Goal: Contribute content: Contribute content

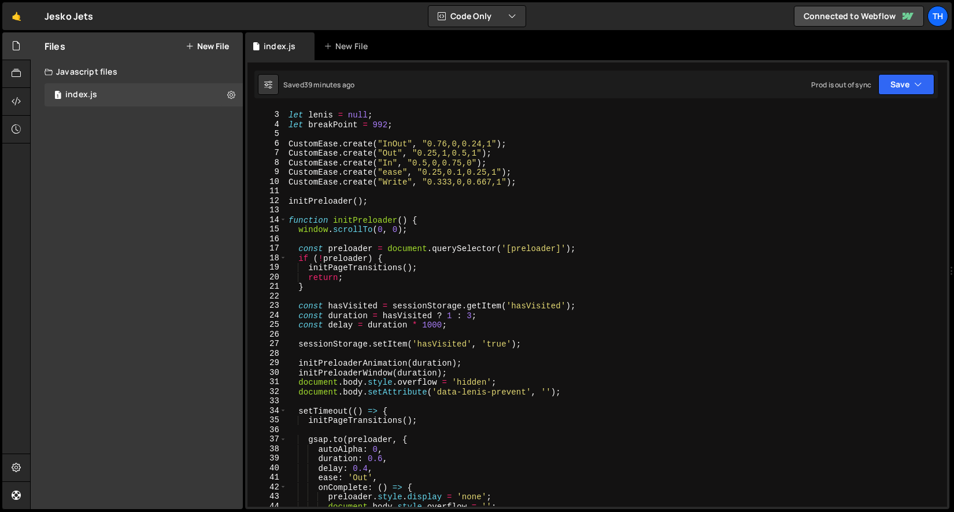
scroll to position [2433, 0]
type textarea "function initPreloader() {"
click at [287, 219] on div "let [PERSON_NAME] = null ; let breakPoint = 992 ; CustomEase . create ( "InOut"…" at bounding box center [614, 309] width 657 height 417
click at [284, 218] on span at bounding box center [283, 220] width 6 height 10
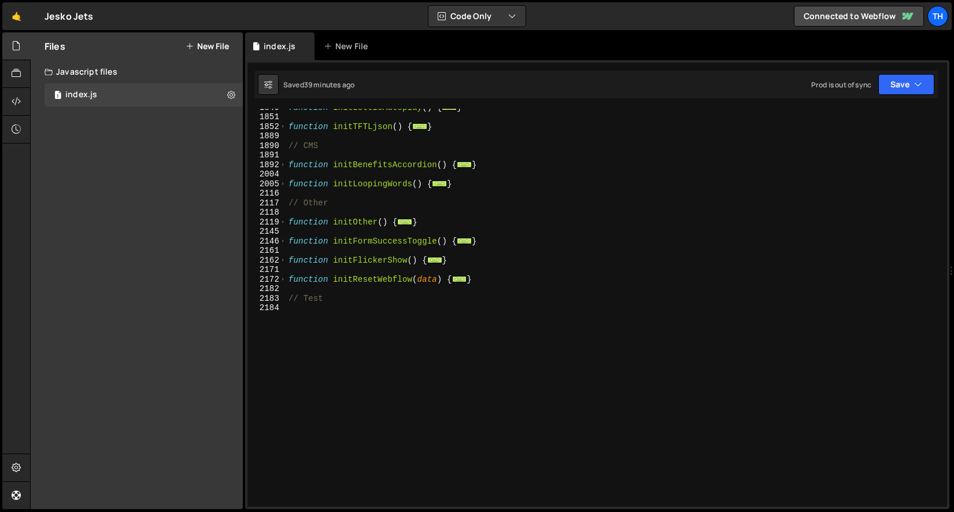
scroll to position [703, 0]
click at [320, 317] on div "function initLottieAutoplay ( ) { ... } function initTFTLjson ( ) { ... } // CM…" at bounding box center [614, 310] width 657 height 417
paste textarea "}"
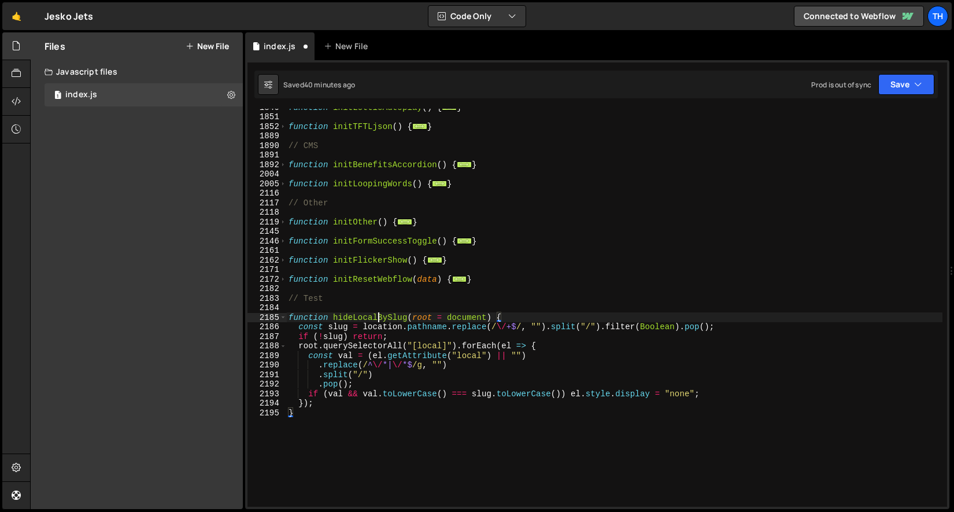
click at [378, 315] on div "function initLottieAutoplay ( ) { ... } function initTFTLjson ( ) { ... } // CM…" at bounding box center [614, 310] width 657 height 417
click at [379, 314] on div "function initLottieAutoplay ( ) { ... } function initTFTLjson ( ) { ... } // CM…" at bounding box center [614, 310] width 657 height 417
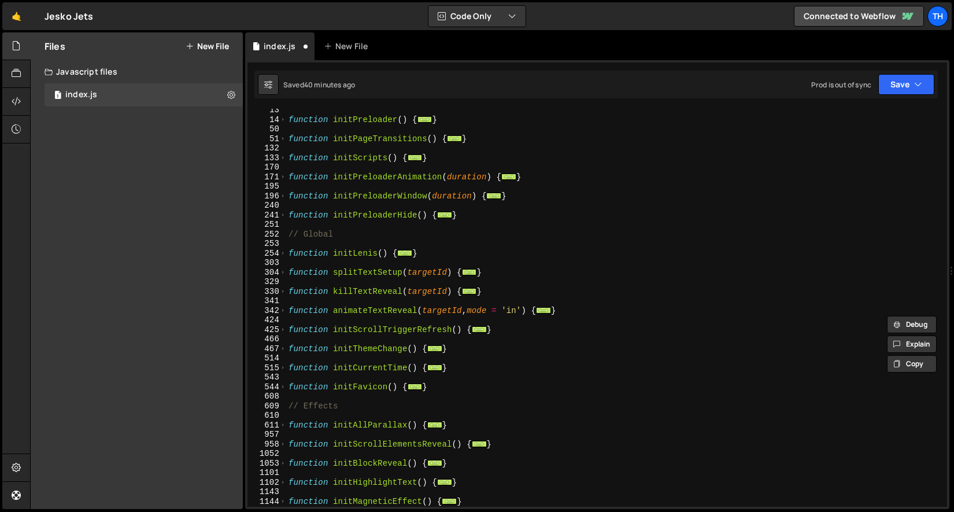
scroll to position [10, 0]
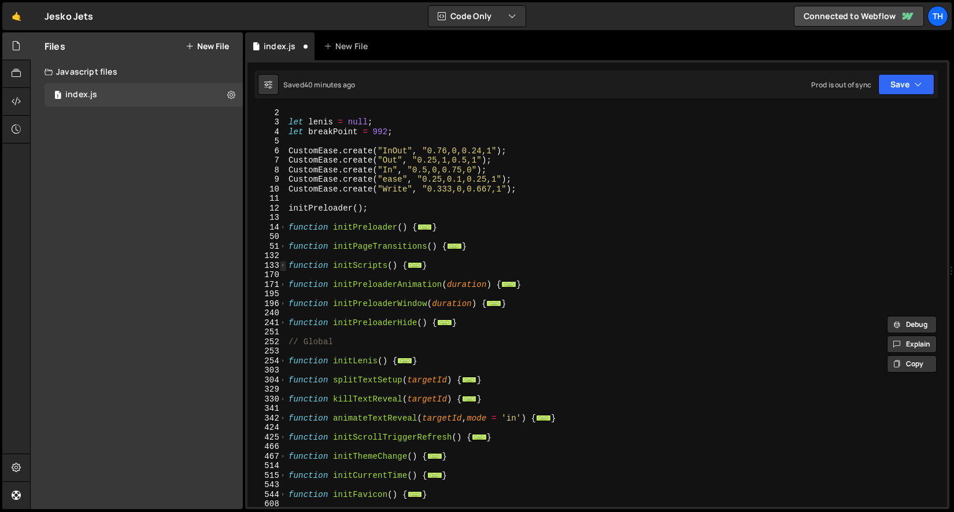
click at [282, 267] on span at bounding box center [283, 266] width 6 height 10
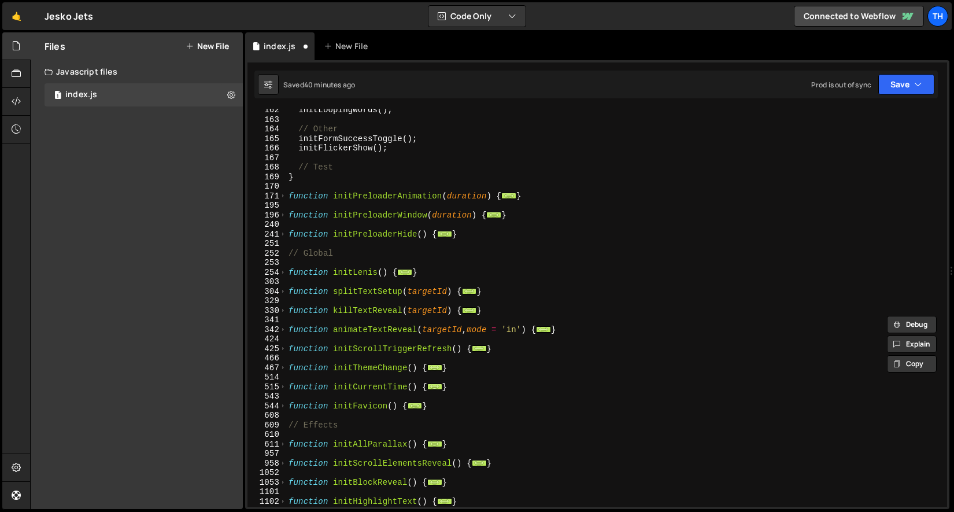
scroll to position [322, 0]
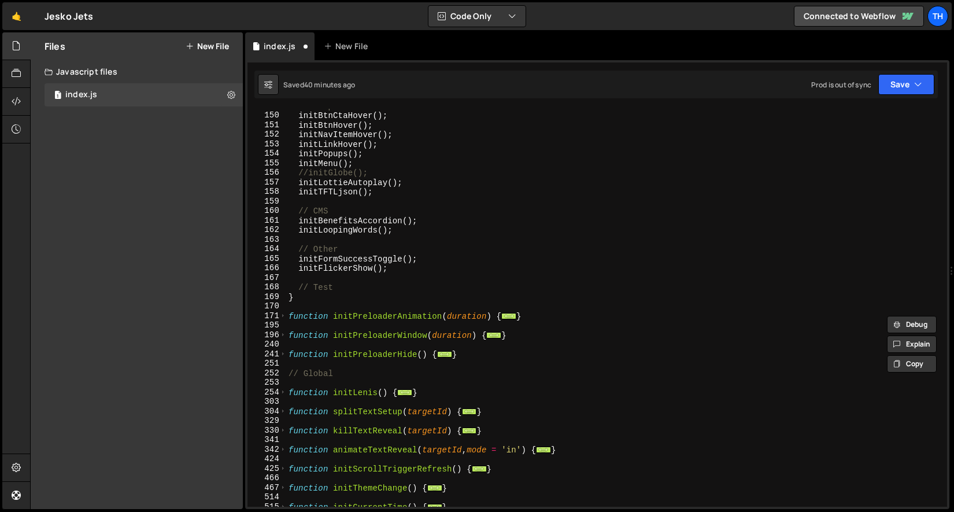
click at [389, 283] on div "// Components initBtnCtaHover ( ) ; initBtnHover ( ) ; initNavItemHover ( ) ; i…" at bounding box center [614, 309] width 657 height 417
type textarea "// Test"
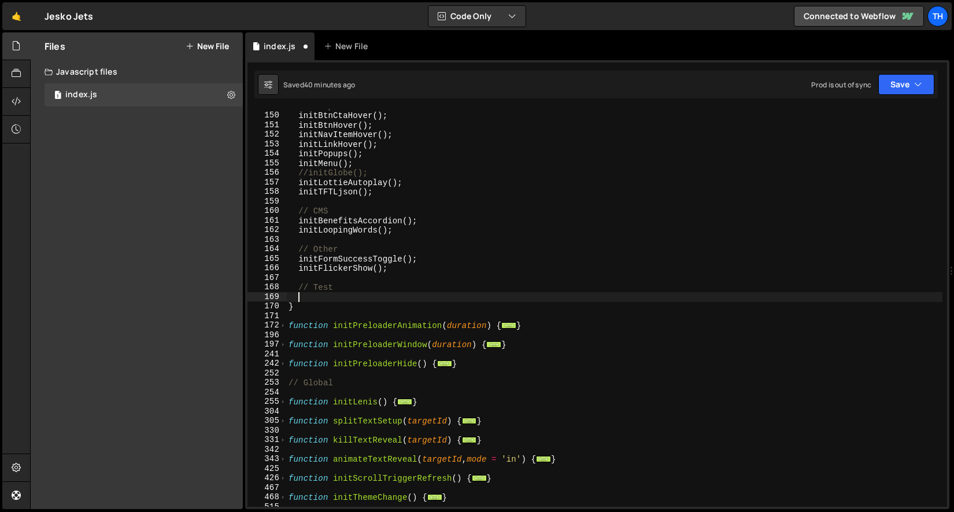
paste textarea "hideLocalBySlug"
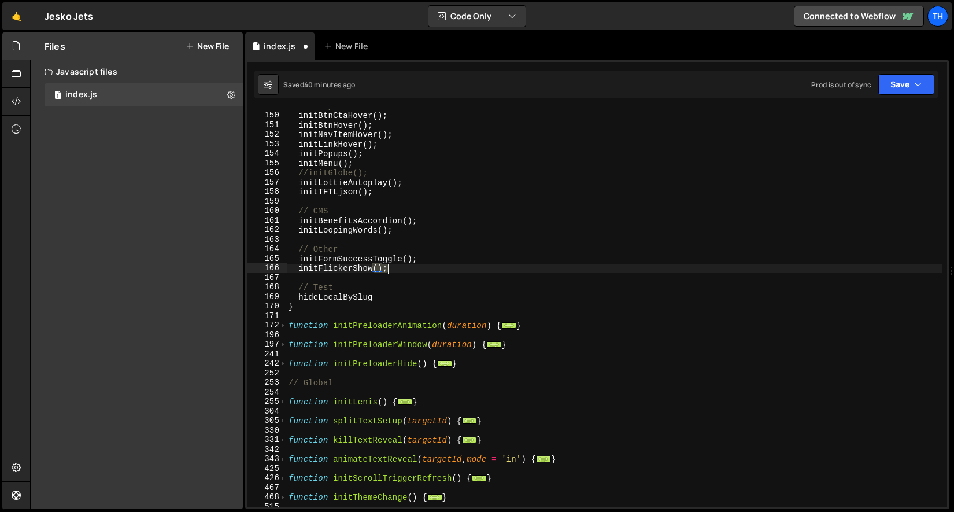
drag, startPoint x: 374, startPoint y: 271, endPoint x: 388, endPoint y: 270, distance: 13.9
click at [388, 270] on div "// Components initBtnCtaHover ( ) ; initBtnHover ( ) ; initNavItemHover ( ) ; i…" at bounding box center [614, 309] width 657 height 417
click at [373, 308] on div "// Components initBtnCtaHover ( ) ; initBtnHover ( ) ; initNavItemHover ( ) ; i…" at bounding box center [614, 309] width 657 height 417
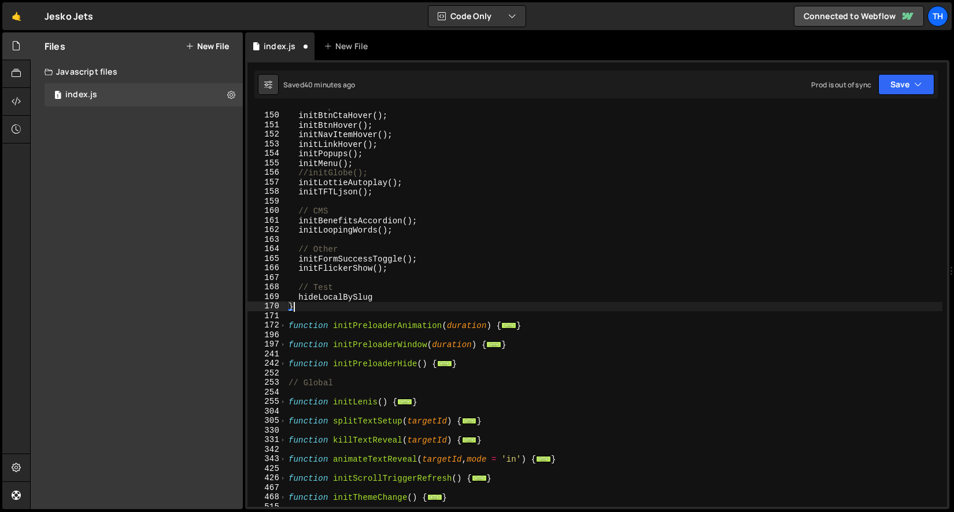
click at [385, 295] on div "// Components initBtnCtaHover ( ) ; initBtnHover ( ) ; initNavItemHover ( ) ; i…" at bounding box center [614, 309] width 657 height 417
paste textarea "();"
click at [913, 86] on button "Save" at bounding box center [907, 84] width 56 height 21
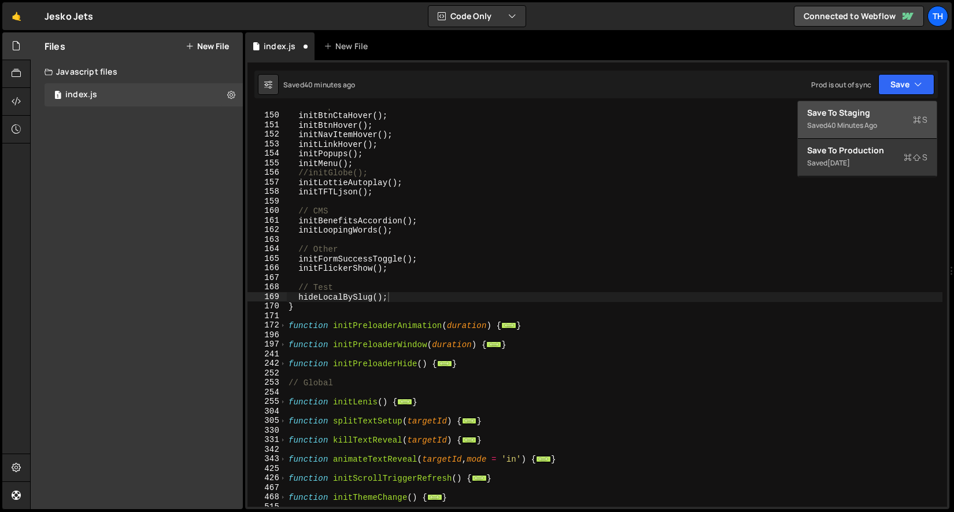
click at [881, 124] on div "Saved 40 minutes ago" at bounding box center [867, 126] width 120 height 14
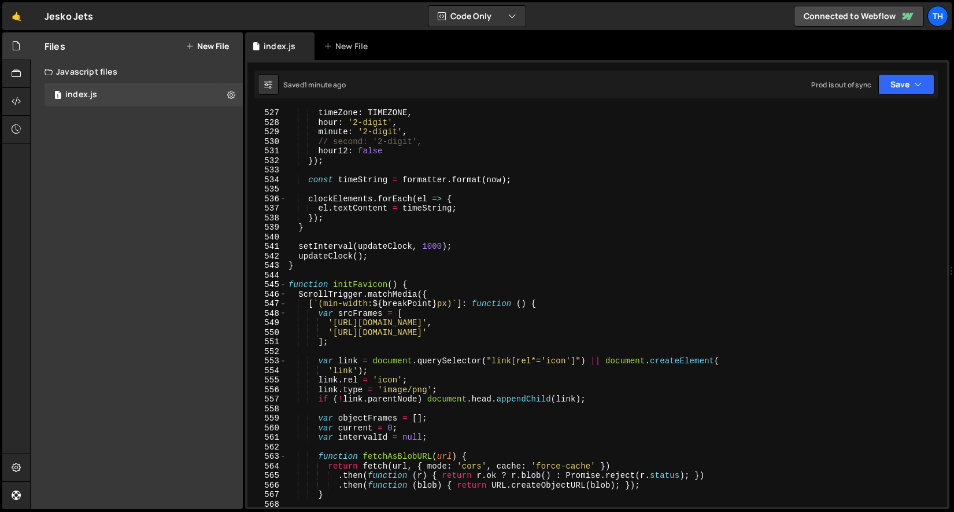
scroll to position [4541, 0]
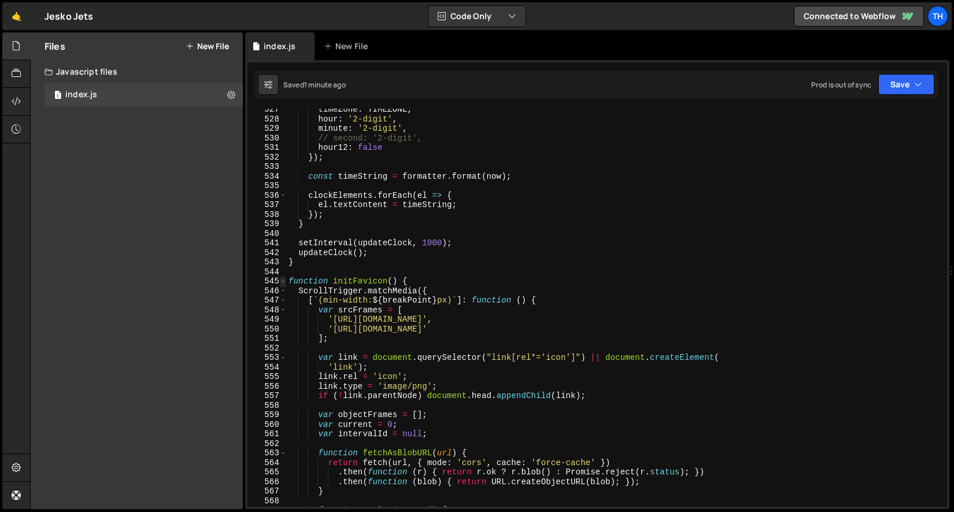
click at [281, 277] on span at bounding box center [283, 281] width 6 height 10
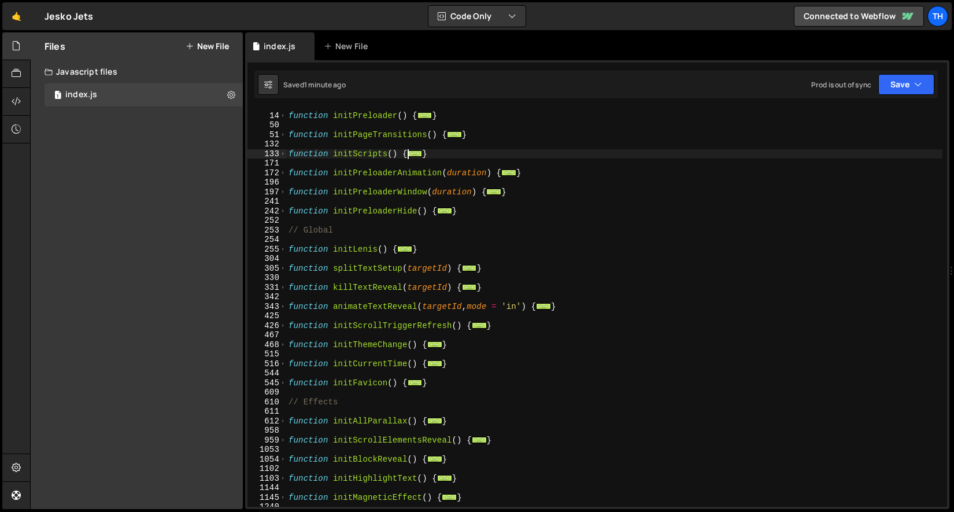
scroll to position [0, 0]
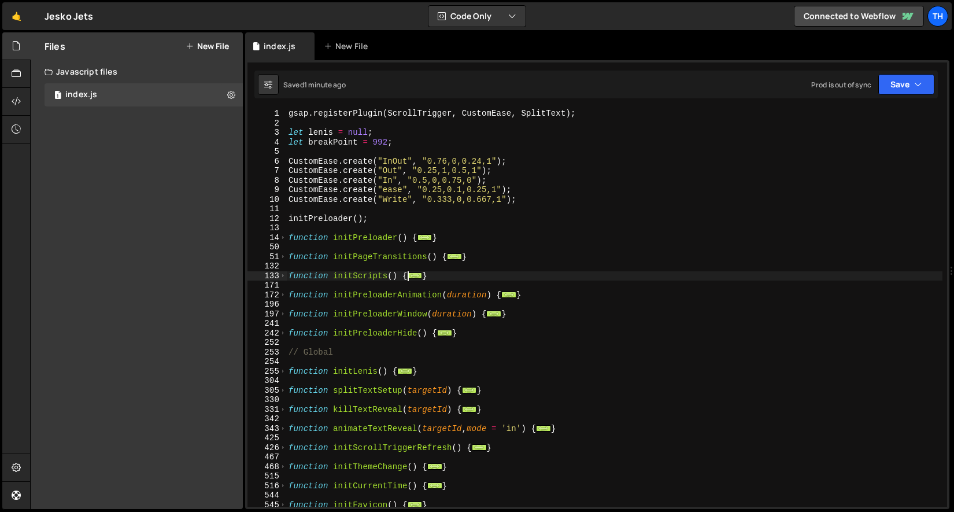
click at [288, 272] on div "gsap . registerPlugin ( ScrollTrigger , CustomEase , SplitText ) ; let lenis = …" at bounding box center [614, 317] width 657 height 417
click at [285, 272] on span at bounding box center [283, 276] width 6 height 10
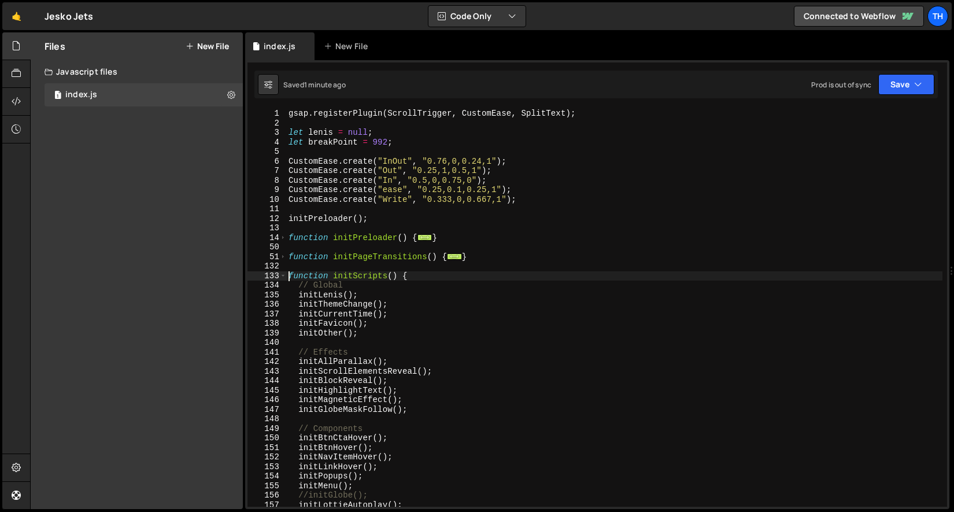
scroll to position [135, 0]
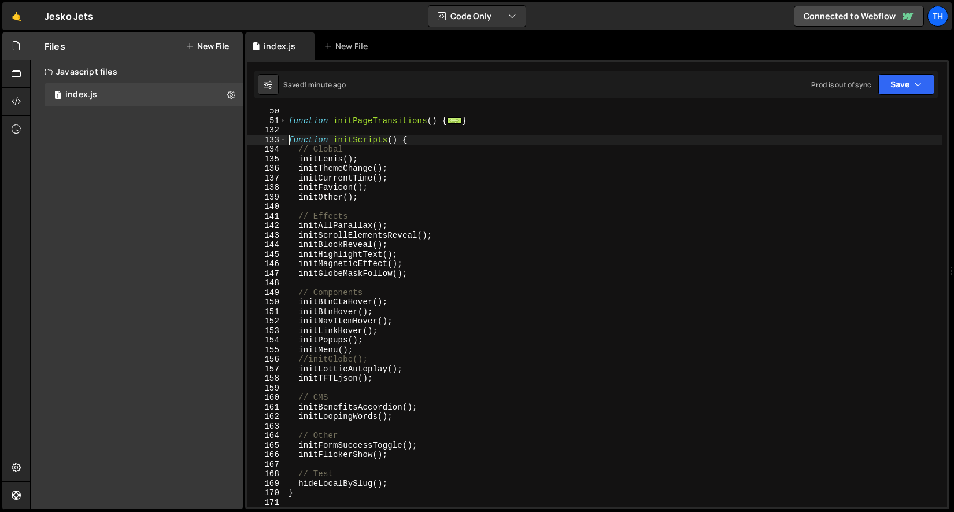
click at [301, 482] on div "function initPageTransitions ( ) { ... } function initScripts ( ) { // Global i…" at bounding box center [614, 314] width 657 height 417
click at [917, 68] on div "//hideLocalBySlug(); 50 51 132 133 134 135 136 137 138 139 140 141 142 143 144 …" at bounding box center [597, 284] width 705 height 449
click at [917, 82] on icon "button" at bounding box center [918, 85] width 8 height 12
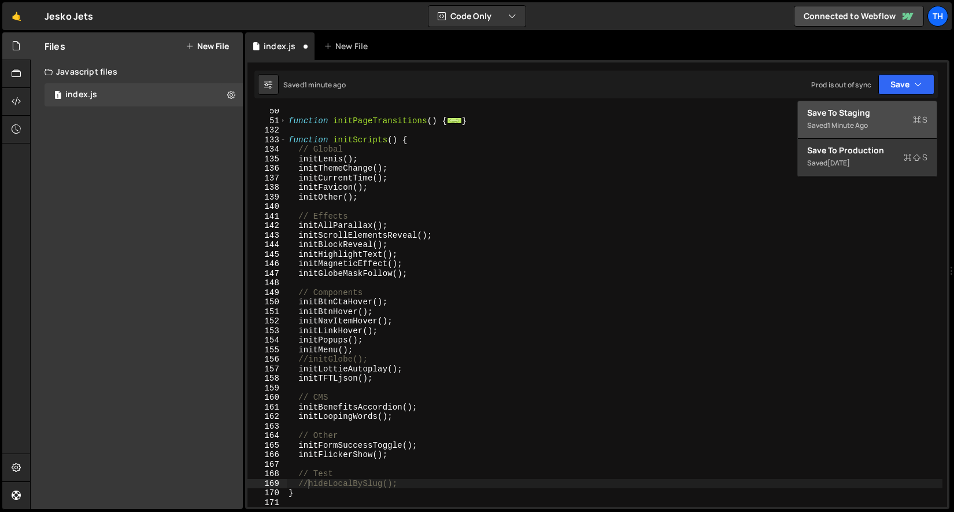
click at [907, 109] on div "Save to Staging S" at bounding box center [867, 113] width 120 height 12
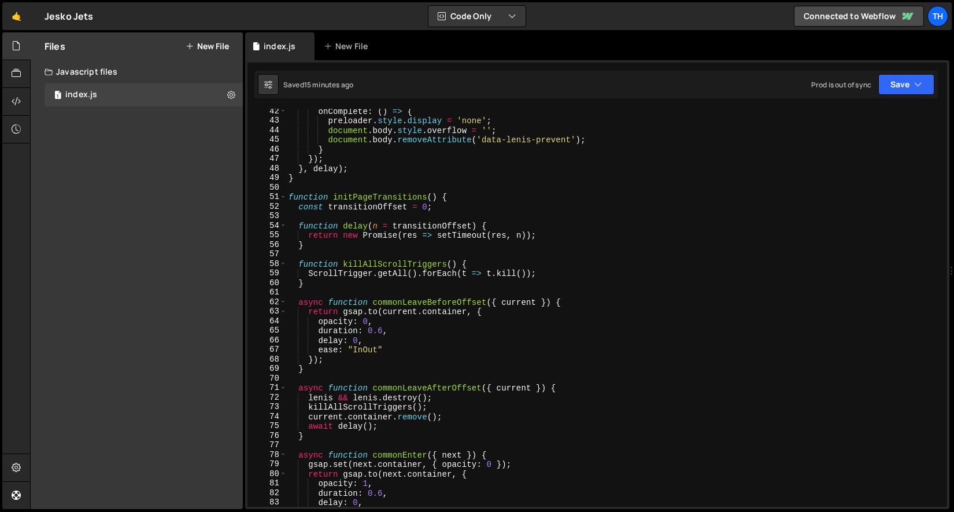
scroll to position [227, 0]
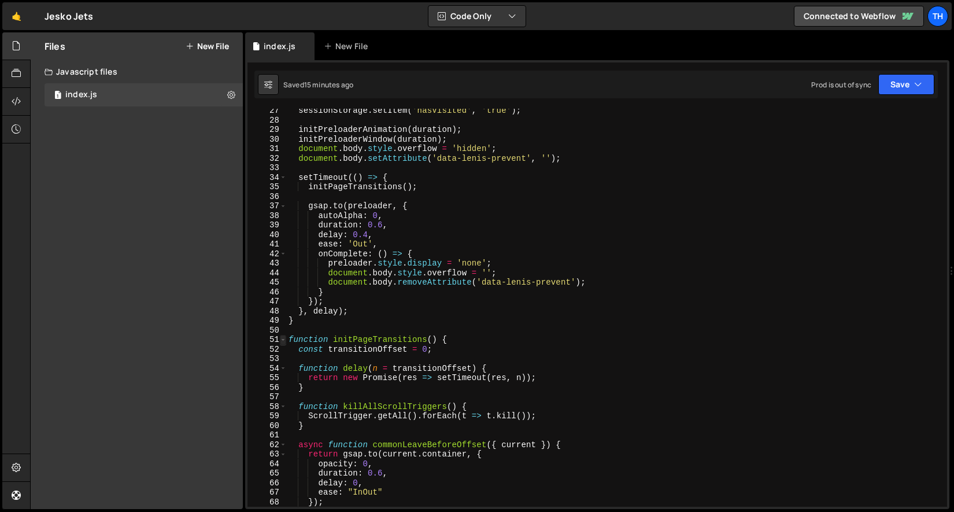
click at [285, 338] on span at bounding box center [283, 340] width 6 height 10
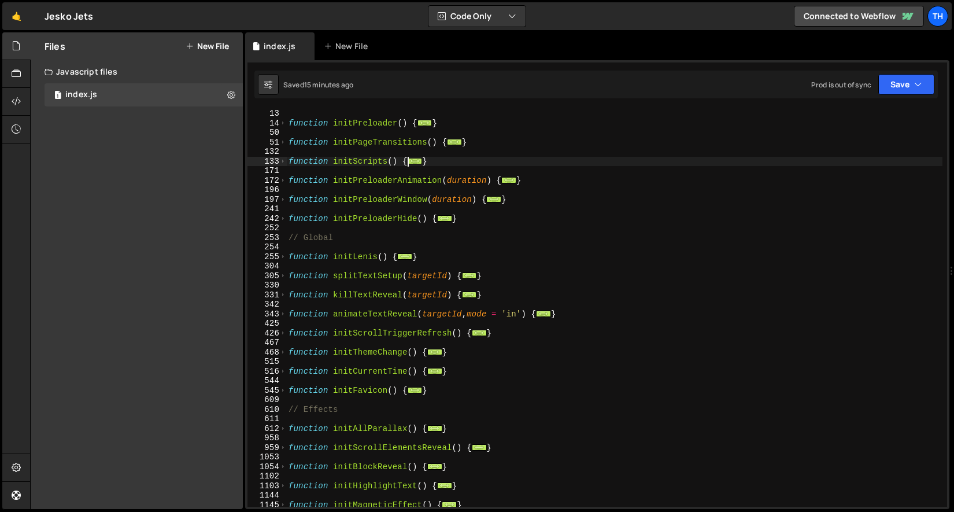
scroll to position [115, 0]
click at [283, 164] on span at bounding box center [283, 162] width 6 height 10
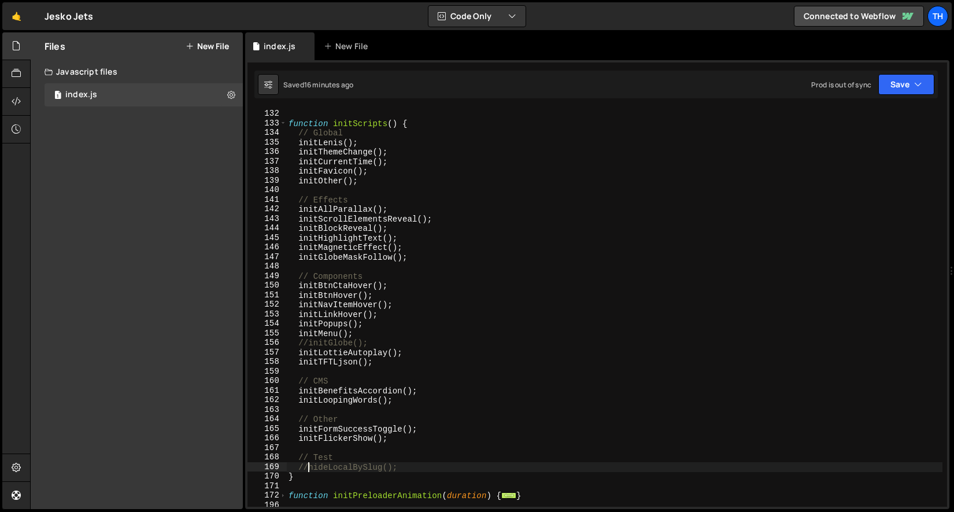
scroll to position [257, 0]
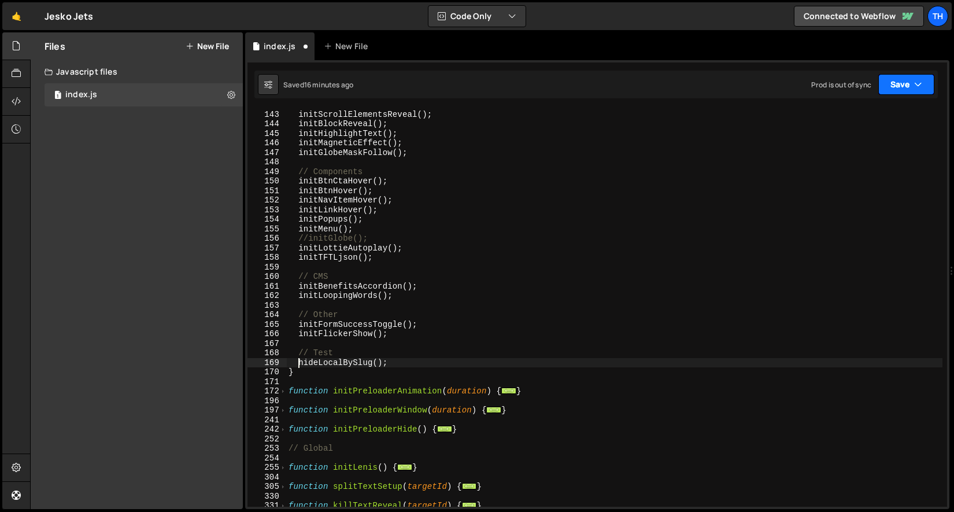
click at [932, 82] on button "Save" at bounding box center [907, 84] width 56 height 21
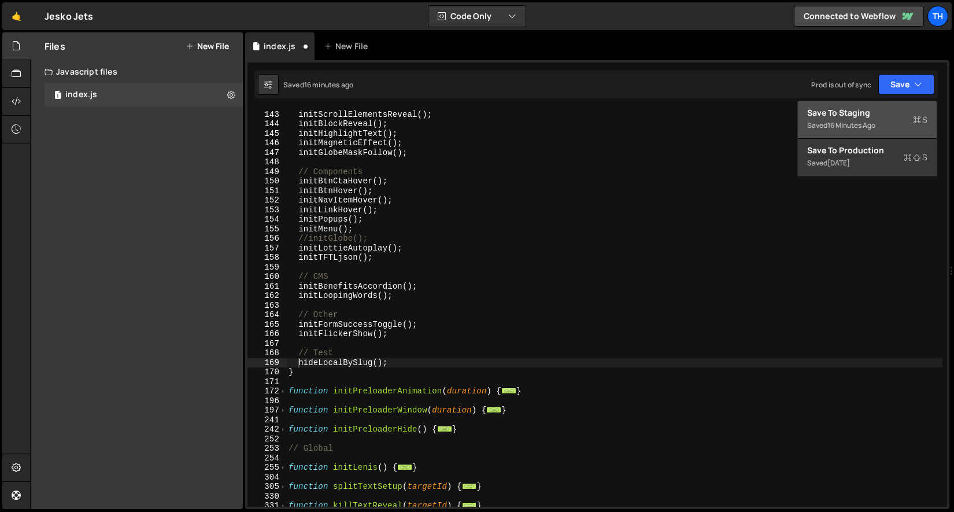
click at [895, 111] on div "Save to Staging S" at bounding box center [867, 113] width 120 height 12
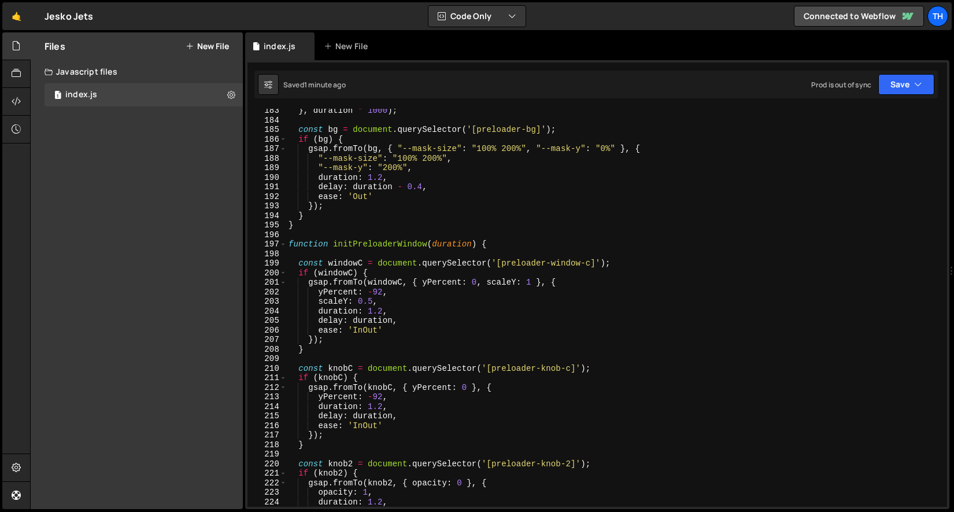
scroll to position [1524, 0]
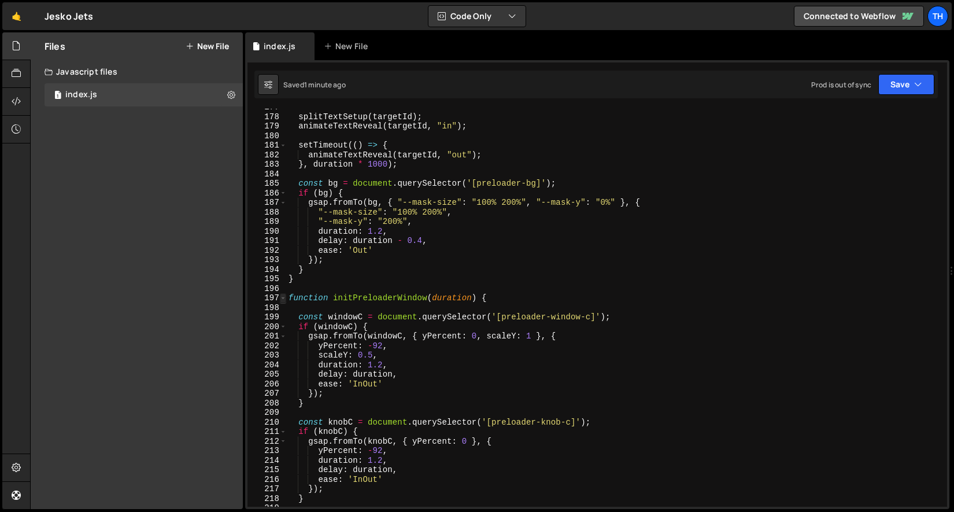
click at [286, 298] on span at bounding box center [283, 298] width 6 height 10
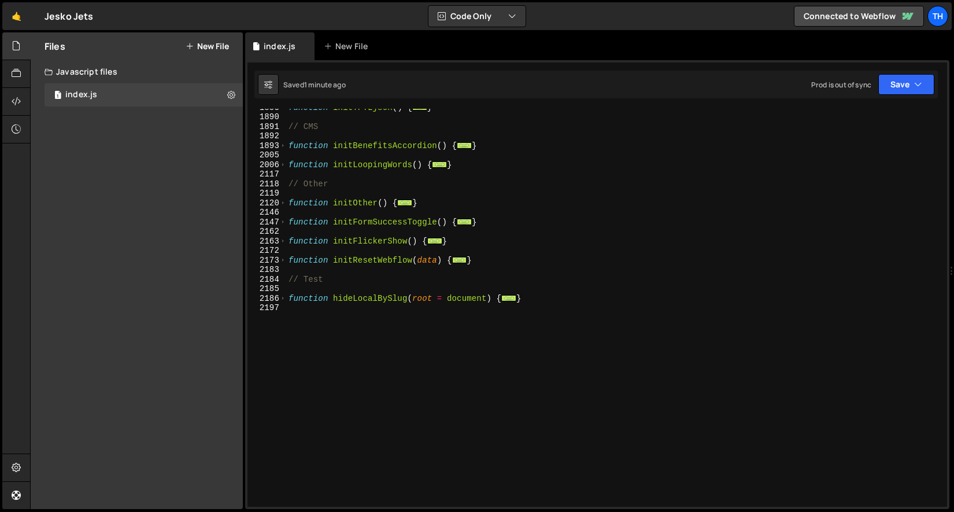
click at [290, 299] on div "function initTFTLjson ( ) { ... } // CMS function initBenefitsAccordion ( ) { .…" at bounding box center [614, 310] width 657 height 417
click at [285, 299] on span at bounding box center [283, 299] width 6 height 10
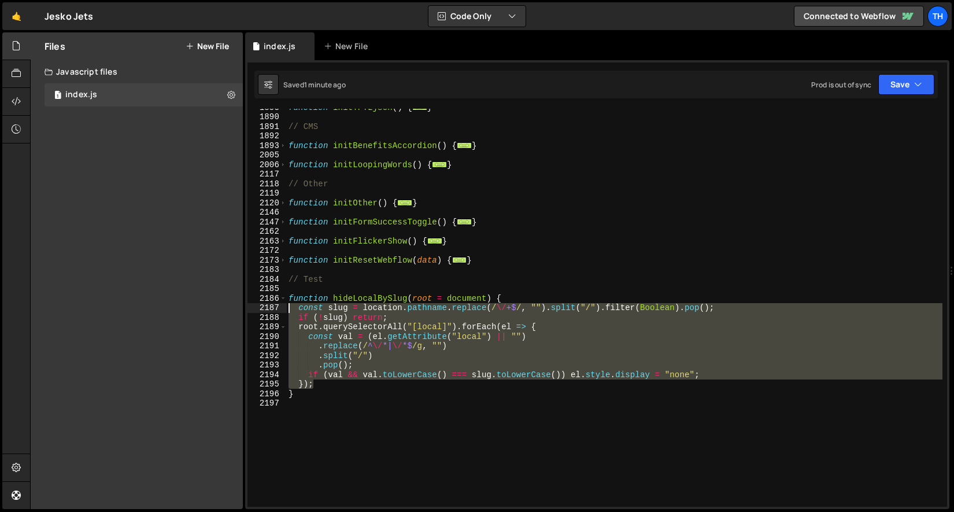
drag, startPoint x: 334, startPoint y: 383, endPoint x: 194, endPoint y: 306, distance: 159.2
click at [194, 306] on div "Files New File Javascript files 1 index.js 0 CSS files Copy share link Edit Fil…" at bounding box center [492, 270] width 924 height 477
click at [381, 327] on div "function initTFTLjson ( ) { ... } // CMS function initBenefitsAccordion ( ) { .…" at bounding box center [614, 308] width 657 height 398
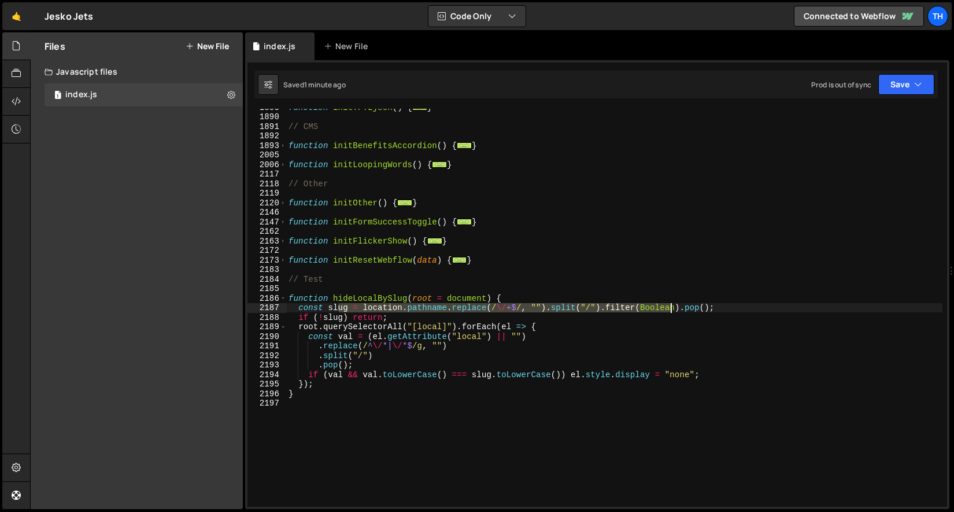
drag, startPoint x: 340, startPoint y: 309, endPoint x: 673, endPoint y: 312, distance: 333.2
click at [673, 312] on div "function initTFTLjson ( ) { ... } // CMS function initBenefitsAccordion ( ) { .…" at bounding box center [614, 310] width 657 height 417
click at [423, 348] on div "function initTFTLjson ( ) { ... } // CMS function initBenefitsAccordion ( ) { .…" at bounding box center [614, 310] width 657 height 417
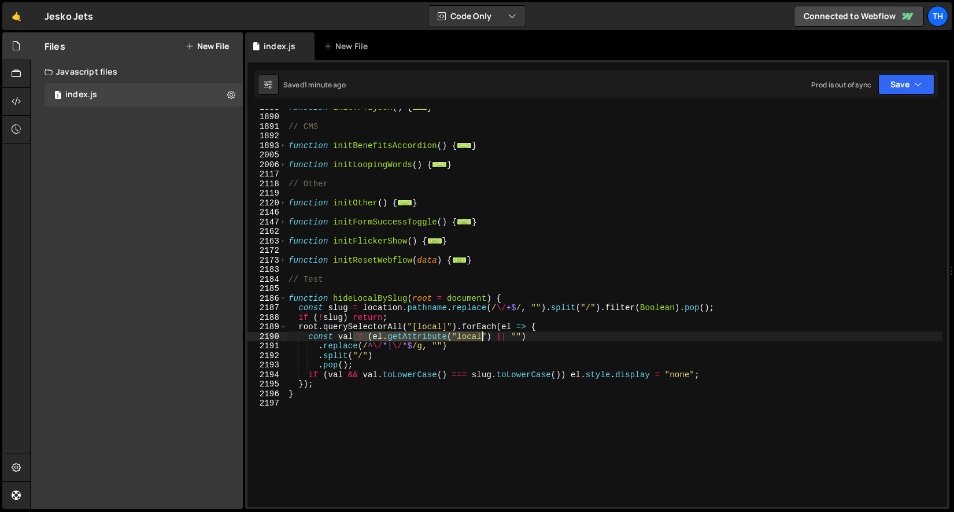
drag, startPoint x: 364, startPoint y: 334, endPoint x: 483, endPoint y: 334, distance: 118.6
click at [483, 334] on div "function initTFTLjson ( ) { ... } // CMS function initBenefitsAccordion ( ) { .…" at bounding box center [614, 310] width 657 height 417
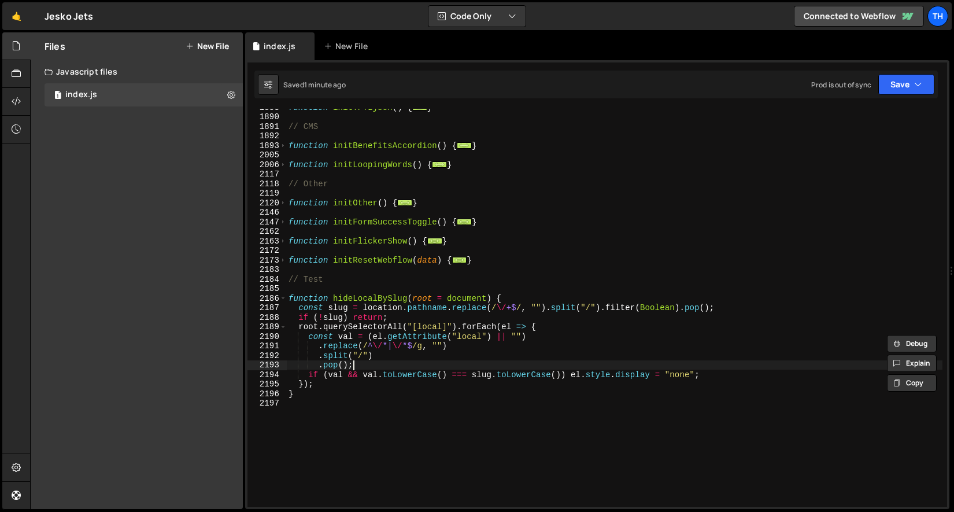
click at [357, 368] on div "function initTFTLjson ( ) { ... } // CMS function initBenefitsAccordion ( ) { .…" at bounding box center [614, 310] width 657 height 417
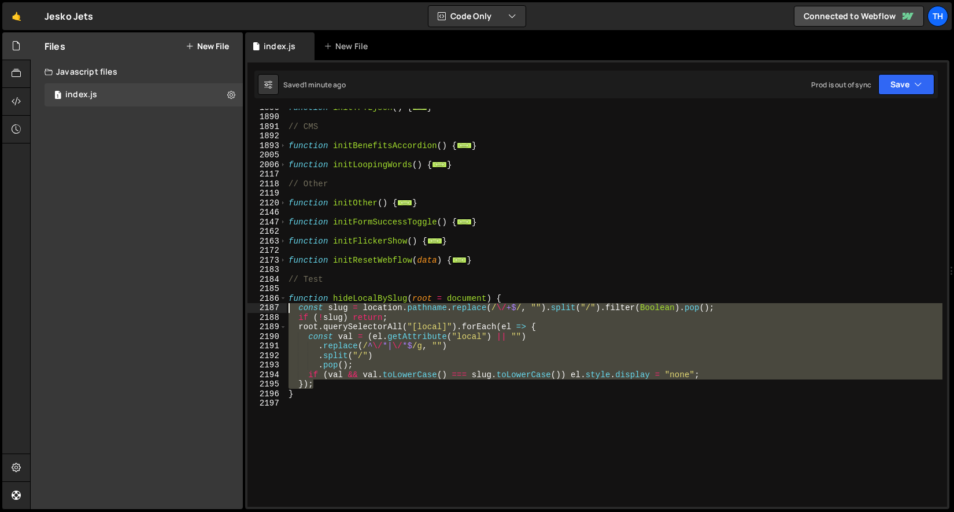
drag, startPoint x: 318, startPoint y: 388, endPoint x: 235, endPoint y: 311, distance: 112.5
click at [235, 311] on div "Files New File Javascript files 1 index.js 0 CSS files Copy share link Edit Fil…" at bounding box center [492, 270] width 924 height 477
type textarea "const slug = location.pathname.replace(/\/+$/, "").split("/").filter(Boolean).p…"
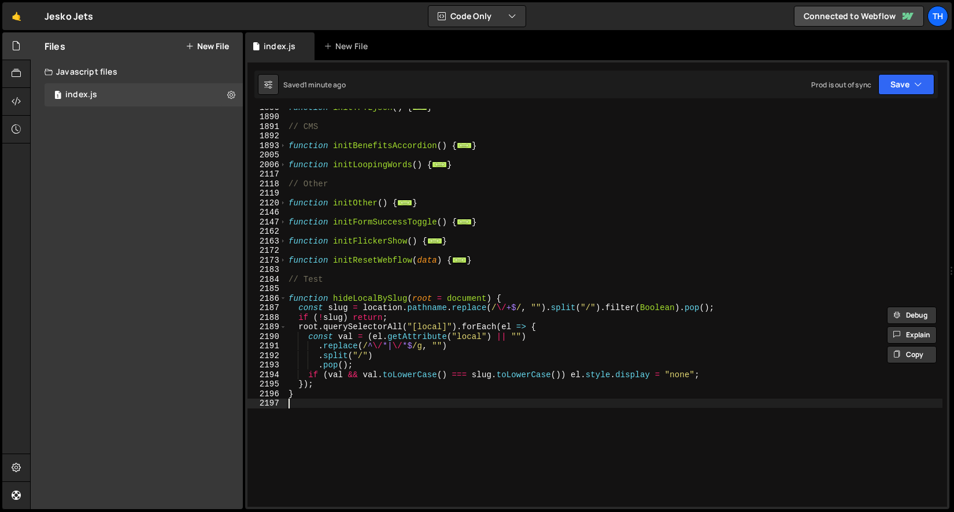
click at [340, 407] on div "function initTFTLjson ( ) { ... } // CMS function initBenefitsAccordion ( ) { .…" at bounding box center [614, 310] width 657 height 417
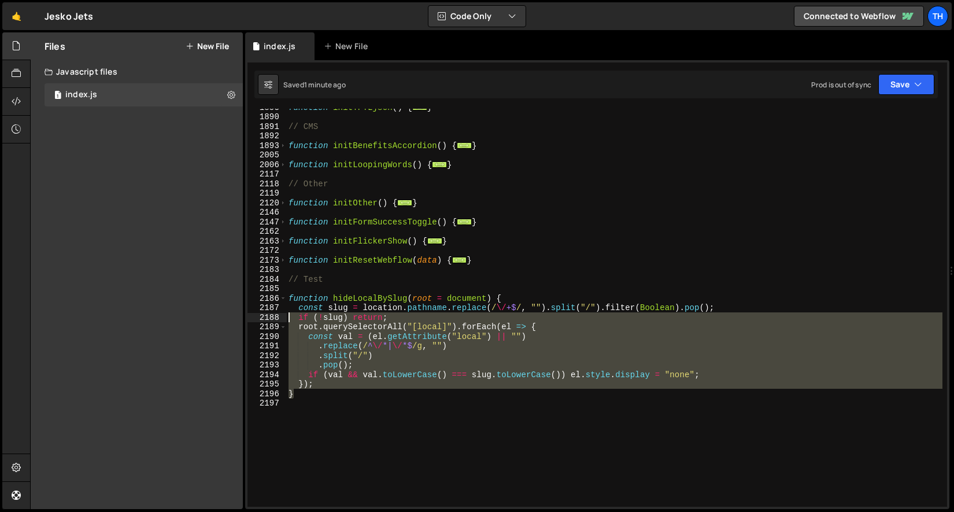
drag, startPoint x: 308, startPoint y: 397, endPoint x: 239, endPoint y: 316, distance: 106.3
click at [239, 316] on div "Files New File Javascript files 1 index.js 0 CSS files Copy share link Edit Fil…" at bounding box center [492, 270] width 924 height 477
click at [351, 367] on div "function initTFTLjson ( ) { ... } // CMS function initBenefitsAccordion ( ) { .…" at bounding box center [614, 308] width 657 height 398
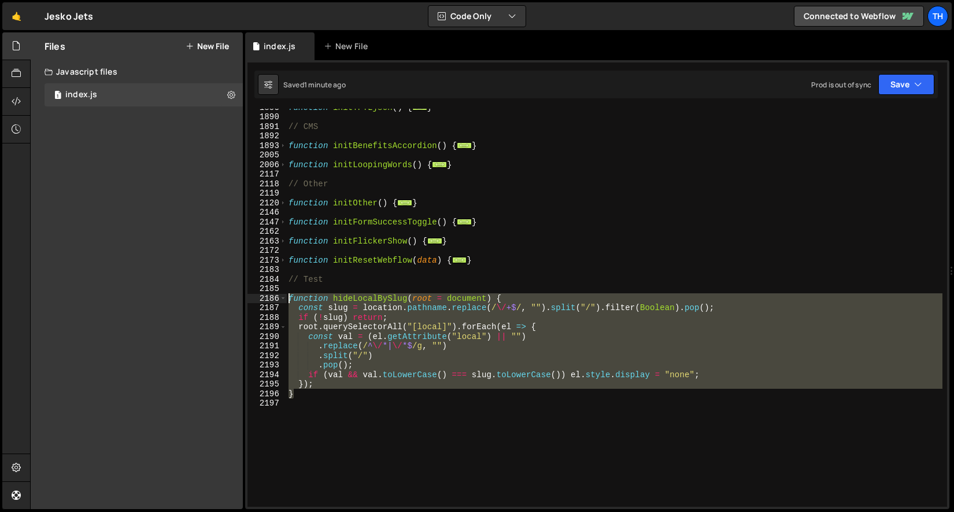
drag, startPoint x: 303, startPoint y: 397, endPoint x: 261, endPoint y: 298, distance: 107.5
click at [261, 298] on div ".pop(); 1853 1890 1891 1892 1893 2005 2006 2117 2118 2119 2120 2146 2147 2162 2…" at bounding box center [598, 308] width 700 height 398
click at [371, 304] on div "function initTFTLjson ( ) { ... } // CMS function initBenefitsAccordion ( ) { .…" at bounding box center [614, 308] width 657 height 398
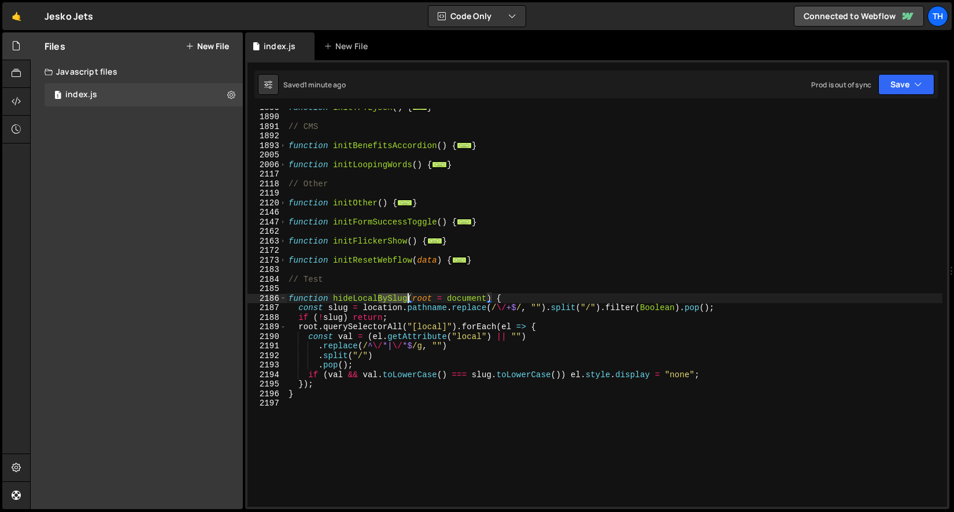
drag, startPoint x: 379, startPoint y: 295, endPoint x: 408, endPoint y: 297, distance: 28.4
click at [408, 297] on div "function initTFTLjson ( ) { ... } // CMS function initBenefitsAccordion ( ) { .…" at bounding box center [614, 310] width 657 height 417
click at [360, 304] on div "function initTFTLjson ( ) { ... } // CMS function initBenefitsAccordion ( ) { .…" at bounding box center [614, 310] width 657 height 417
click at [360, 299] on div "function initTFTLjson ( ) { ... } // CMS function initBenefitsAccordion ( ) { .…" at bounding box center [614, 310] width 657 height 417
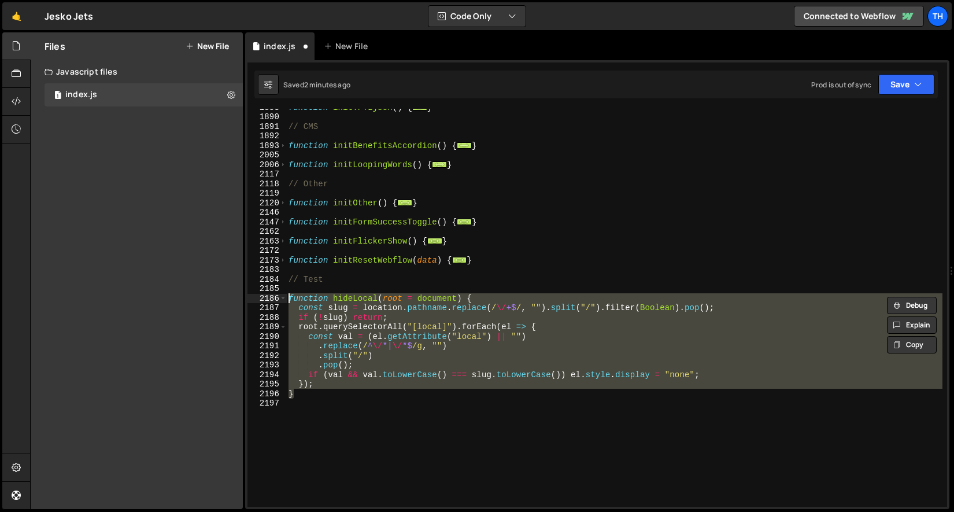
drag, startPoint x: 309, startPoint y: 394, endPoint x: 248, endPoint y: 294, distance: 117.4
click at [248, 294] on div "function hideLocal(root = document) { 1853 1890 1891 1892 1893 2005 2006 2117 2…" at bounding box center [598, 308] width 700 height 398
type textarea "function hideLocal(root = document) { const slug = location.pathname.replace(/\…"
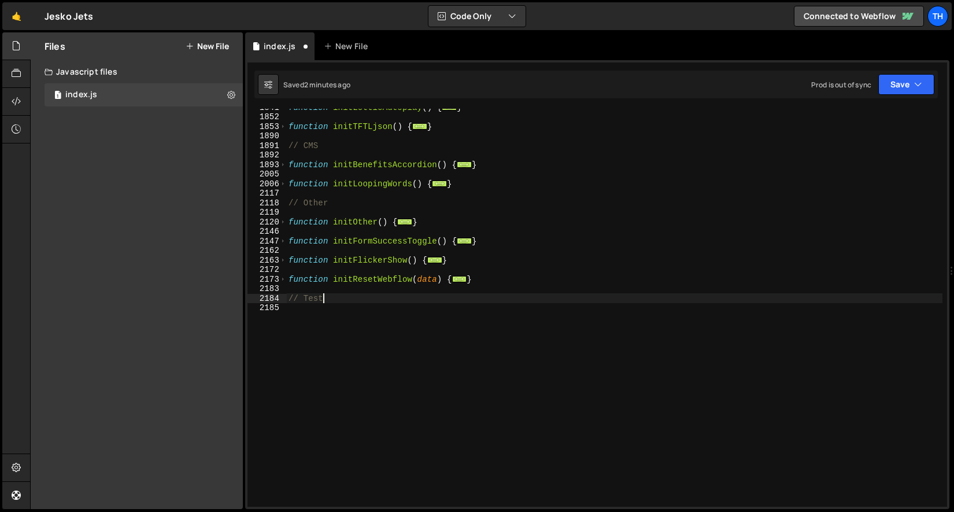
scroll to position [694, 0]
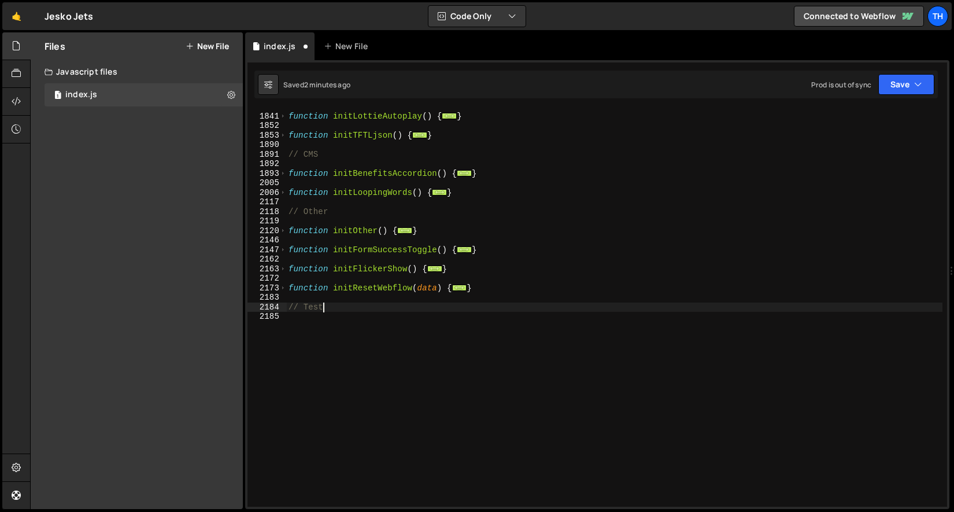
click at [492, 286] on div "function initLottieAutoplay ( ) { ... } function initTFTLjson ( ) { ... } // CM…" at bounding box center [614, 310] width 657 height 417
type textarea "}"
paste textarea "}"
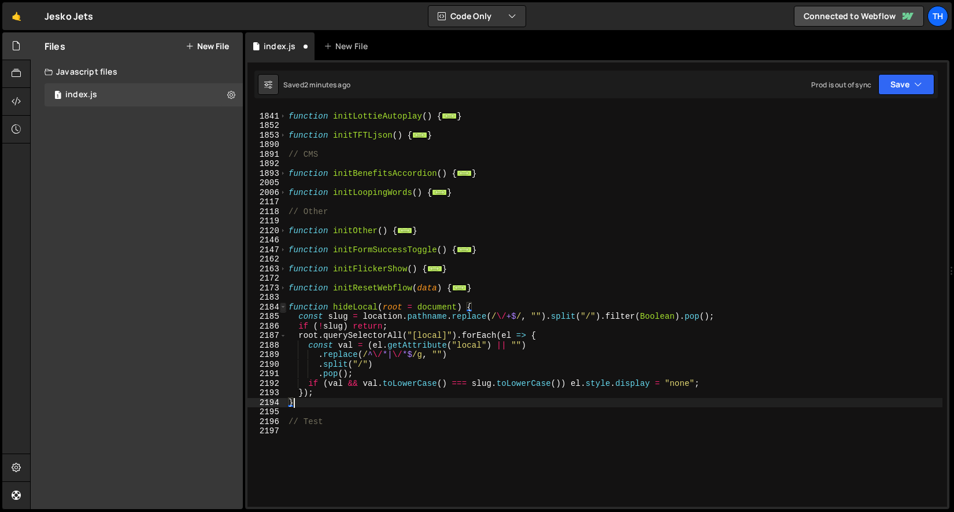
click at [285, 305] on span at bounding box center [283, 308] width 6 height 10
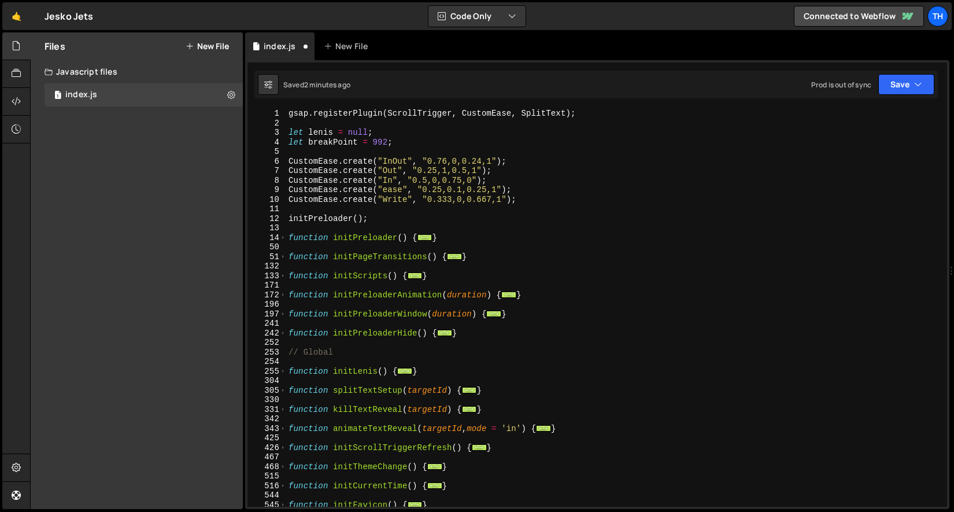
scroll to position [0, 0]
click at [284, 274] on span at bounding box center [283, 276] width 6 height 10
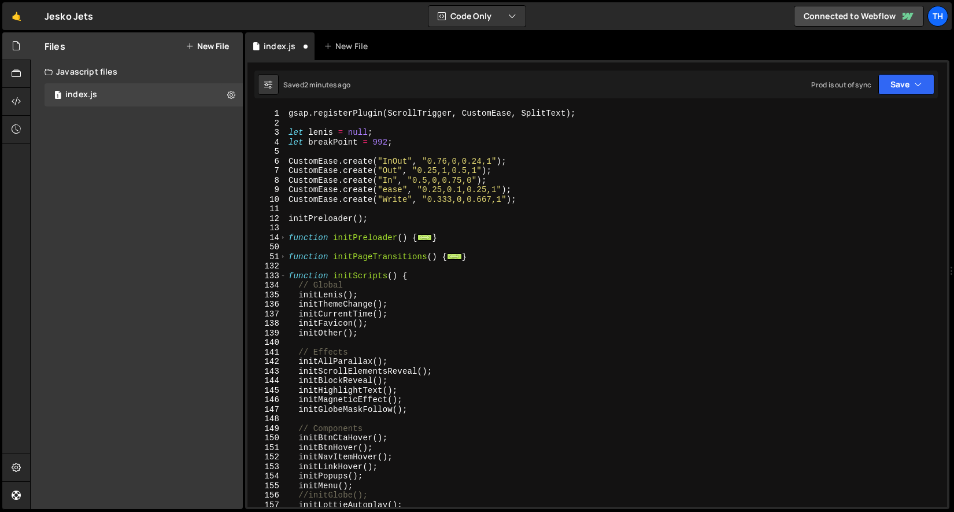
scroll to position [191, 0]
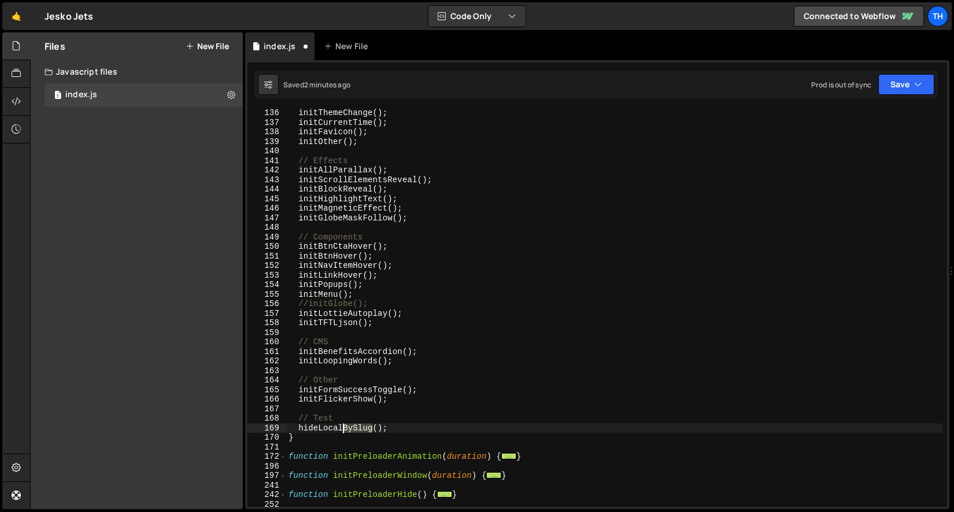
drag, startPoint x: 374, startPoint y: 429, endPoint x: 344, endPoint y: 425, distance: 30.3
click at [344, 425] on div "initThemeChange ( ) ; initCurrentTime ( ) ; initFavicon ( ) ; initOther ( ) ; /…" at bounding box center [614, 316] width 657 height 417
type textarea "hideLocal();"
drag, startPoint x: 376, startPoint y: 430, endPoint x: 300, endPoint y: 427, distance: 76.4
click at [300, 427] on div "initThemeChange ( ) ; initCurrentTime ( ) ; initFavicon ( ) ; initOther ( ) ; /…" at bounding box center [614, 316] width 657 height 417
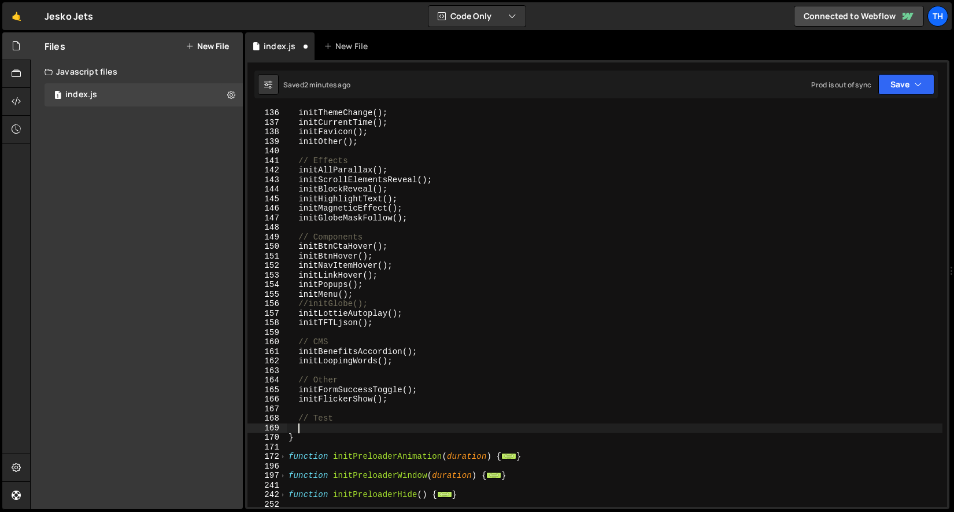
click at [399, 403] on div "initThemeChange ( ) ; initCurrentTime ( ) ; initFavicon ( ) ; initOther ( ) ; /…" at bounding box center [614, 316] width 657 height 417
type textarea "initFlickerShow();"
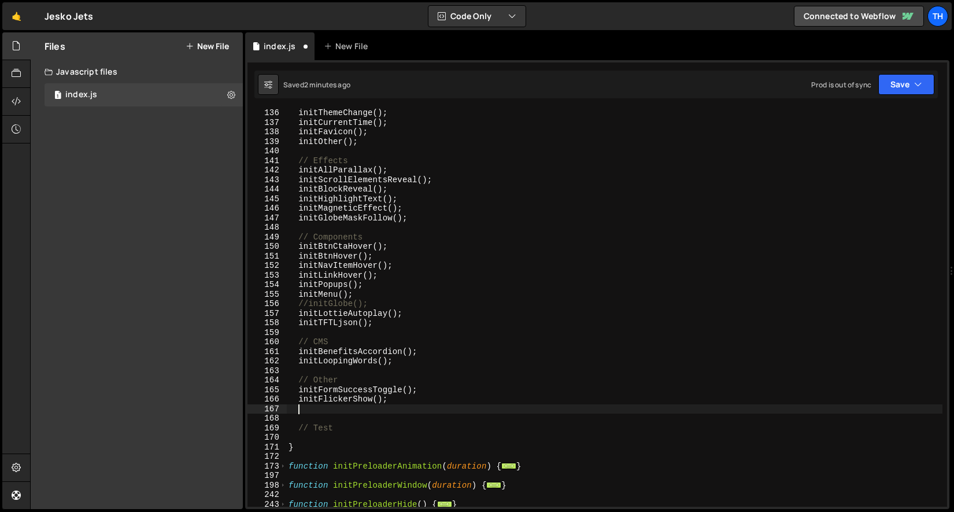
paste textarea "hideLocal();"
type textarea "hideLocal();"
click at [301, 436] on div "initThemeChange ( ) ; initCurrentTime ( ) ; initFavicon ( ) ; initOther ( ) ; /…" at bounding box center [614, 316] width 657 height 417
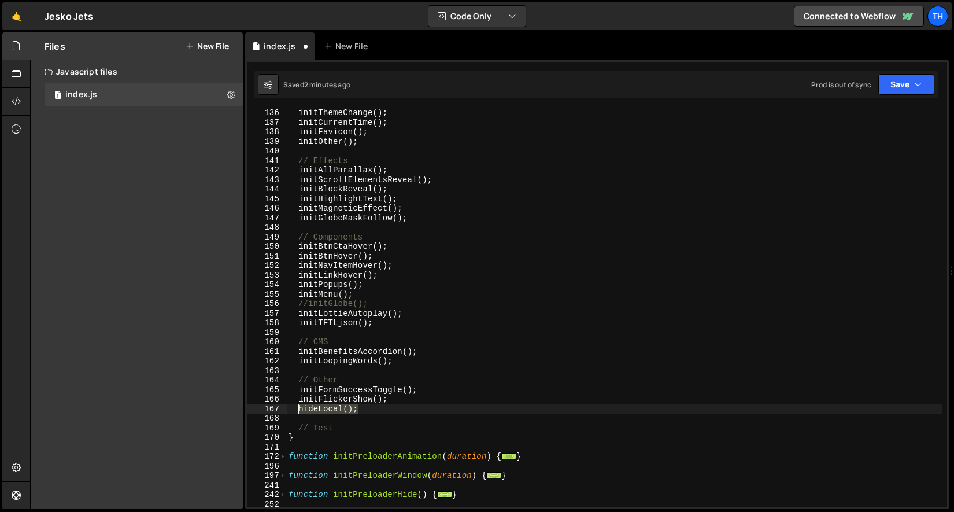
drag, startPoint x: 360, startPoint y: 410, endPoint x: 299, endPoint y: 405, distance: 60.9
click at [299, 405] on div "initThemeChange ( ) ; initCurrentTime ( ) ; initFavicon ( ) ; initOther ( ) ; /…" at bounding box center [614, 316] width 657 height 417
type textarea "hideLocal();"
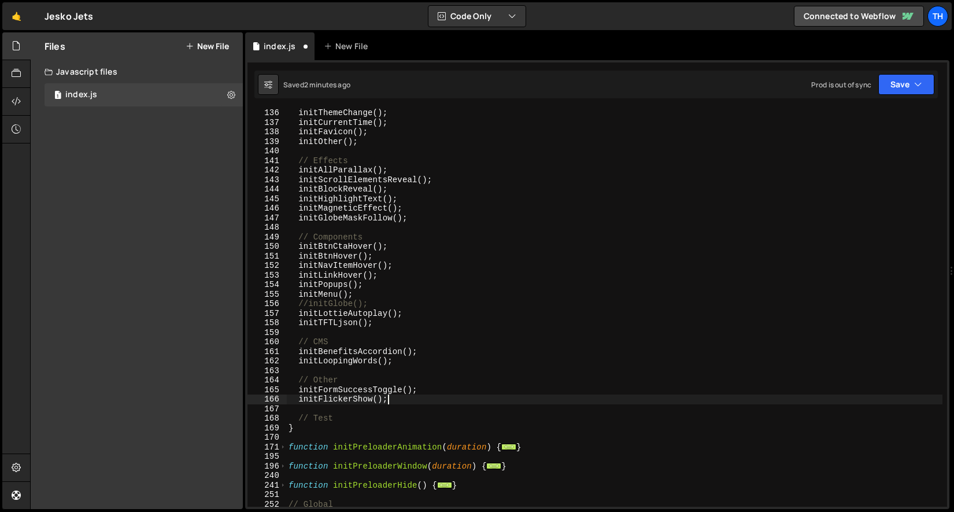
scroll to position [35, 0]
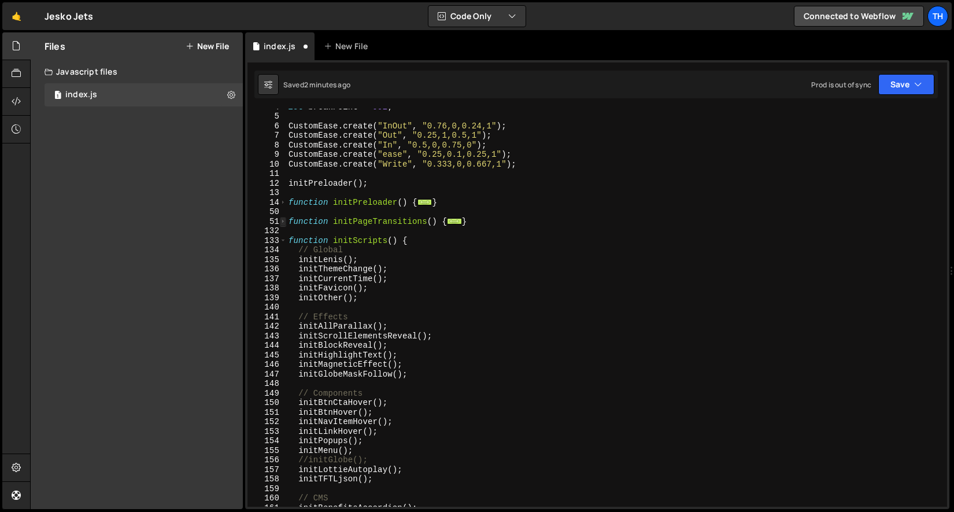
click at [282, 222] on span at bounding box center [283, 222] width 6 height 10
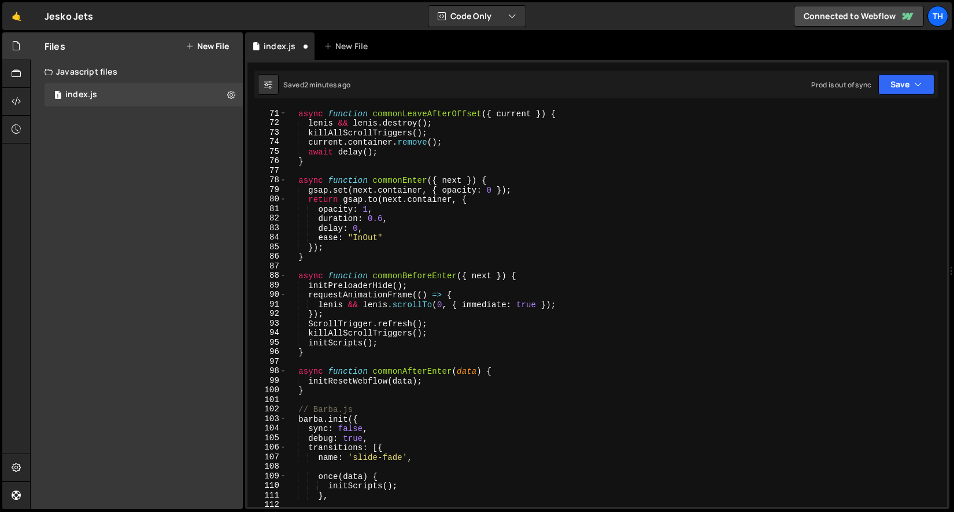
scroll to position [334, 0]
click at [421, 285] on div "async function commonLeaveAfterOffset ( { current }) { [PERSON_NAME] && [PERSON…" at bounding box center [614, 317] width 657 height 417
click at [447, 380] on div "async function commonLeaveAfterOffset ( { current }) { [PERSON_NAME] && [PERSON…" at bounding box center [614, 317] width 657 height 417
type textarea "initResetWebflow(data);"
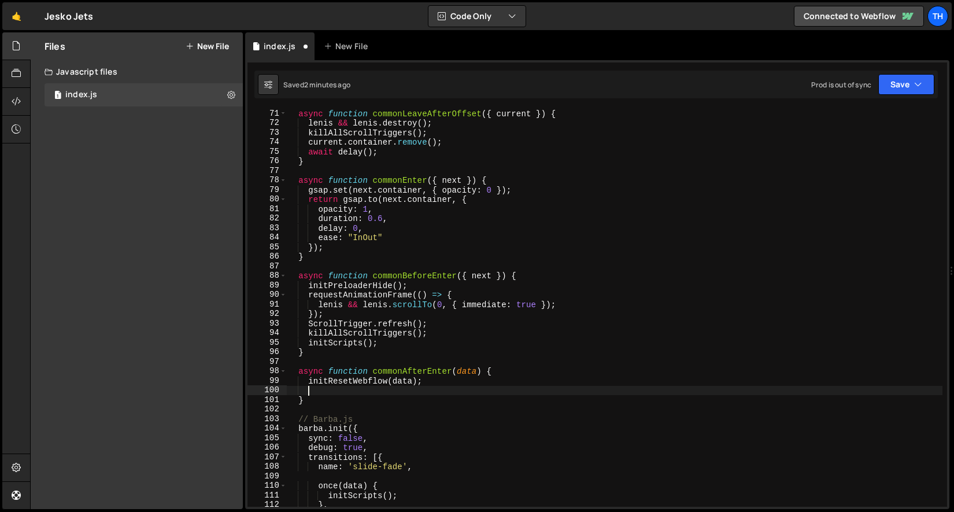
paste textarea "hideLocal();"
type textarea "hideLocal();"
click at [897, 81] on button "Save" at bounding box center [907, 84] width 56 height 21
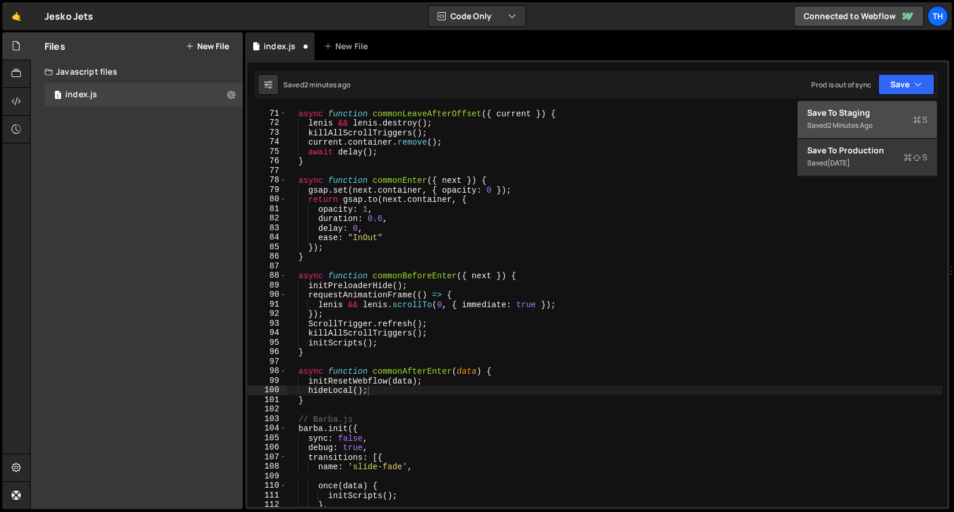
click at [883, 119] on div "Saved 2 minutes ago" at bounding box center [867, 126] width 120 height 14
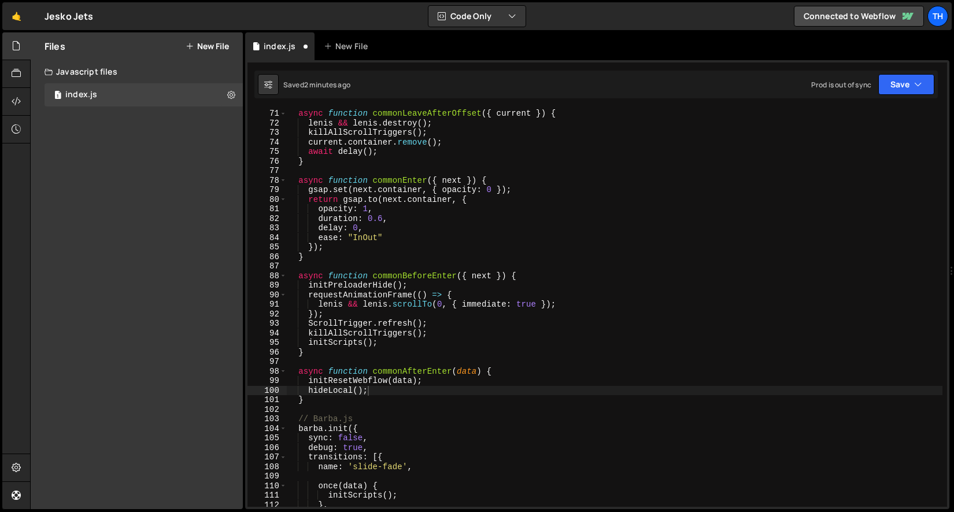
scroll to position [604, 0]
drag, startPoint x: 311, startPoint y: 390, endPoint x: 414, endPoint y: 388, distance: 103.0
click at [414, 388] on div "async function commonLeaveAfterOffset ( { current }) { [PERSON_NAME] && [PERSON…" at bounding box center [614, 317] width 657 height 417
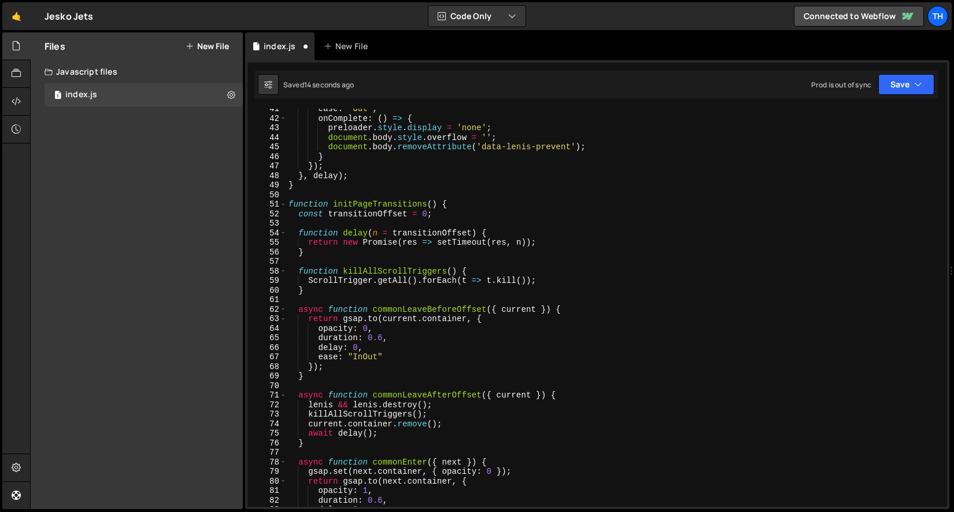
scroll to position [345, 0]
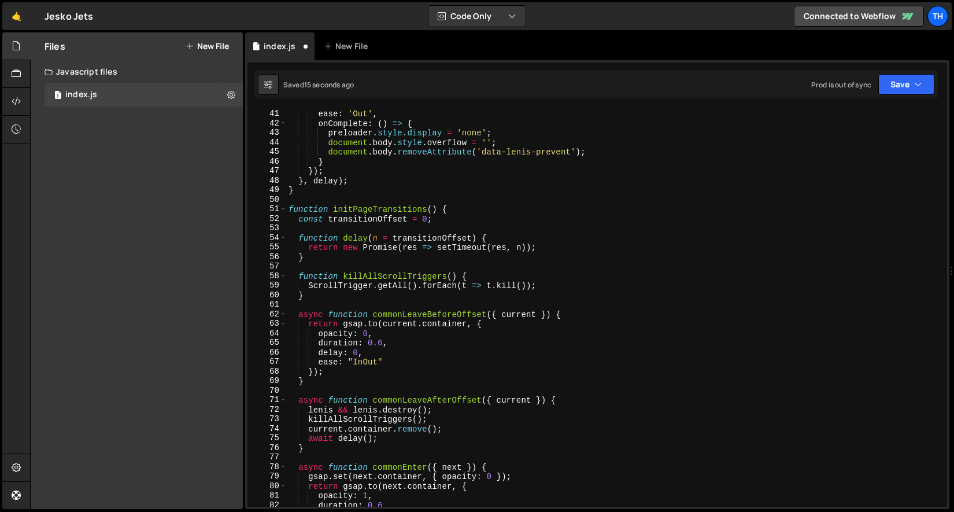
click at [277, 207] on div "51" at bounding box center [267, 209] width 39 height 10
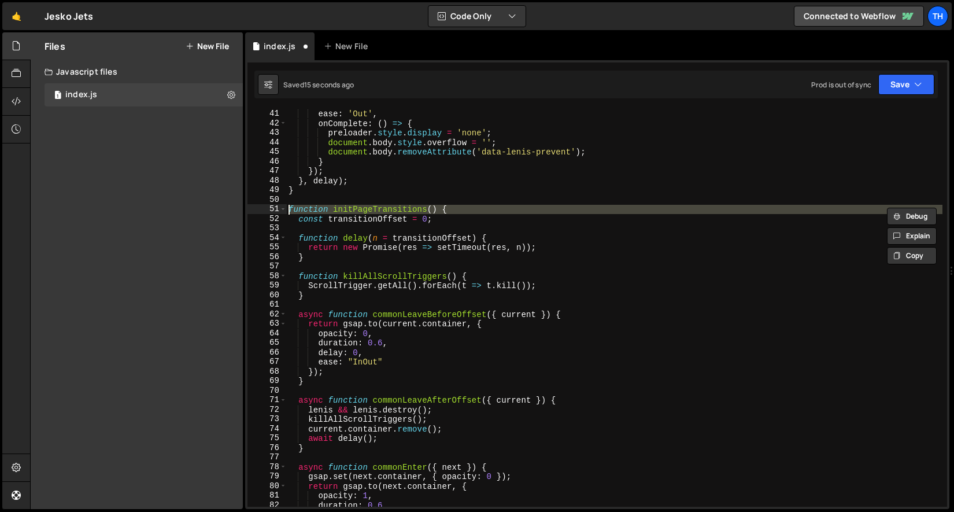
click at [277, 197] on div at bounding box center [277, 197] width 0 height 0
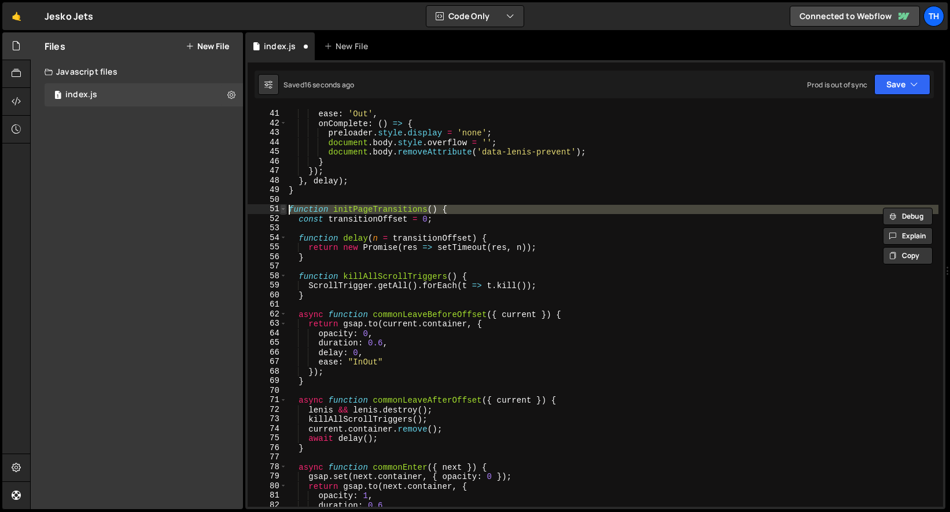
click at [281, 207] on span at bounding box center [283, 209] width 6 height 10
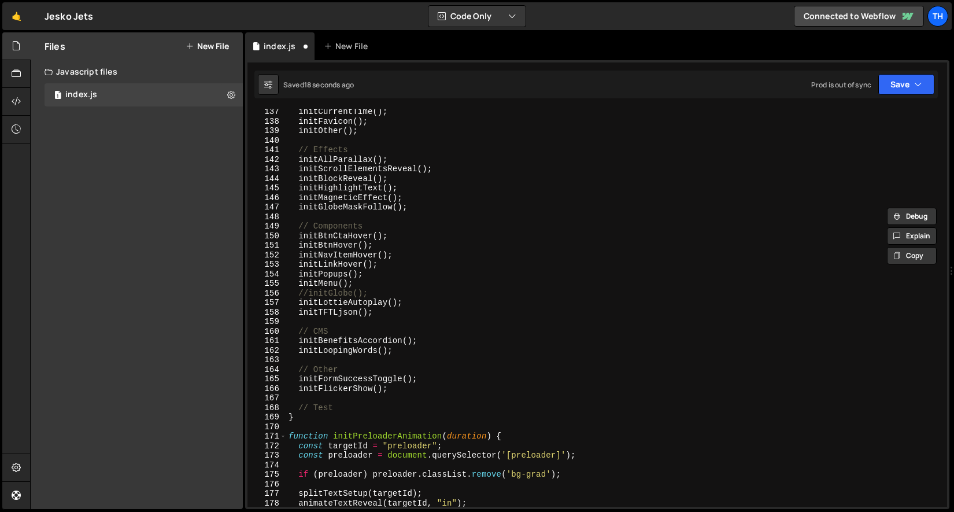
scroll to position [503, 0]
click at [423, 385] on div "initCurrentTime ( ) ; initFavicon ( ) ; initOther ( ) ; // Effects initAllParal…" at bounding box center [614, 315] width 657 height 417
type textarea "initFlickerShow();"
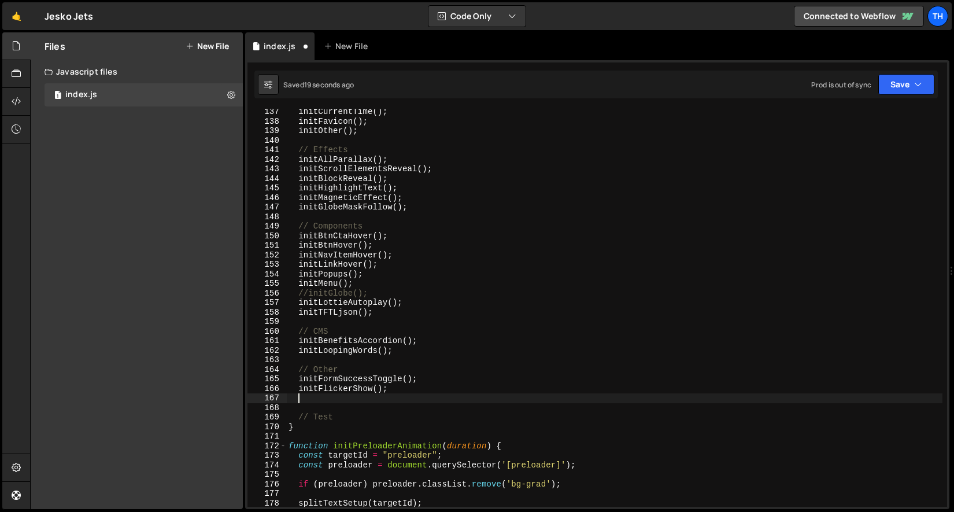
paste textarea "hideLocal();"
click at [888, 94] on button "Save" at bounding box center [907, 84] width 56 height 21
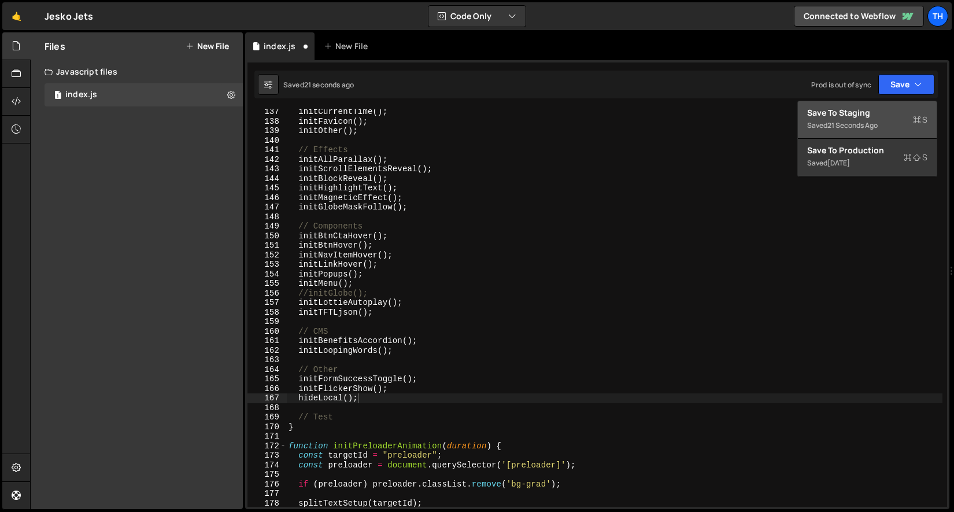
click at [879, 111] on div "Save to Staging S" at bounding box center [867, 113] width 120 height 12
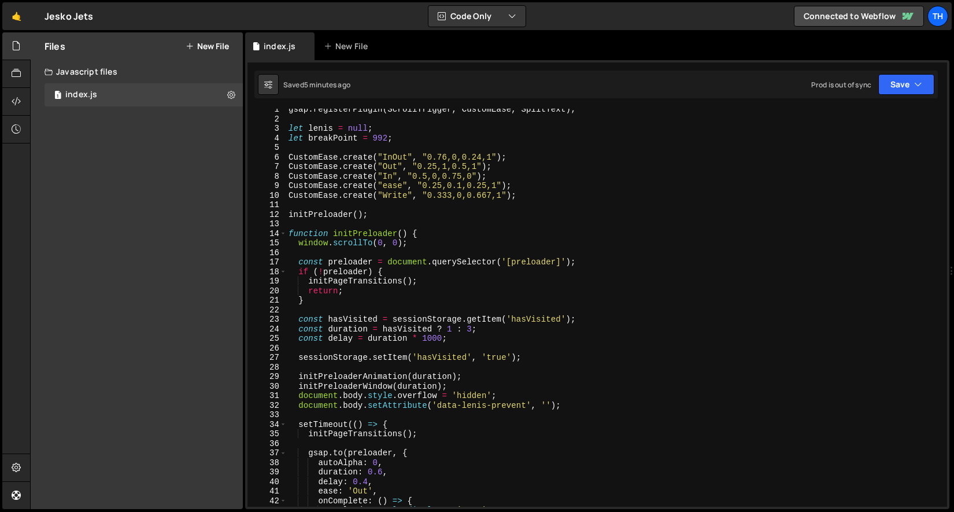
scroll to position [0, 0]
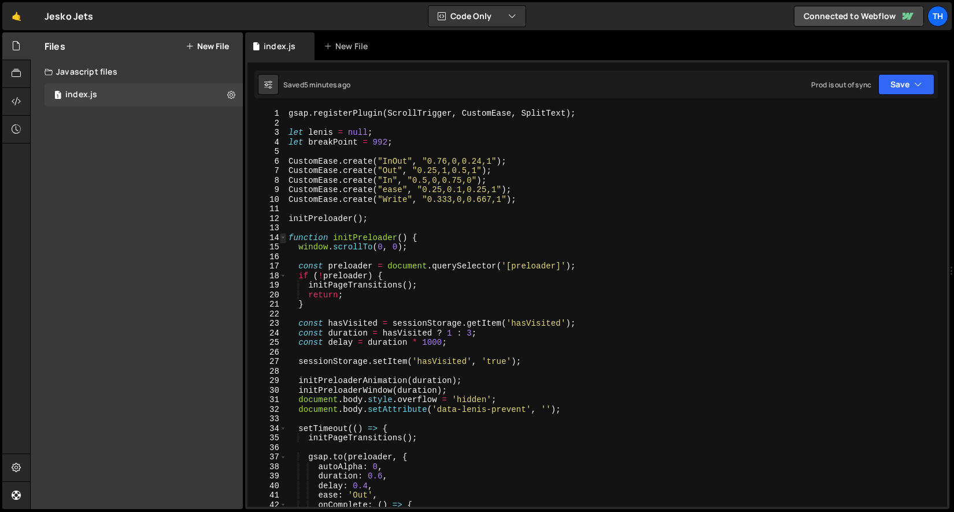
click at [283, 238] on span at bounding box center [283, 238] width 6 height 10
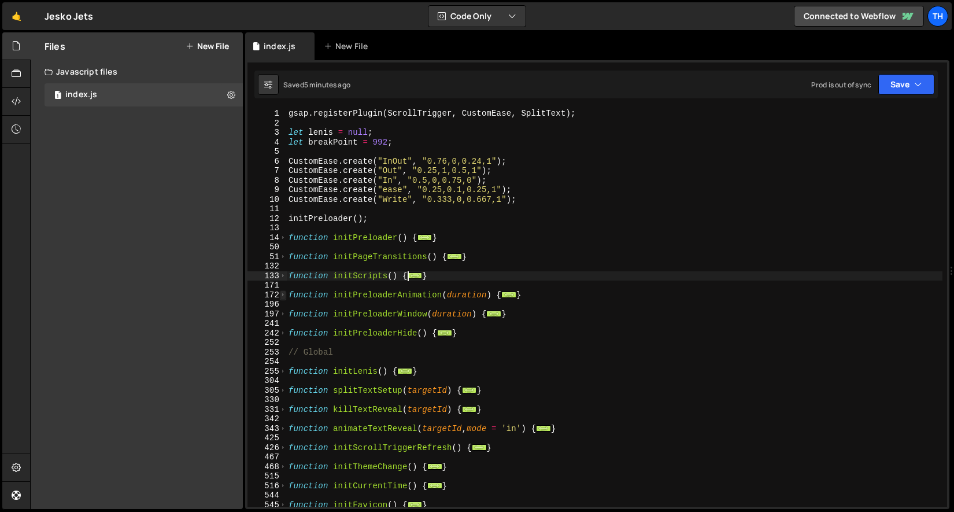
click at [284, 296] on span at bounding box center [283, 295] width 6 height 10
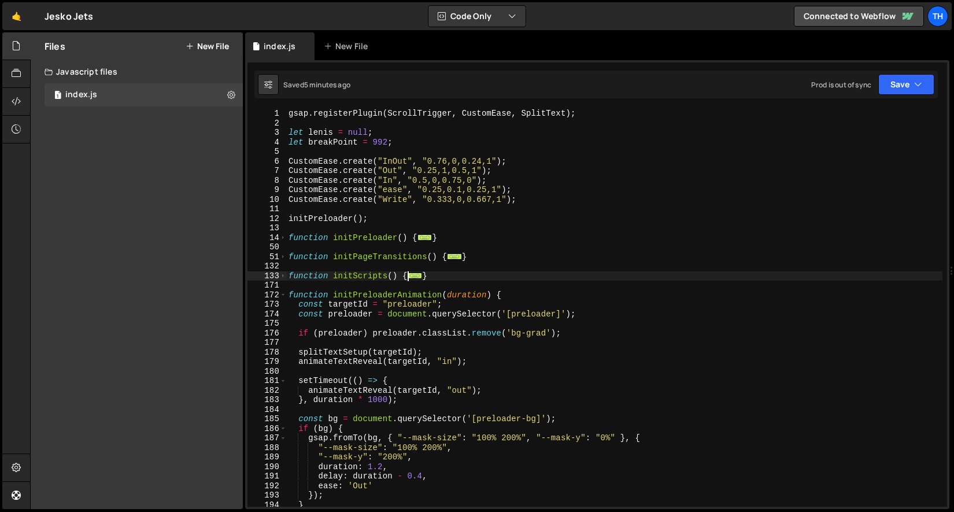
scroll to position [137, 0]
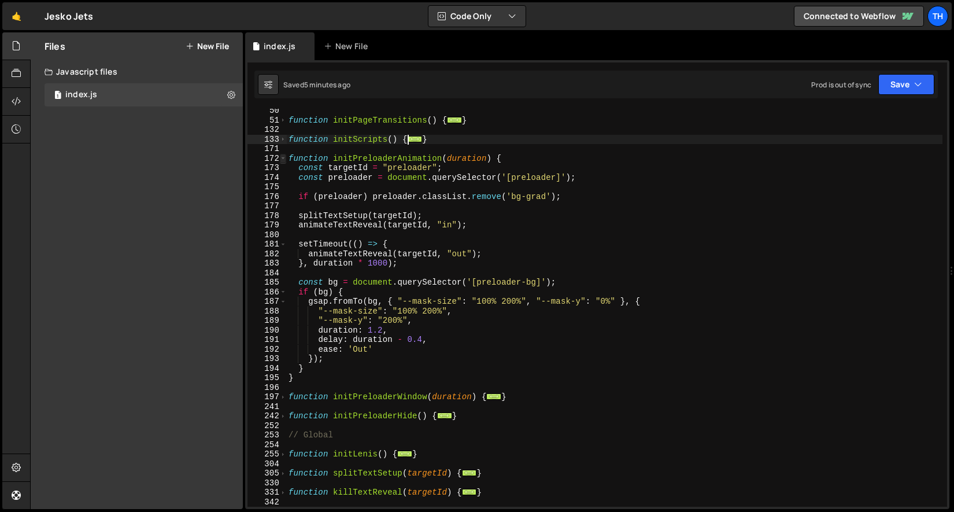
click at [284, 160] on span at bounding box center [283, 159] width 6 height 10
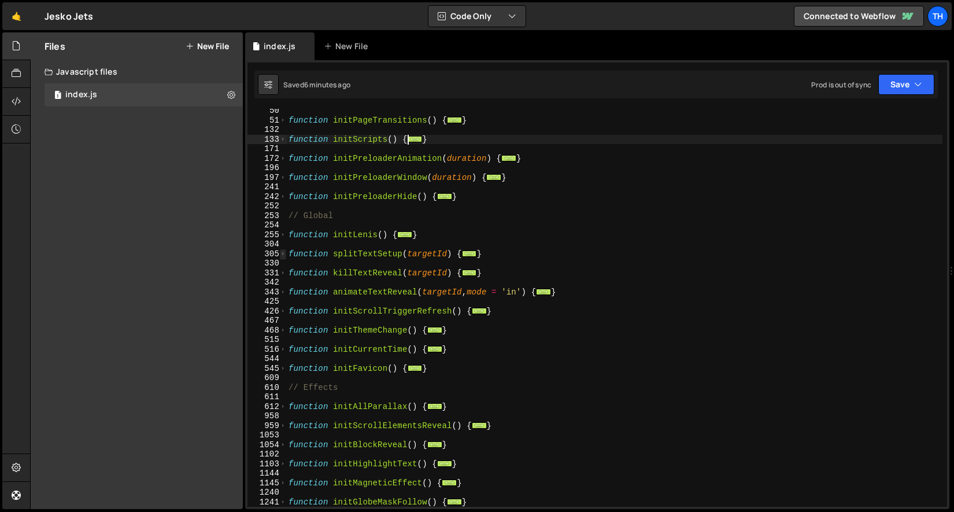
click at [285, 255] on span at bounding box center [283, 254] width 6 height 10
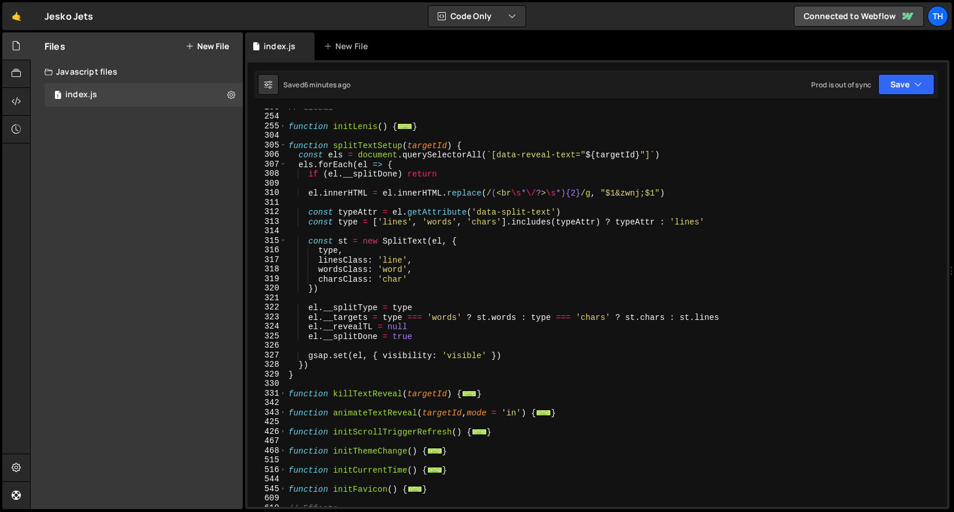
scroll to position [245, 0]
click at [285, 145] on span at bounding box center [283, 146] width 6 height 10
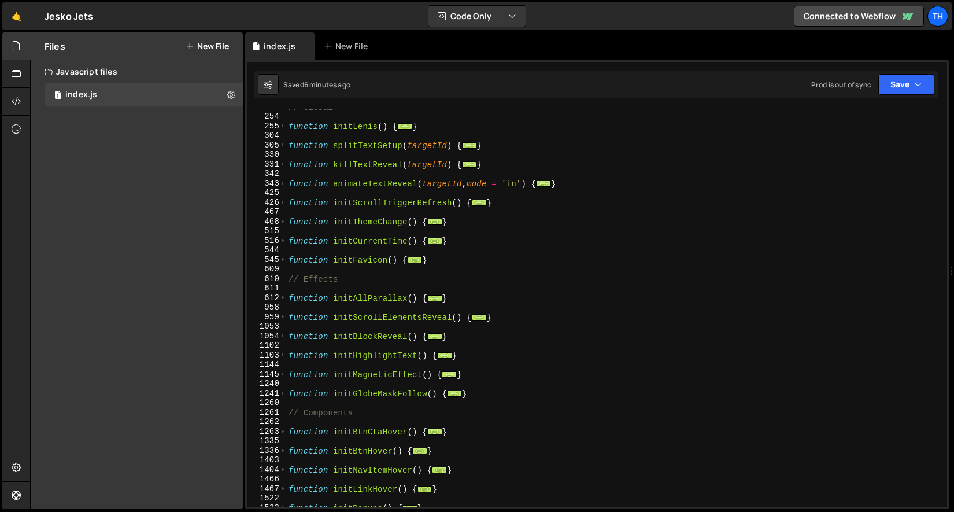
click at [286, 162] on div "331" at bounding box center [267, 165] width 39 height 10
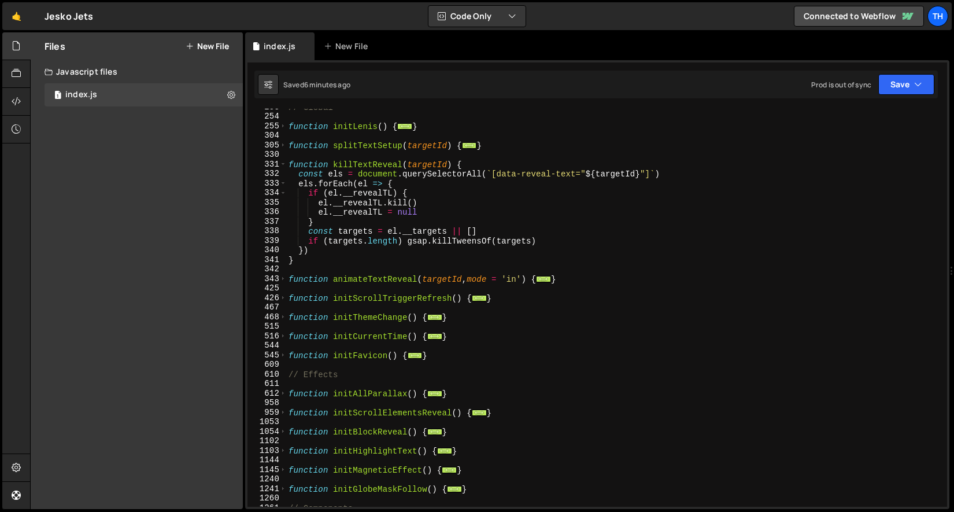
click at [286, 162] on div "331" at bounding box center [267, 165] width 39 height 10
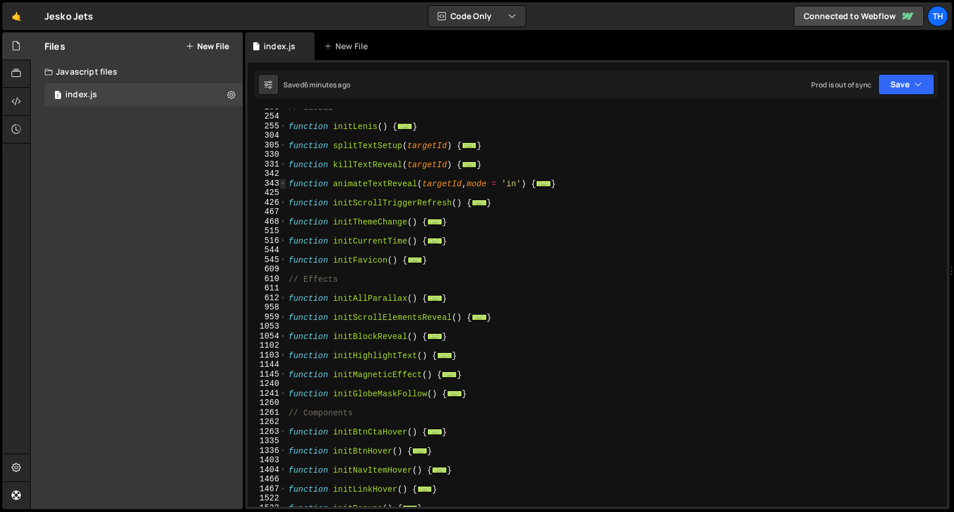
click at [285, 183] on span at bounding box center [283, 184] width 6 height 10
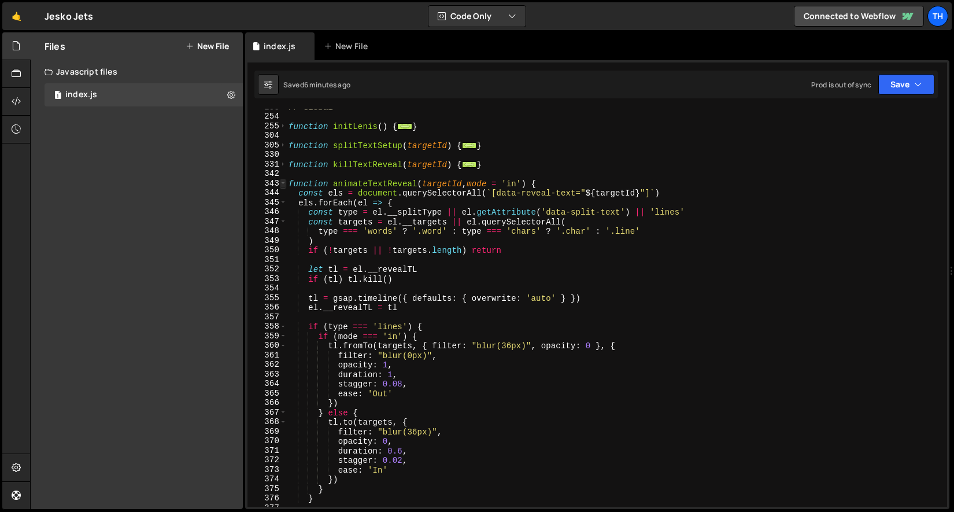
click at [285, 183] on span at bounding box center [283, 184] width 6 height 10
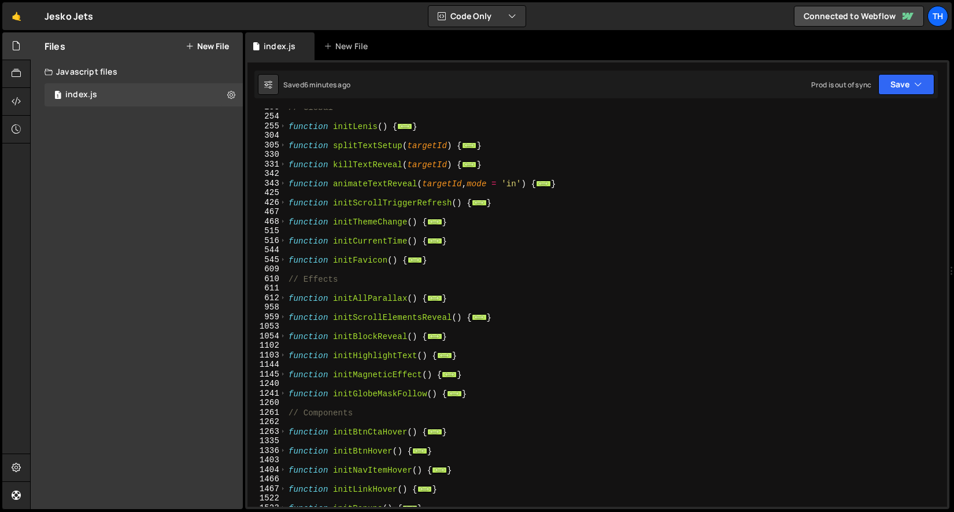
click at [286, 144] on div "305" at bounding box center [267, 146] width 39 height 10
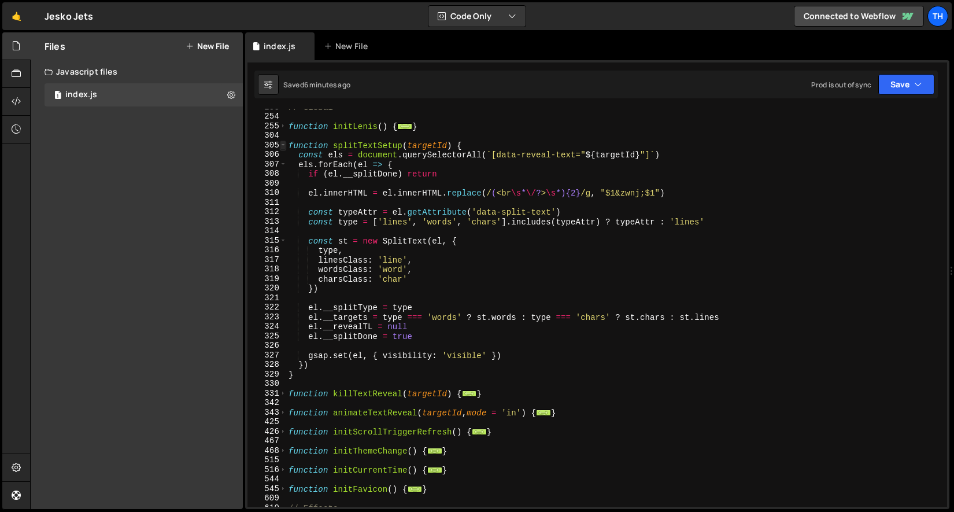
click at [286, 144] on span at bounding box center [283, 146] width 6 height 10
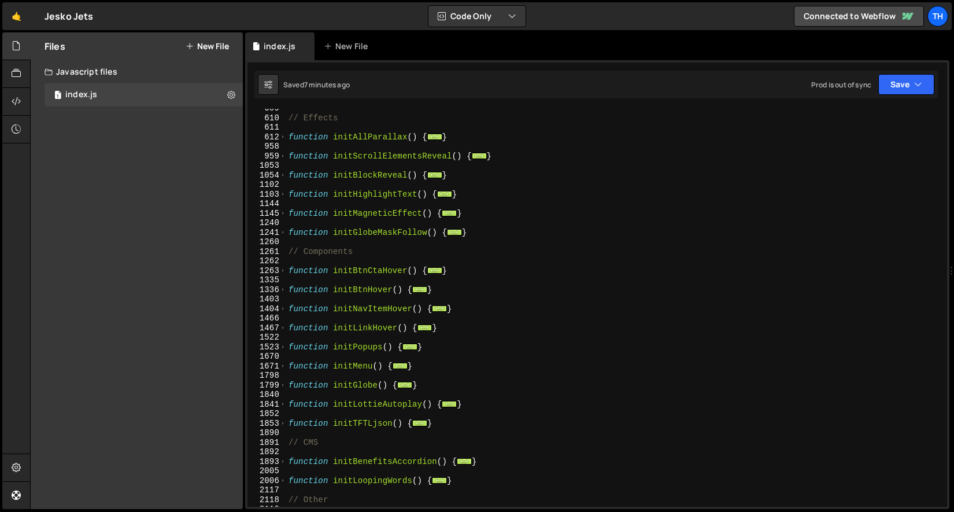
scroll to position [691, 0]
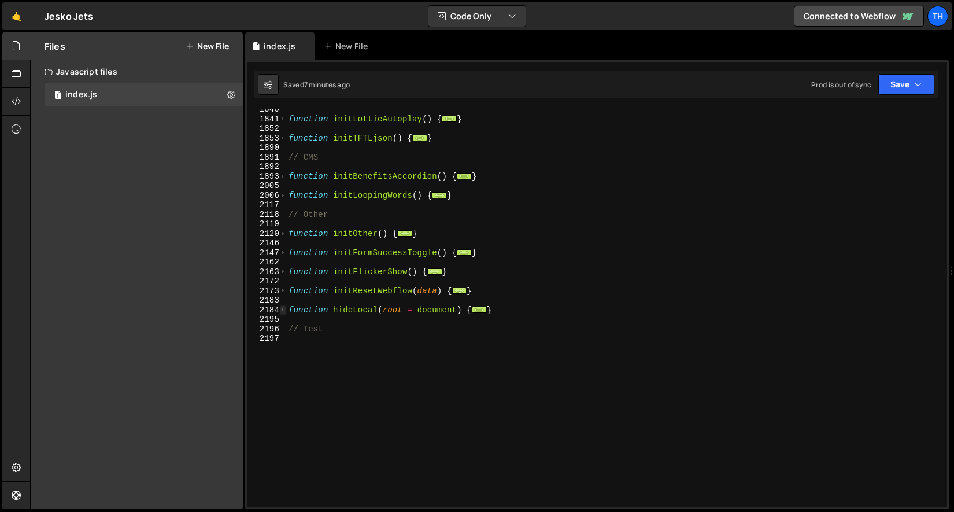
click at [282, 312] on span at bounding box center [283, 310] width 6 height 10
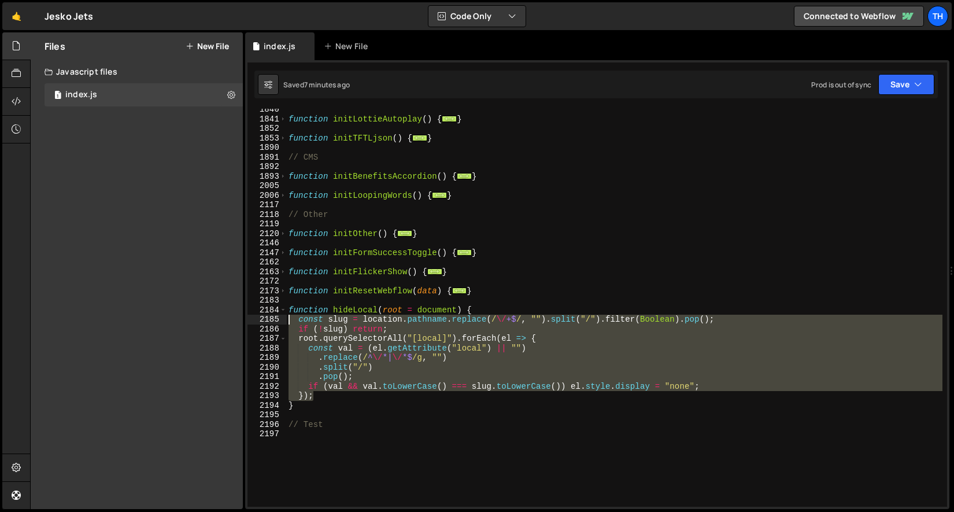
drag, startPoint x: 340, startPoint y: 398, endPoint x: 241, endPoint y: 323, distance: 123.8
click at [241, 323] on div "Files New File Javascript files 1 index.js 0 CSS files Copy share link Edit Fil…" at bounding box center [492, 270] width 924 height 477
paste textarea "})"
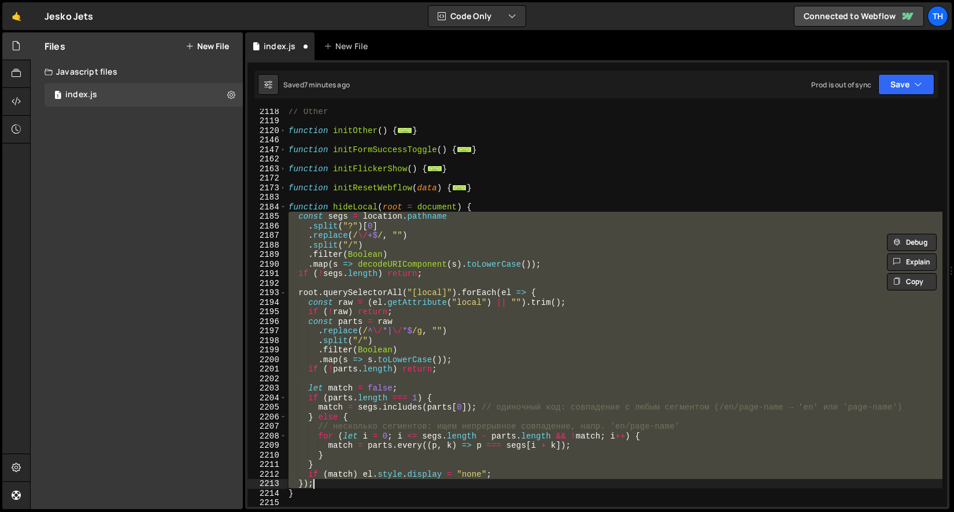
scroll to position [810, 0]
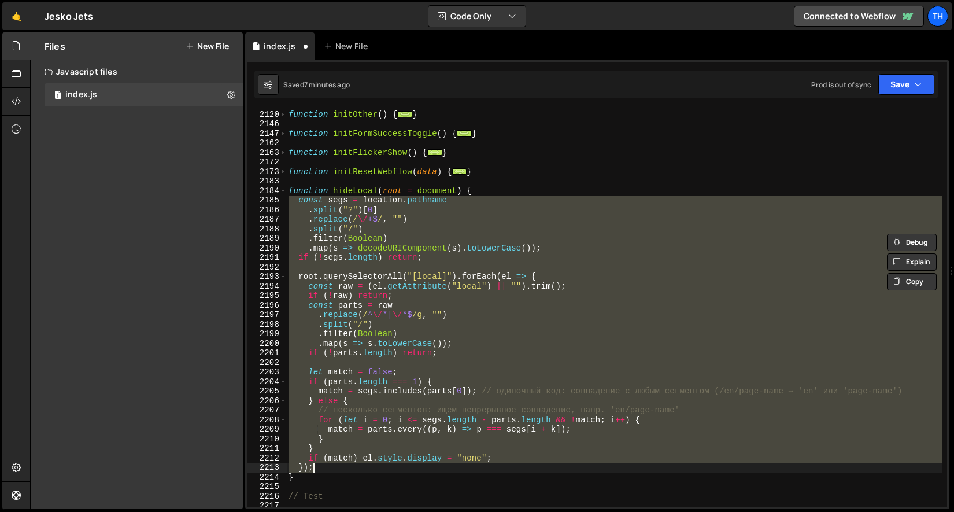
click at [918, 69] on div "if (match) el.style.display = "none"; }); 2119 2120 2146 2147 2162 2163 2172 21…" at bounding box center [597, 284] width 705 height 449
click at [918, 85] on icon "button" at bounding box center [918, 85] width 8 height 12
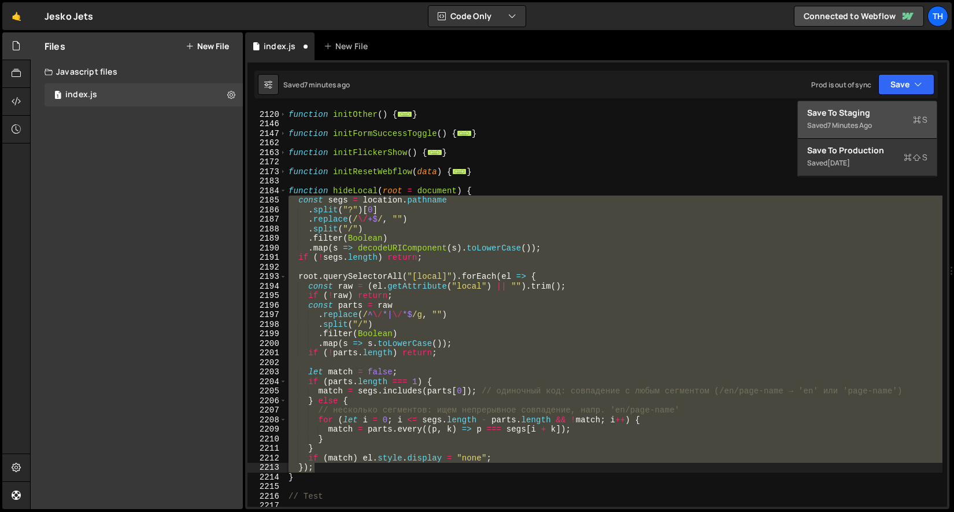
click at [901, 120] on div "Saved 7 minutes ago" at bounding box center [867, 126] width 120 height 14
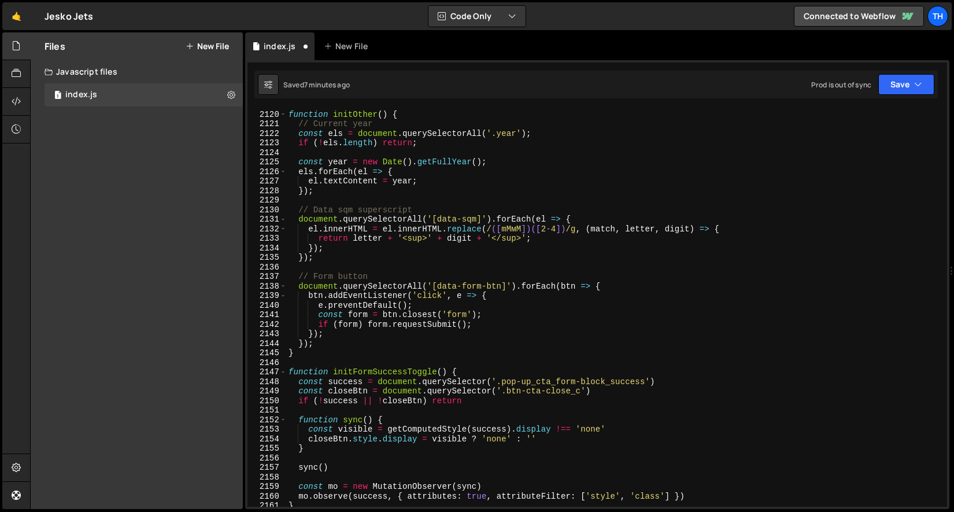
scroll to position [18107, 0]
click at [283, 114] on span at bounding box center [283, 115] width 6 height 10
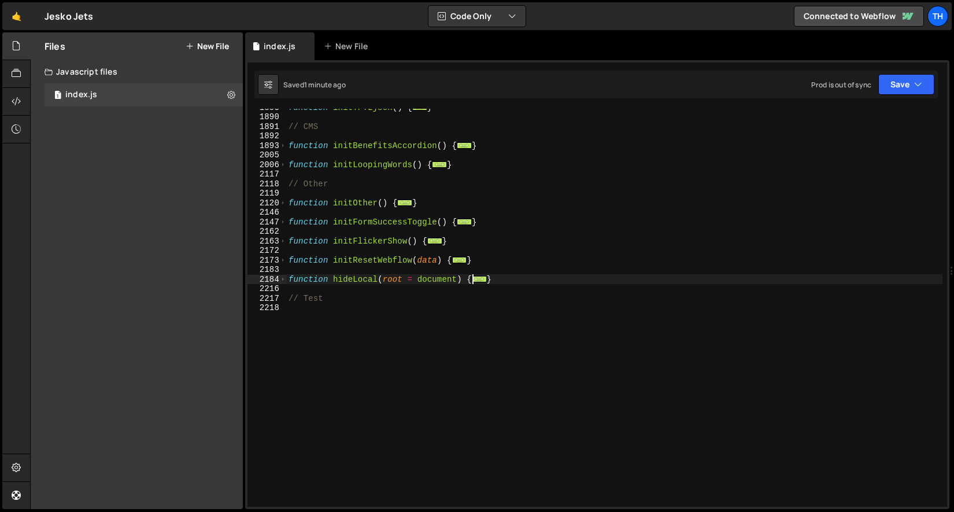
click at [291, 281] on div "function initTFTLjson ( ) { ... } // CMS function initBenefitsAccordion ( ) { .…" at bounding box center [614, 310] width 657 height 417
click at [282, 281] on span at bounding box center [283, 280] width 6 height 10
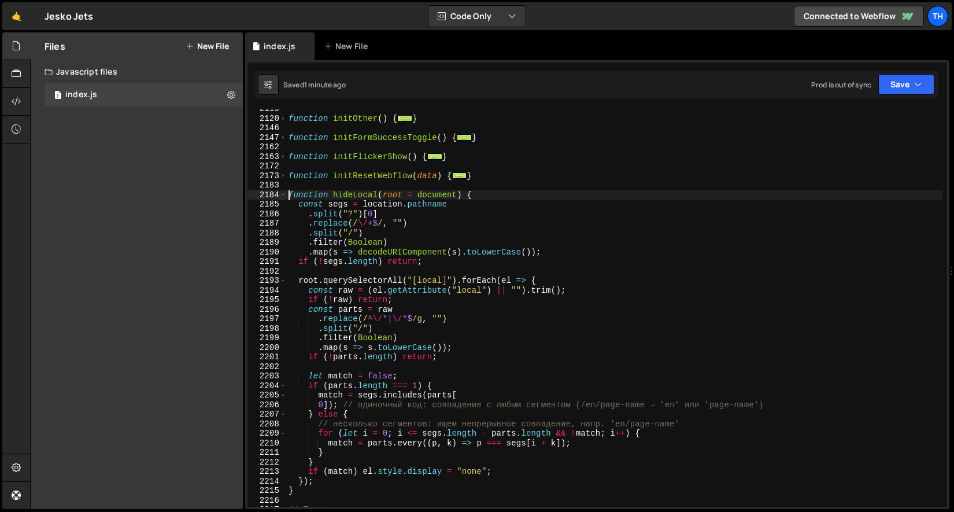
scroll to position [842, 0]
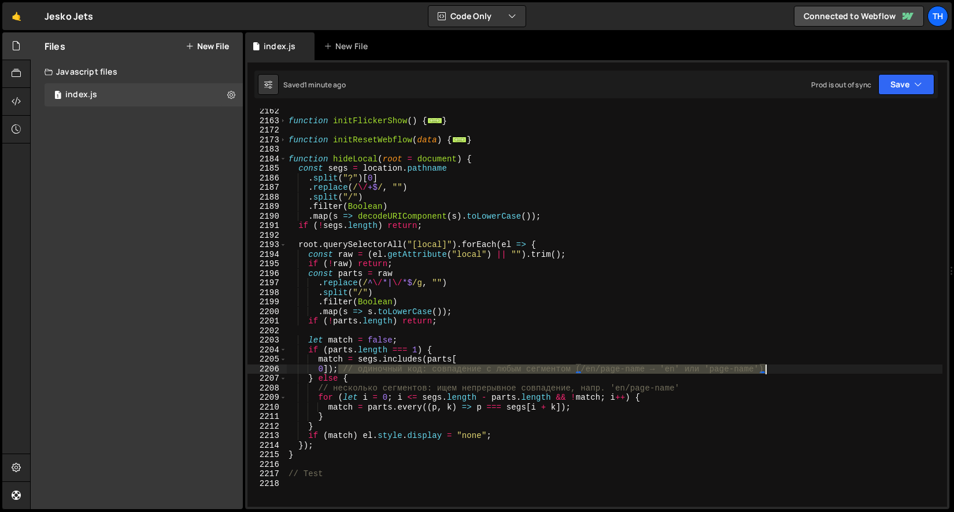
drag, startPoint x: 339, startPoint y: 370, endPoint x: 810, endPoint y: 367, distance: 470.8
click at [810, 367] on div "function initFlickerShow ( ) { ... } function initResetWebflow ( data ) { ... }…" at bounding box center [614, 314] width 657 height 417
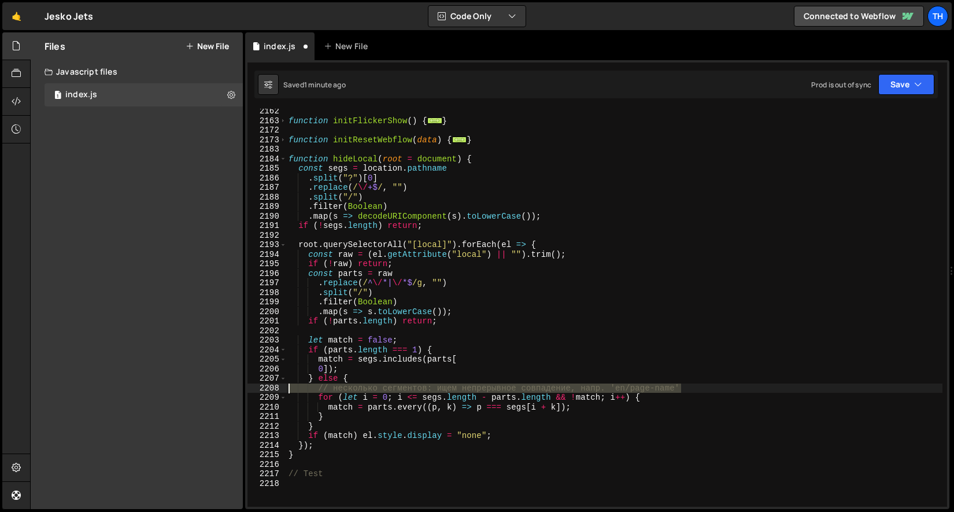
drag, startPoint x: 776, startPoint y: 389, endPoint x: 245, endPoint y: 389, distance: 531.0
click at [245, 389] on div "0]); 2162 2163 2172 2173 2183 2184 2185 2186 2187 2188 2189 2190 2191 2192 2193…" at bounding box center [597, 284] width 705 height 449
type textarea "// несколько сегментов: ищем непрерывное совпадение, напр. 'en/page-name'"
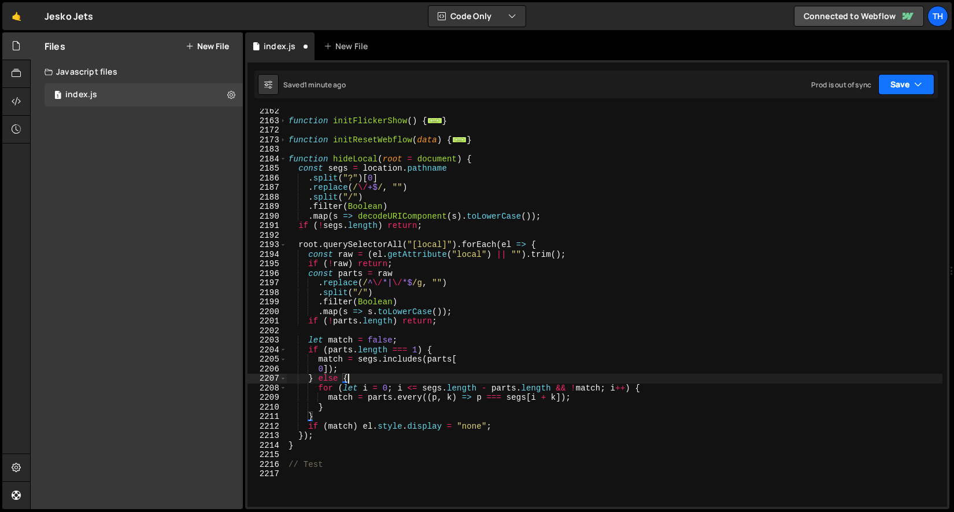
click at [898, 83] on button "Save" at bounding box center [907, 84] width 56 height 21
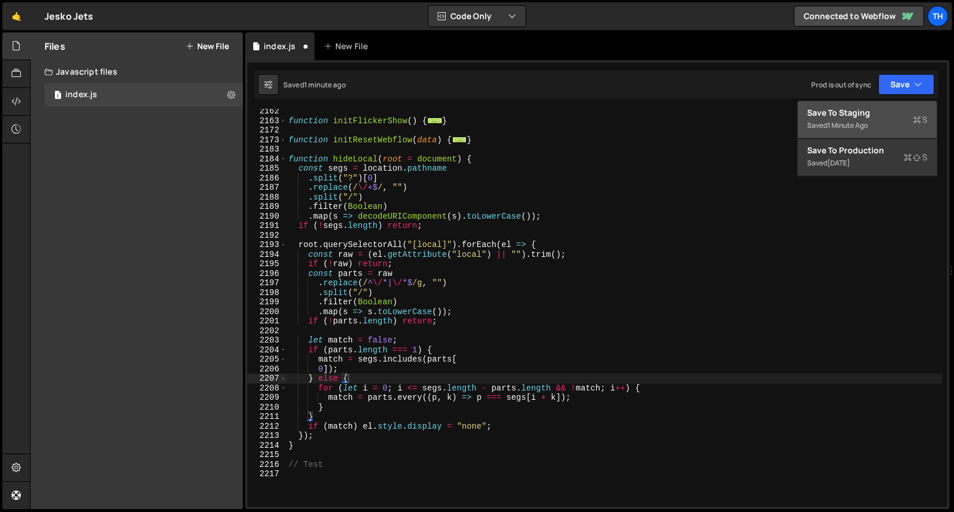
click at [886, 124] on div "Saved 1 minute ago" at bounding box center [867, 126] width 120 height 14
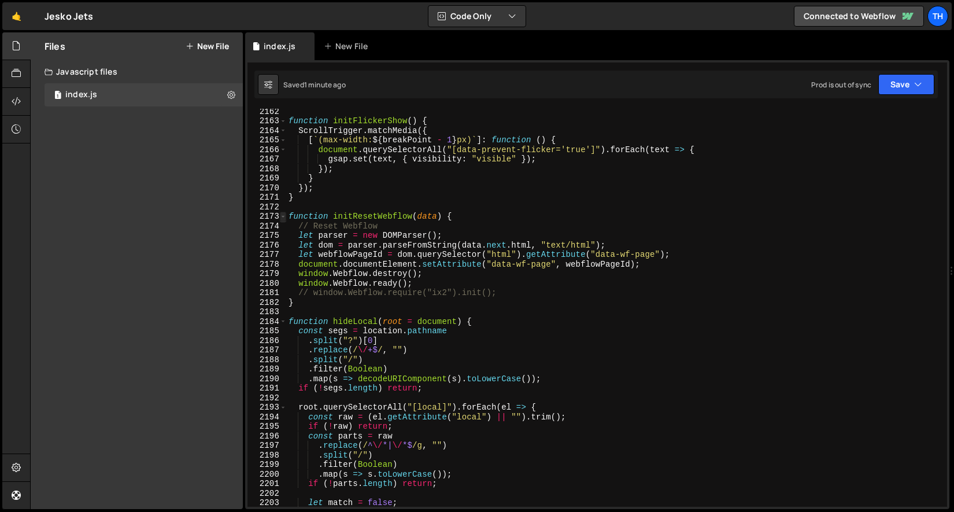
click at [284, 215] on span at bounding box center [283, 217] width 6 height 10
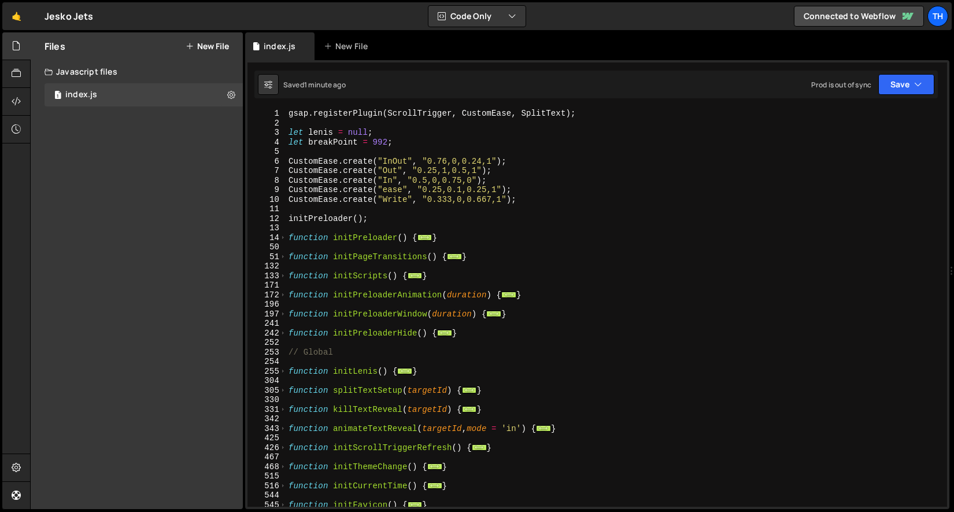
scroll to position [0, 0]
click at [284, 309] on span at bounding box center [283, 314] width 6 height 10
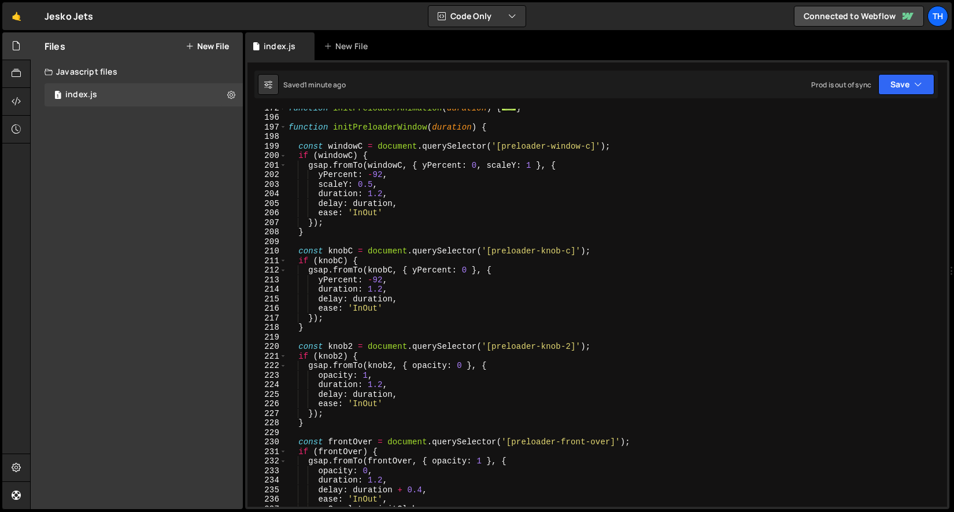
scroll to position [344, 0]
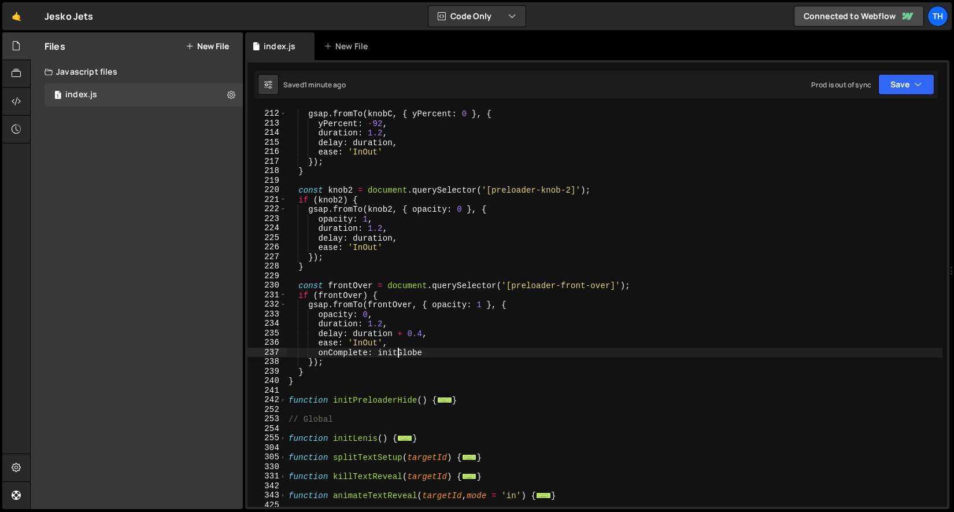
click at [400, 348] on div "if ( knobC ) { gsap . fromTo ( knobC , { yPercent : 0 } , { yPercent : - 92 , d…" at bounding box center [614, 307] width 657 height 417
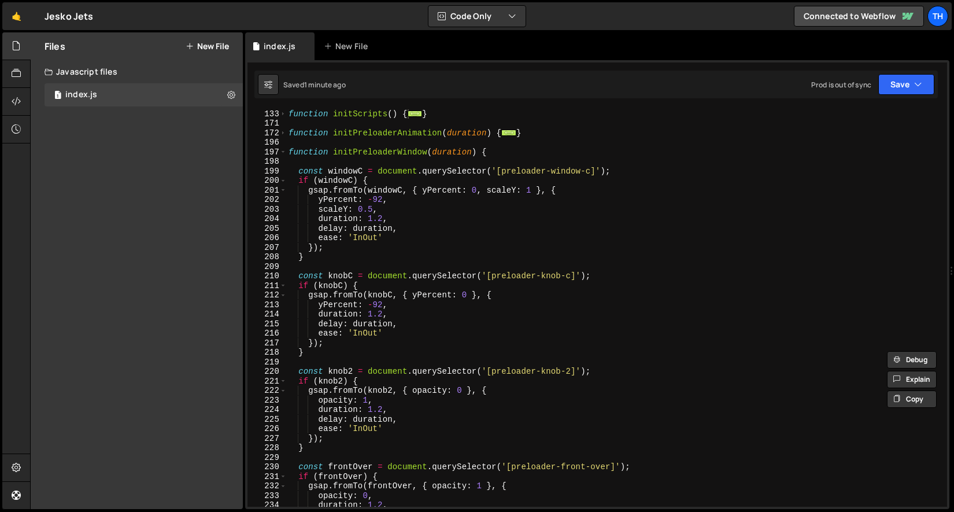
scroll to position [40, 0]
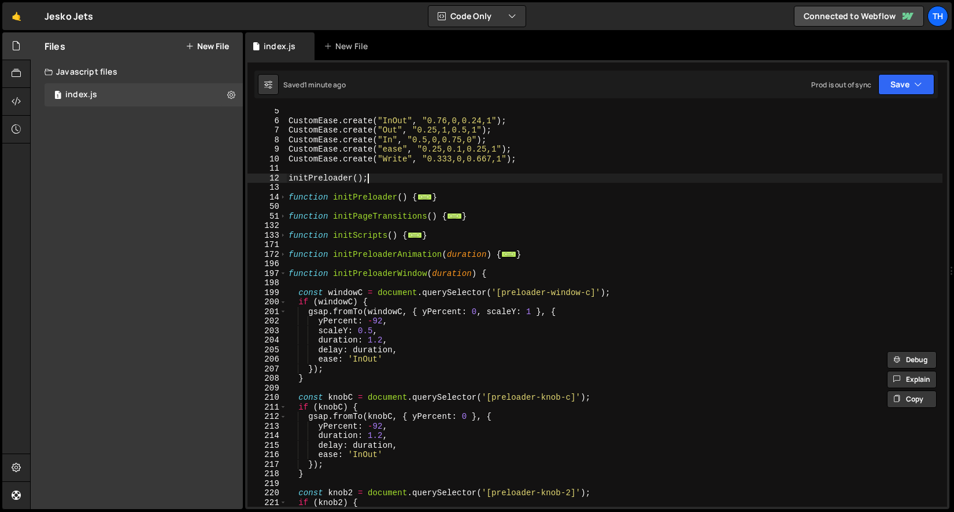
click at [393, 176] on div "CustomEase . create ( "InOut" , "0.76,0,0.24,1" ) ; CustomEase . create ( "Out"…" at bounding box center [614, 314] width 657 height 417
type textarea "initPreloader();"
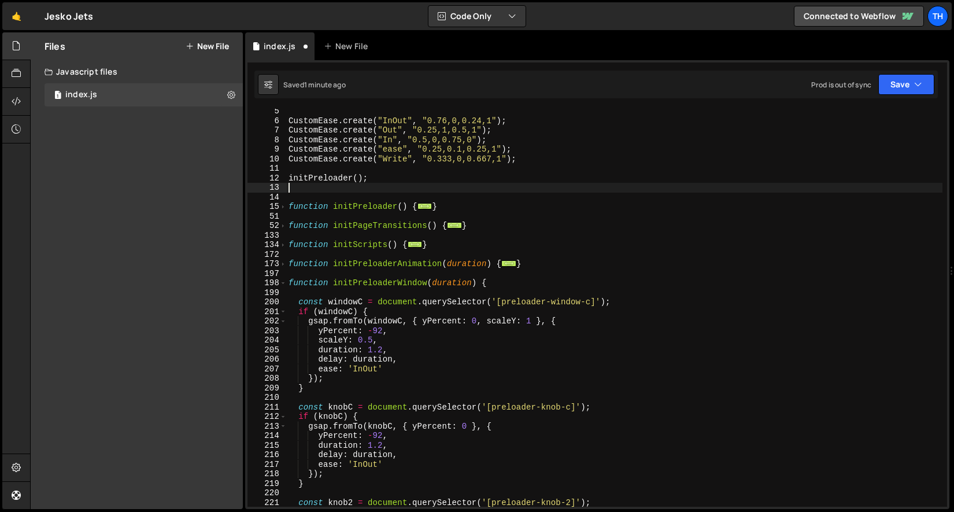
paste textarea "initGlobe"
type textarea "initGlobe"
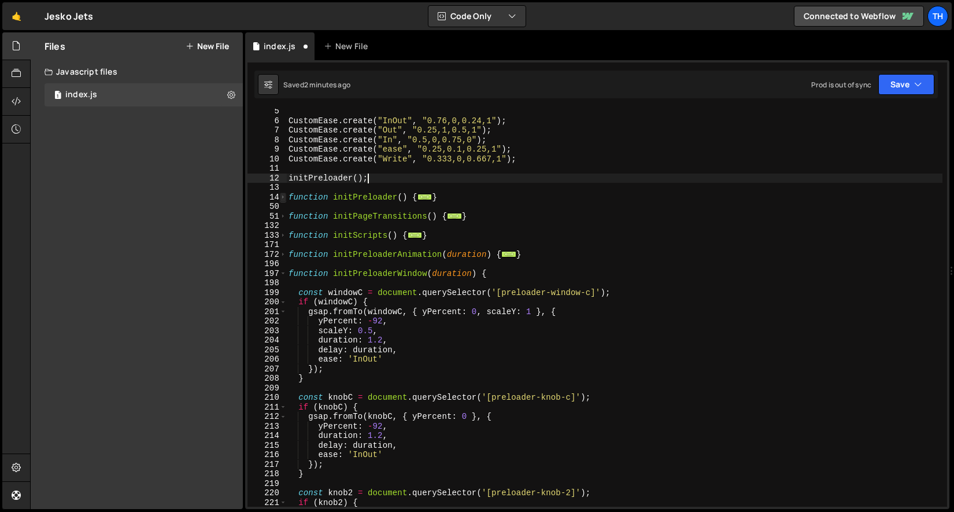
click at [280, 195] on span at bounding box center [283, 198] width 6 height 10
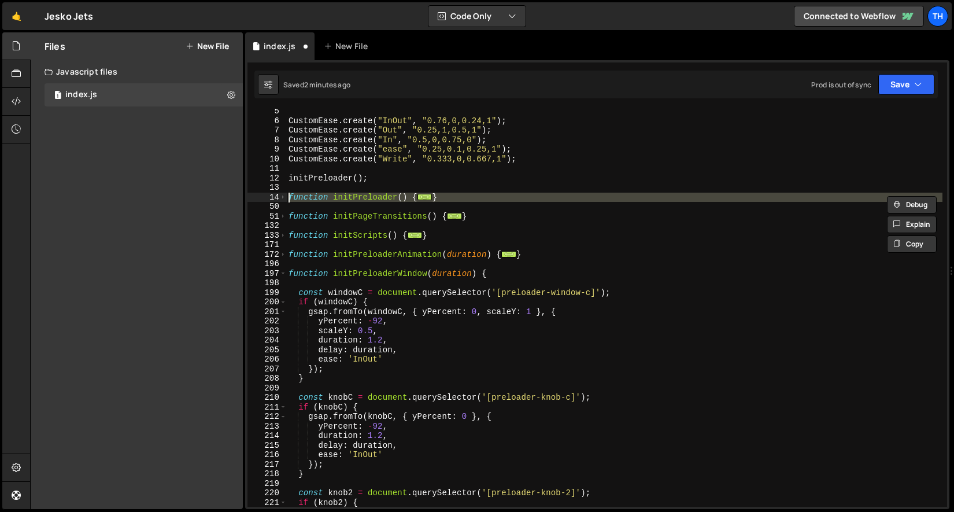
click at [292, 158] on div "CustomEase . create ( "InOut" , "0.76,0,0.24,1" ) ; CustomEase . create ( "Out"…" at bounding box center [614, 314] width 657 height 417
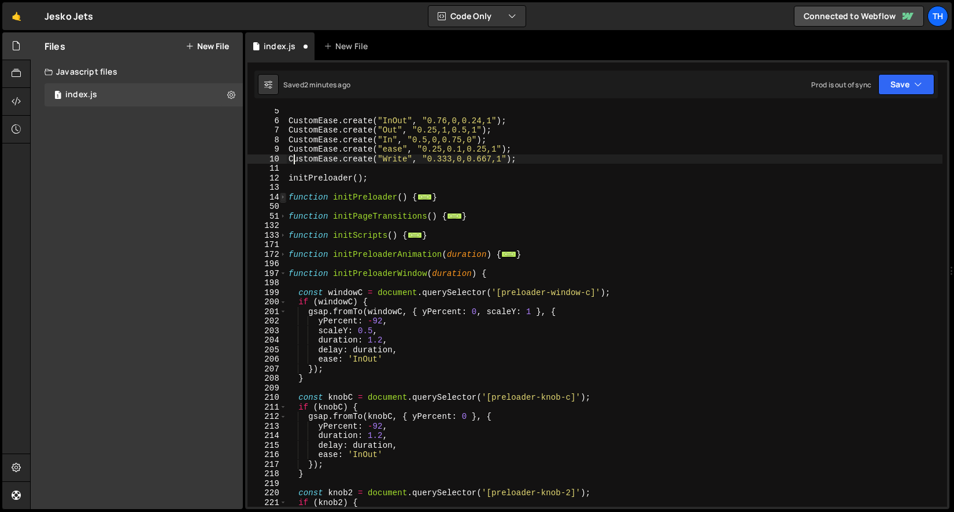
type textarea "CustomEase.create("Write", "0.333,0,0.667,1");"
click at [283, 199] on span at bounding box center [283, 198] width 6 height 10
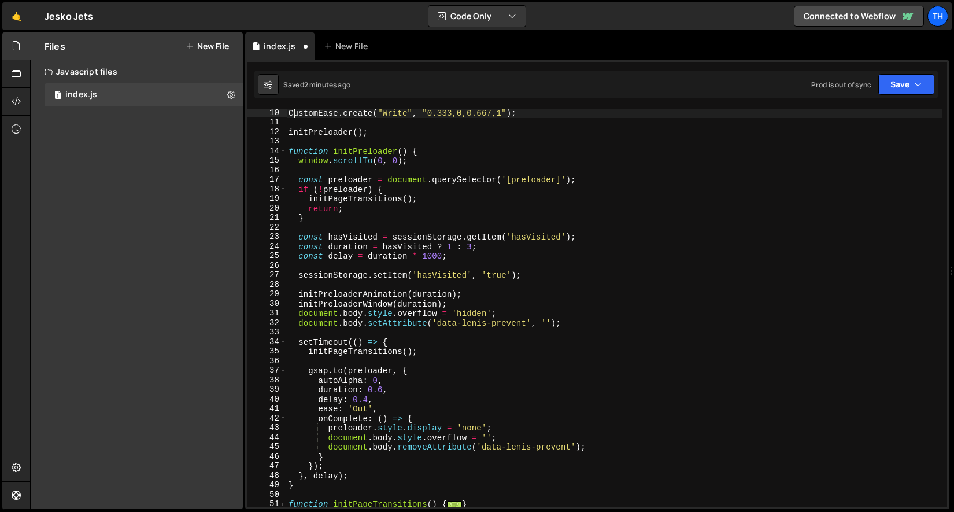
scroll to position [87, 0]
click at [334, 288] on div "CustomEase . create ( "Write" , "0.333,0,0.667,1" ) ; initPreloader ( ) ; funct…" at bounding box center [614, 316] width 657 height 417
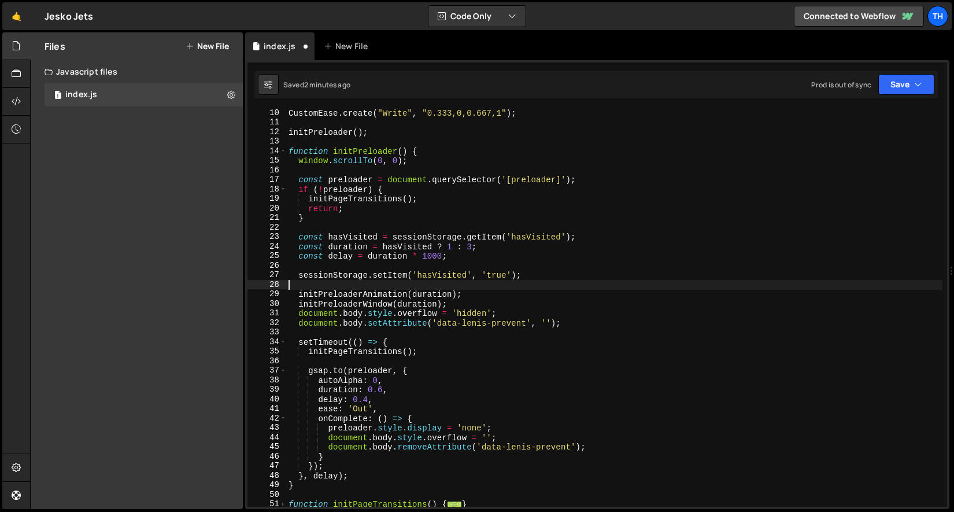
click at [335, 286] on div "CustomEase . create ( "Write" , "0.333,0,0.667,1" ) ; initPreloader ( ) ; funct…" at bounding box center [614, 316] width 657 height 417
click at [460, 301] on div "CustomEase . create ( "Write" , "0.333,0,0.667,1" ) ; initPreloader ( ) ; funct…" at bounding box center [614, 316] width 657 height 417
type textarea "initPreloaderWindow(duration);"
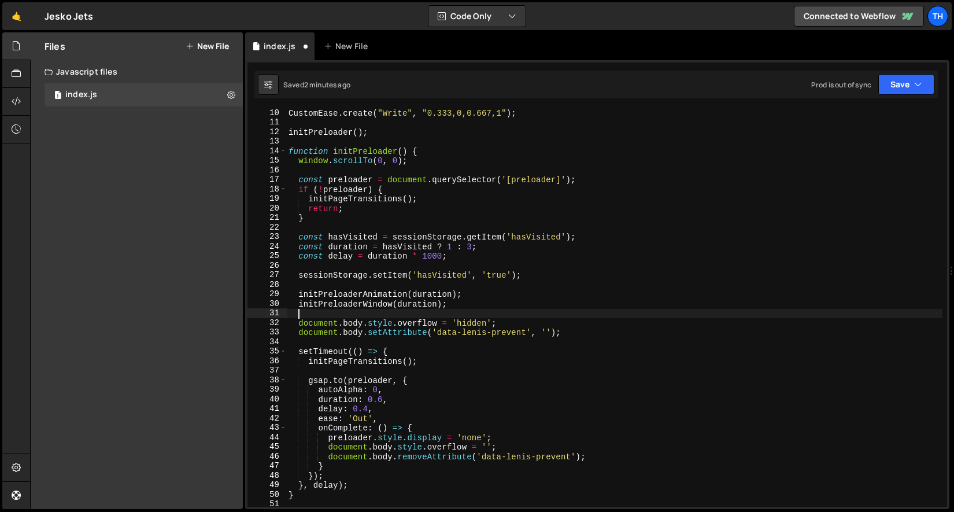
paste textarea "initGlobe"
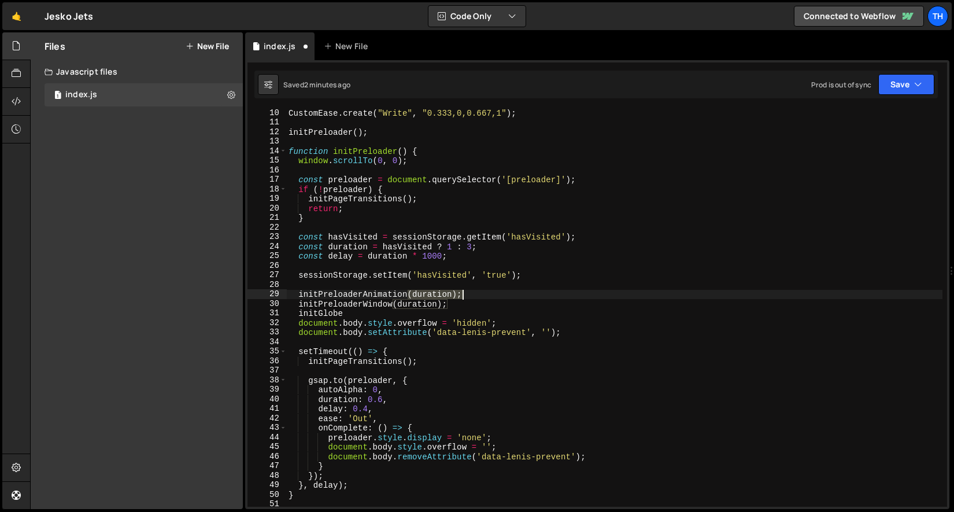
drag, startPoint x: 410, startPoint y: 292, endPoint x: 467, endPoint y: 293, distance: 57.8
click at [467, 293] on div "CustomEase . create ( "Write" , "0.333,0,0.667,1" ) ; initPreloader ( ) ; funct…" at bounding box center [614, 316] width 657 height 417
click at [386, 314] on div "CustomEase . create ( "Write" , "0.333,0,0.667,1" ) ; initPreloader ( ) ; funct…" at bounding box center [614, 316] width 657 height 417
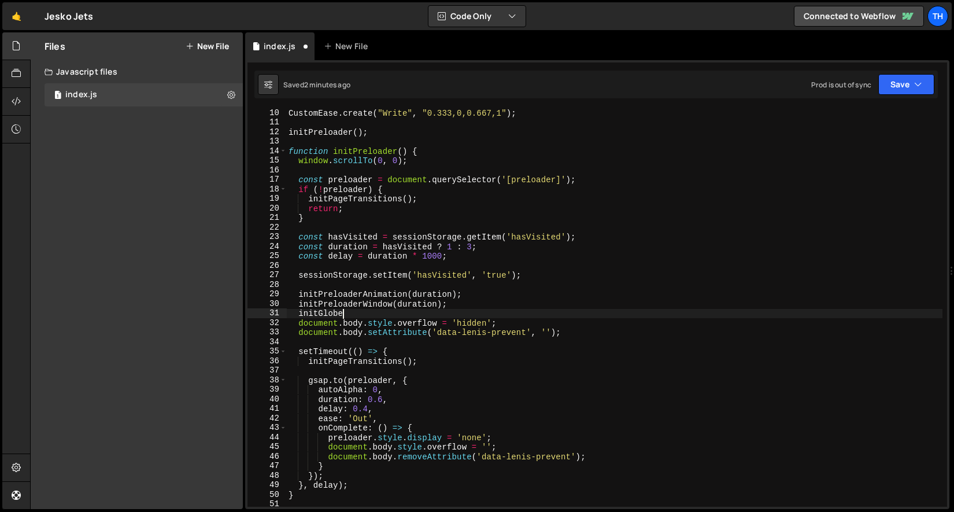
paste textarea "(duration);"
drag, startPoint x: 351, startPoint y: 314, endPoint x: 386, endPoint y: 313, distance: 34.7
click at [386, 313] on div "CustomEase . create ( "Write" , "0.333,0,0.667,1" ) ; initPreloader ( ) ; funct…" at bounding box center [614, 316] width 657 height 417
type textarea "initGlobe();"
click at [897, 86] on button "Save" at bounding box center [907, 84] width 56 height 21
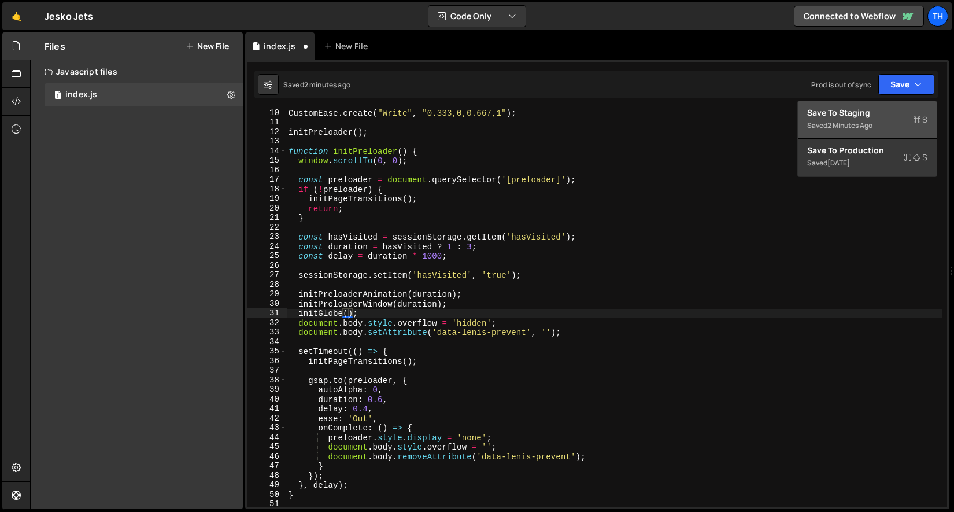
click at [873, 128] on div "2 minutes ago" at bounding box center [850, 125] width 45 height 10
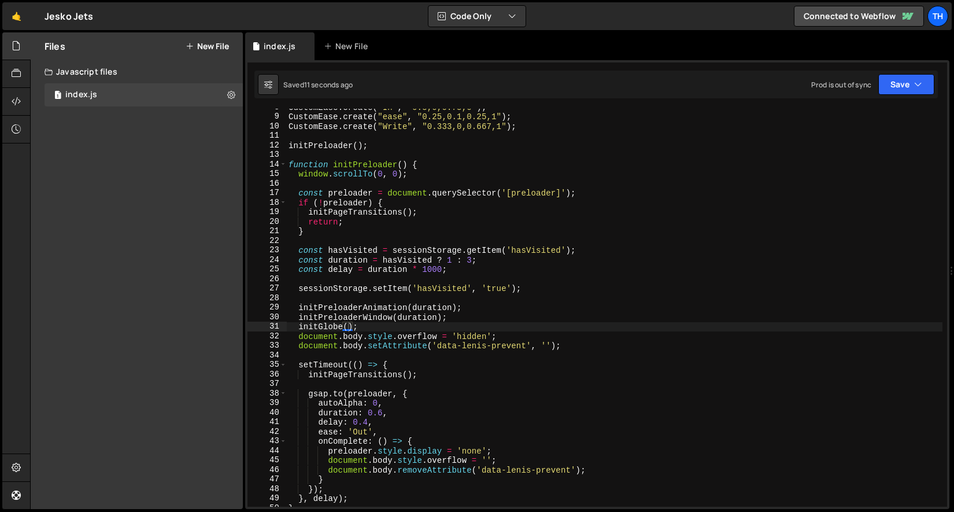
scroll to position [0, 0]
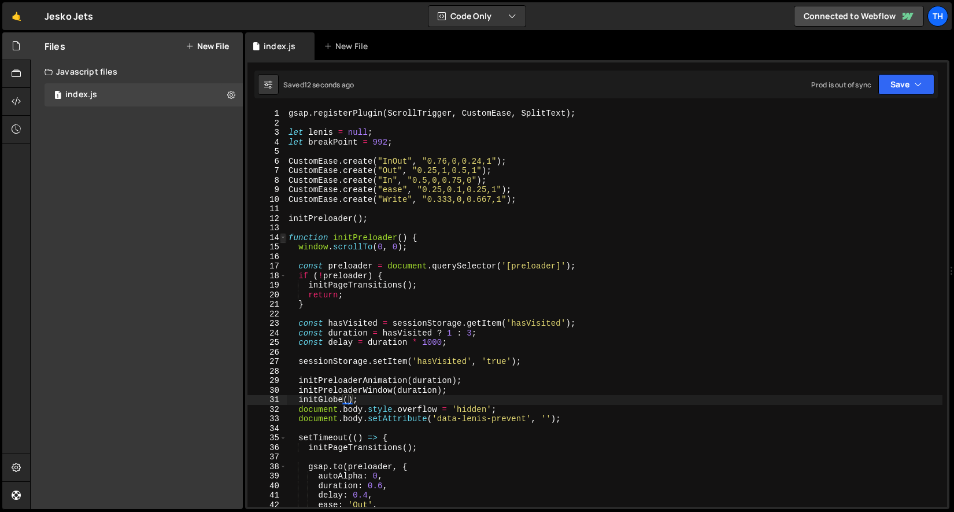
click at [281, 238] on span at bounding box center [283, 238] width 6 height 10
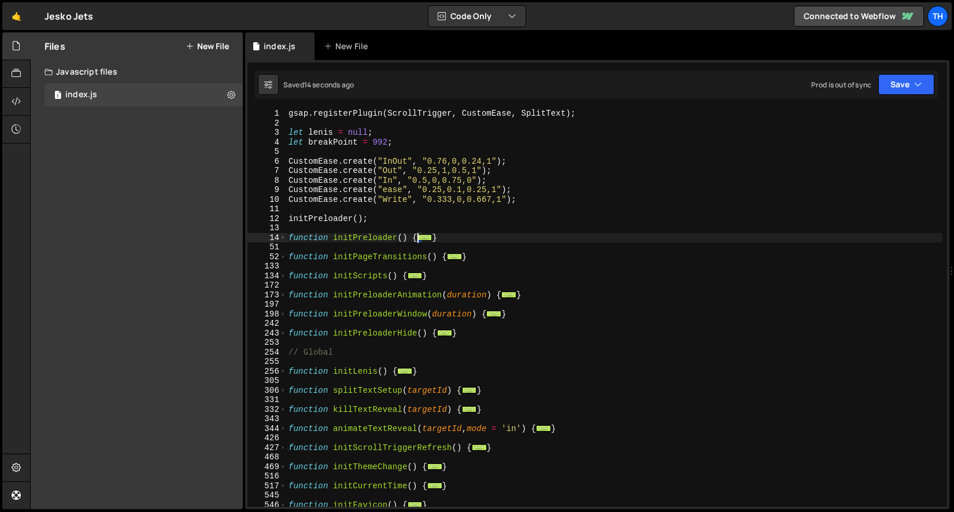
click at [289, 319] on div "gsap . registerPlugin ( ScrollTrigger , CustomEase , SplitText ) ; let lenis = …" at bounding box center [614, 317] width 657 height 417
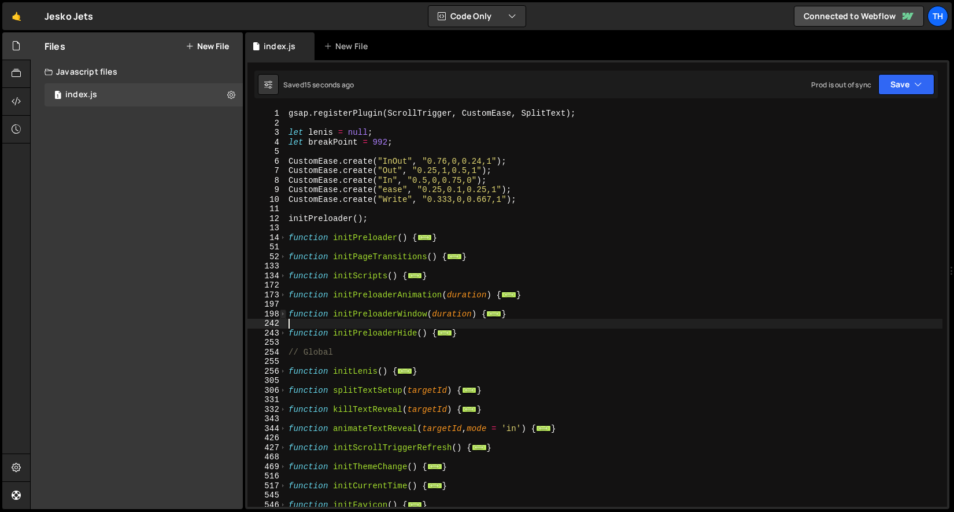
click at [282, 311] on span at bounding box center [283, 314] width 6 height 10
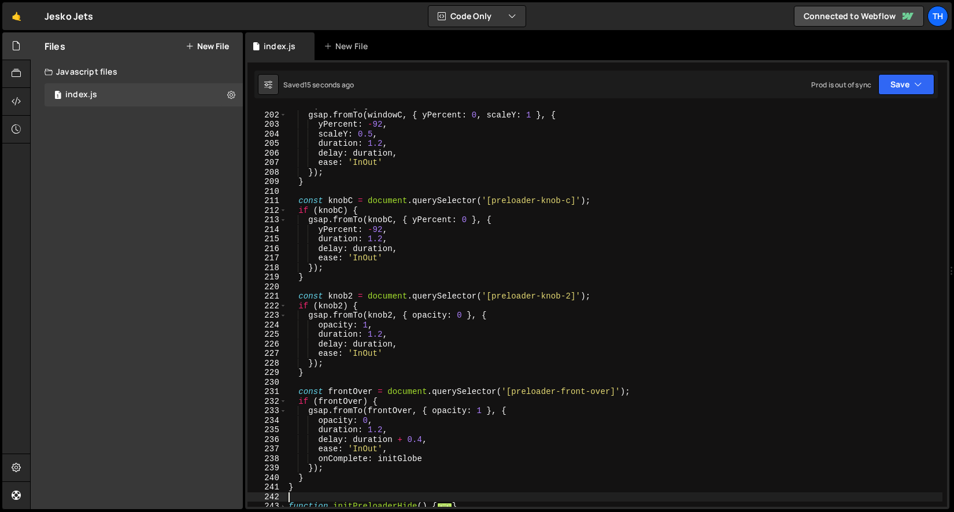
scroll to position [344, 0]
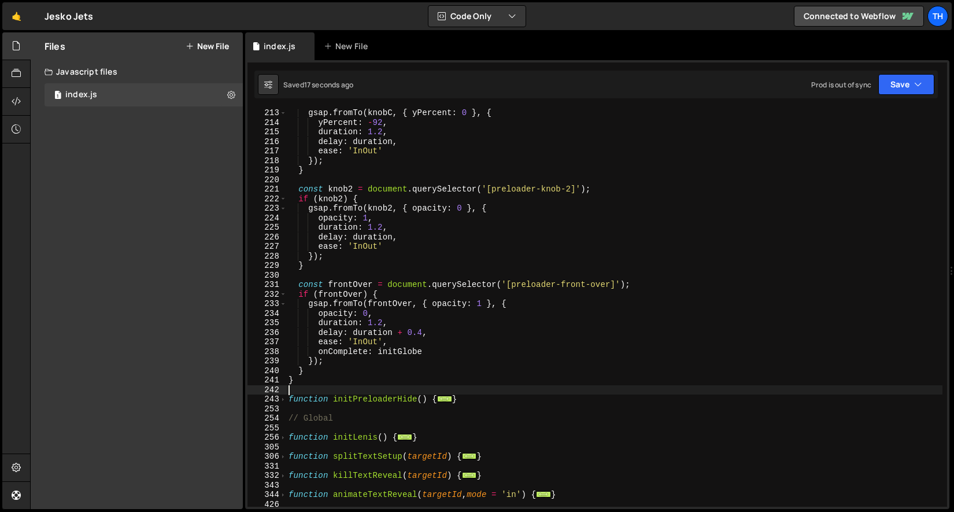
click at [450, 352] on div "gsap . fromTo ( knobC , { yPercent : 0 } , { yPercent : - 92 , duration : 1.2 ,…" at bounding box center [614, 316] width 657 height 417
click at [319, 351] on div "gsap . fromTo ( knobC , { yPercent : 0 } , { yPercent : - 92 , duration : 1.2 ,…" at bounding box center [614, 316] width 657 height 417
click at [903, 83] on button "Save" at bounding box center [907, 84] width 56 height 21
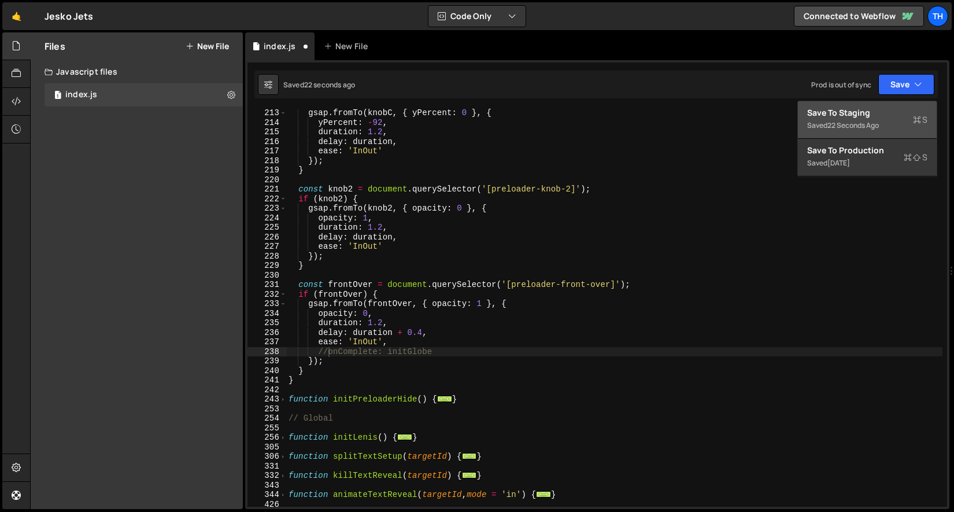
click at [806, 132] on button "Save to Staging S Saved 22 seconds ago" at bounding box center [867, 120] width 139 height 38
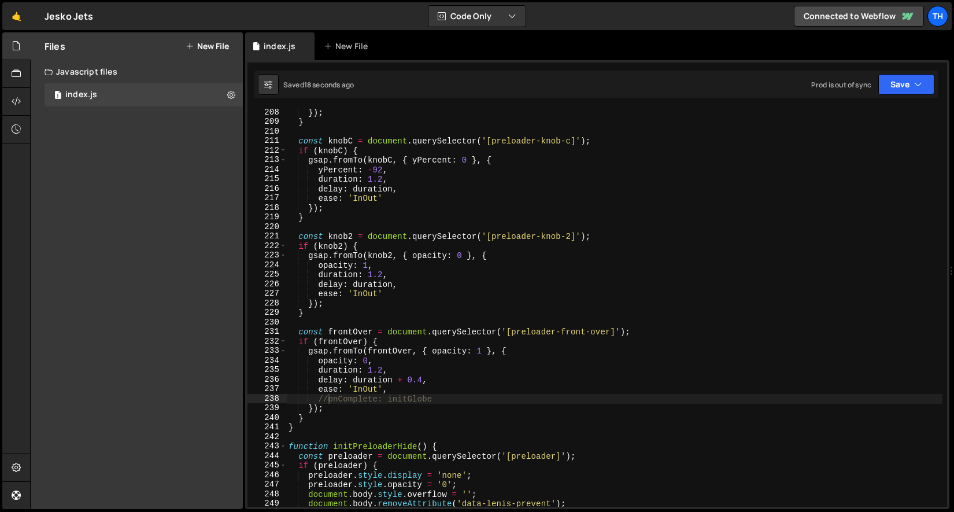
scroll to position [1802, 0]
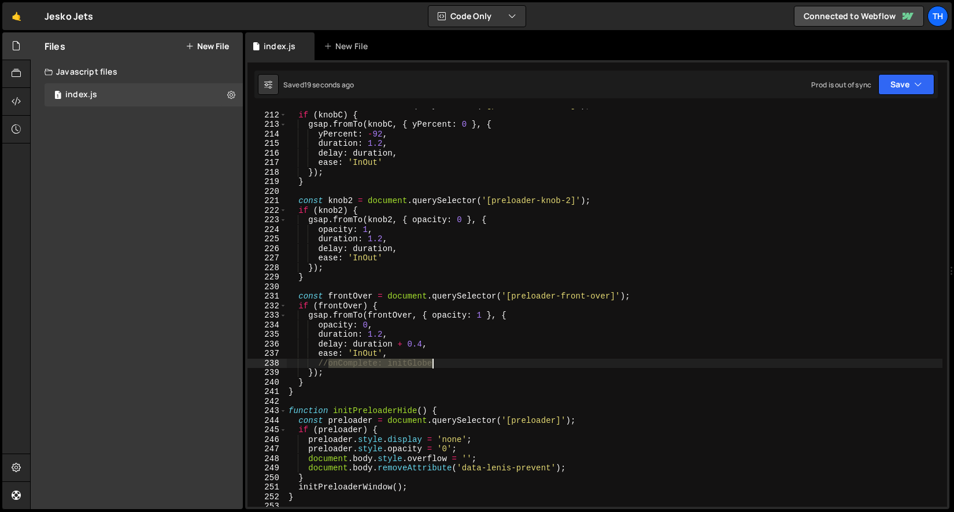
drag, startPoint x: 330, startPoint y: 362, endPoint x: 448, endPoint y: 362, distance: 118.0
click at [448, 362] on div "const knobC = document . querySelector ( '[preloader-knob-c]' ) ; if ( knobC ) …" at bounding box center [614, 309] width 657 height 417
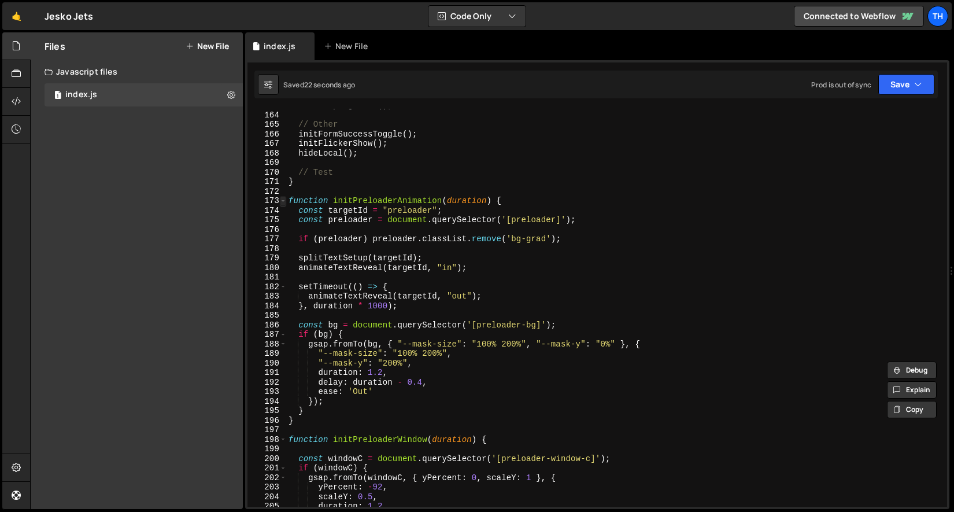
click at [286, 199] on span at bounding box center [283, 201] width 6 height 10
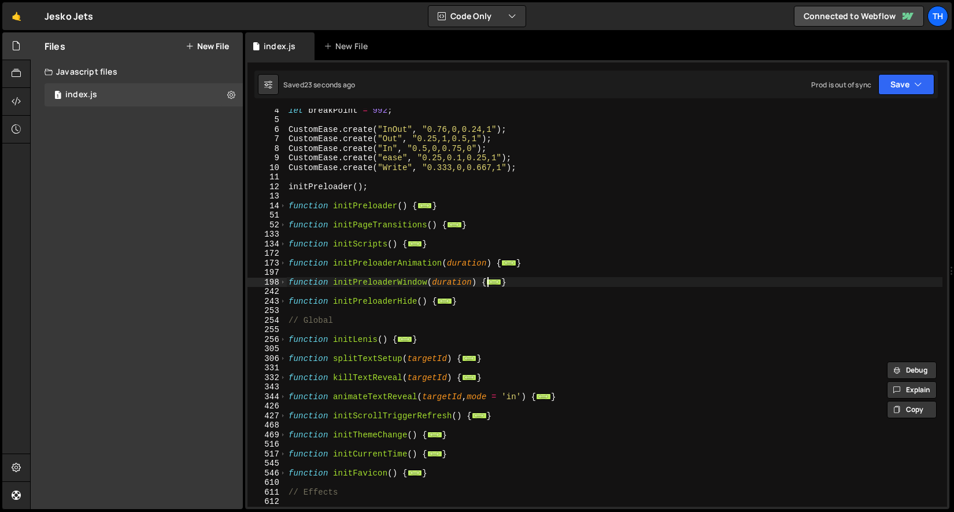
scroll to position [0, 0]
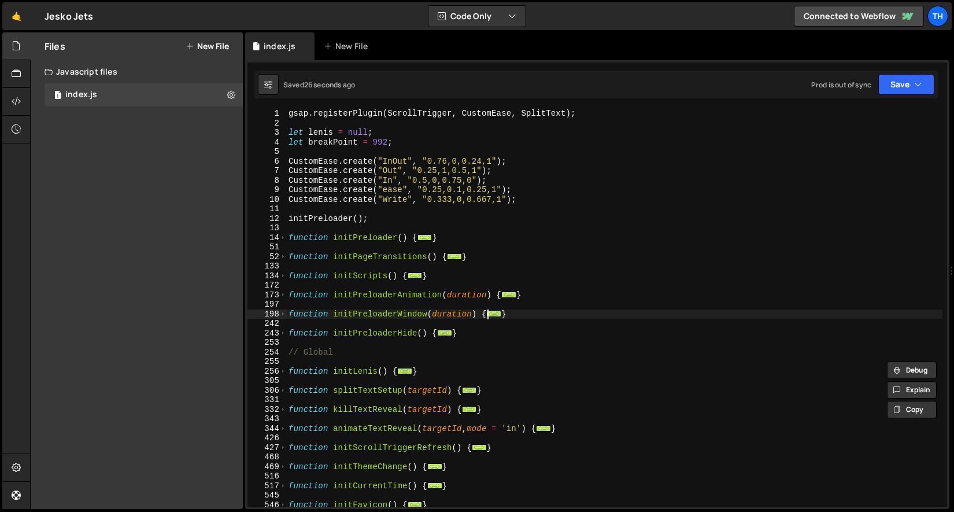
click at [279, 244] on div "51" at bounding box center [267, 247] width 39 height 10
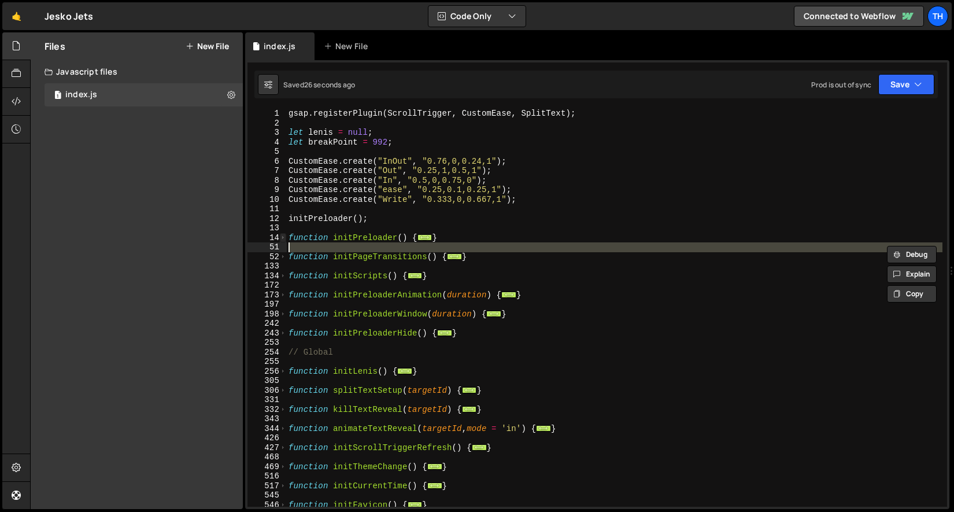
click at [281, 238] on span at bounding box center [283, 238] width 6 height 10
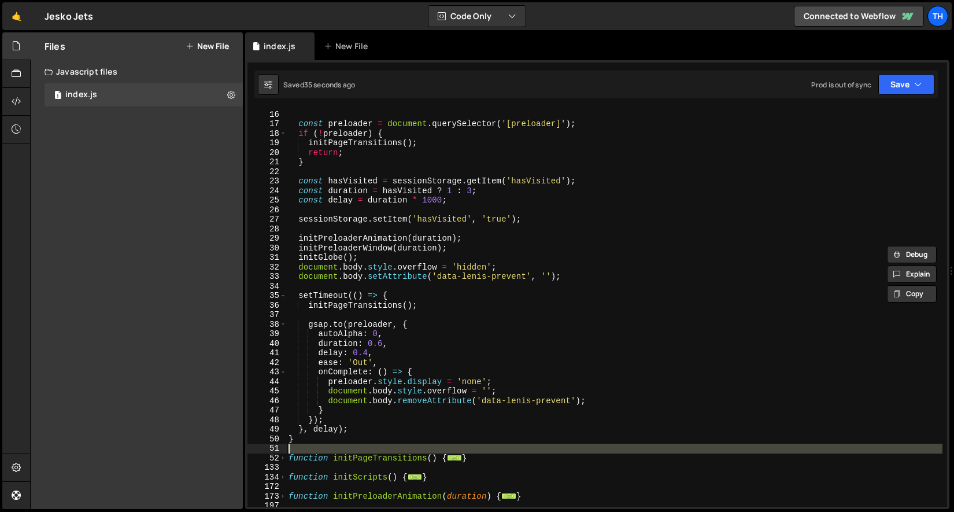
scroll to position [142, 0]
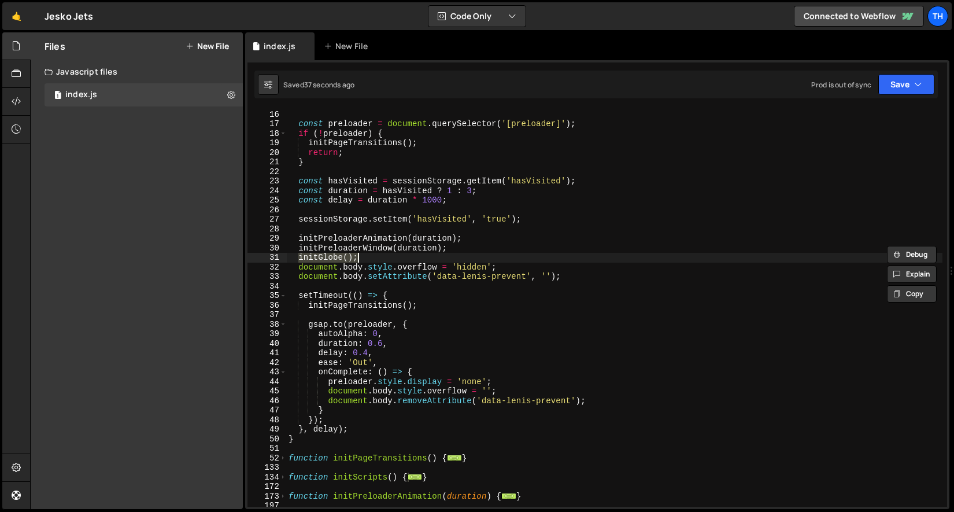
drag, startPoint x: 301, startPoint y: 260, endPoint x: 386, endPoint y: 254, distance: 85.8
click at [386, 254] on div "window . scrollTo ( 0 , 0 ) ; const preloader = document . querySelector ( '[pr…" at bounding box center [614, 308] width 657 height 417
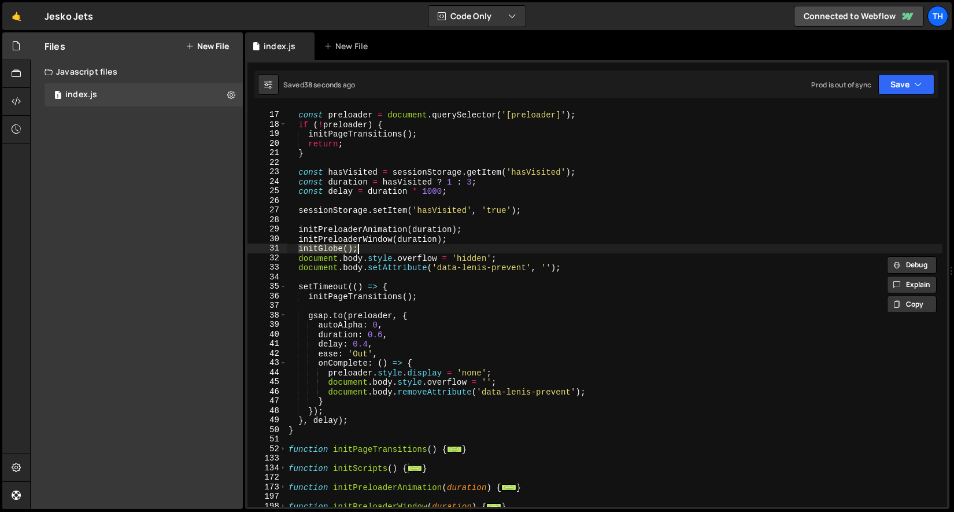
scroll to position [151, 0]
click at [313, 366] on div "const preloader = document . querySelector ( '[preloader]' ) ; if ( ! preloader…" at bounding box center [614, 309] width 657 height 417
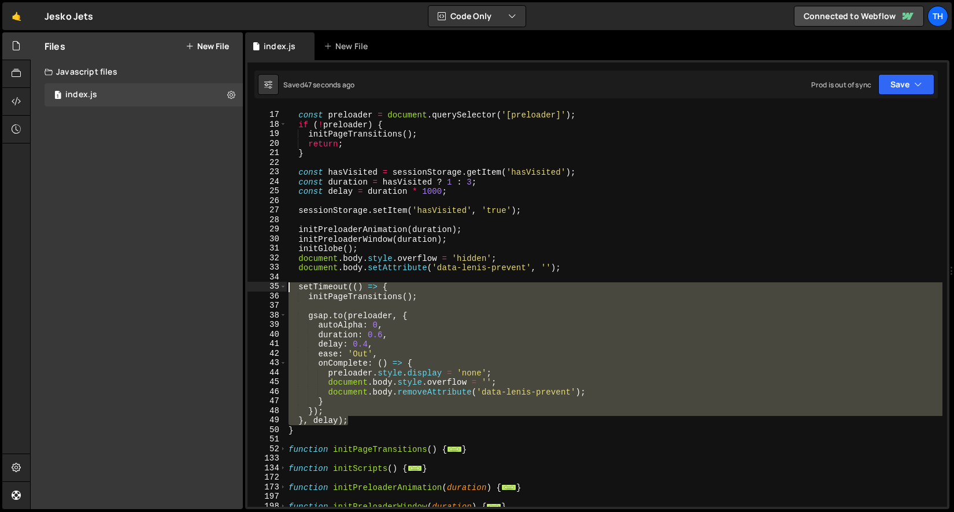
drag, startPoint x: 357, startPoint y: 421, endPoint x: 213, endPoint y: 287, distance: 196.1
click at [213, 287] on div "Files New File Javascript files 1 index.js 0 CSS files Copy share link Edit Fil…" at bounding box center [492, 270] width 924 height 477
type textarea "setTimeout(() => { initPageTransitions();"
click at [344, 279] on div "const preloader = document . querySelector ( '[preloader]' ) ; if ( ! preloader…" at bounding box center [614, 309] width 657 height 417
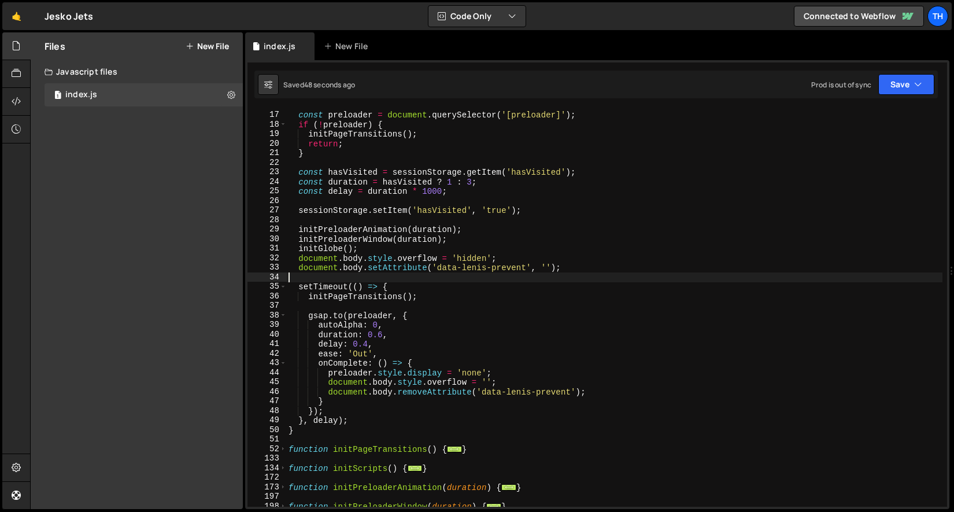
scroll to position [0, 0]
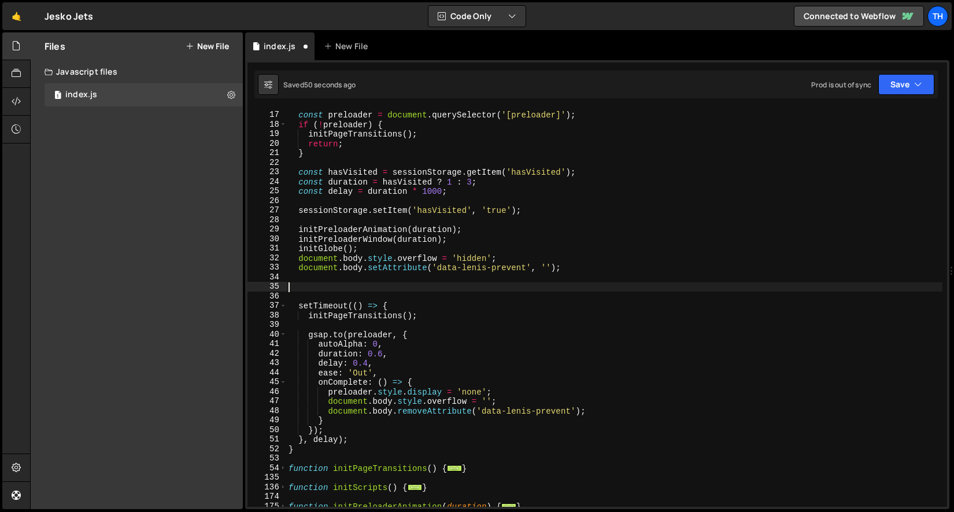
paste textarea "}, delay);"
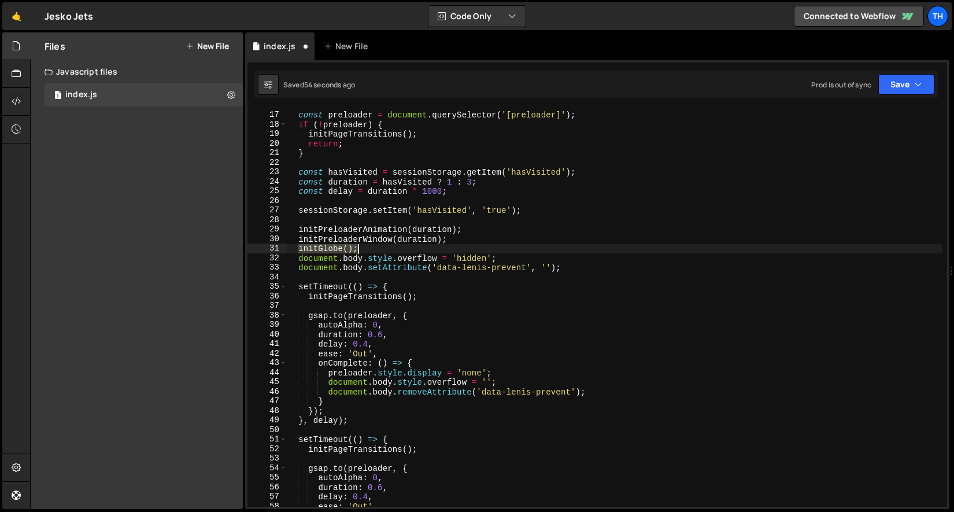
drag, startPoint x: 300, startPoint y: 248, endPoint x: 379, endPoint y: 247, distance: 79.8
click at [379, 247] on div "const preloader = document . querySelector ( '[preloader]' ) ; if ( ! preloader…" at bounding box center [614, 309] width 657 height 417
type textarea "initGlobe();"
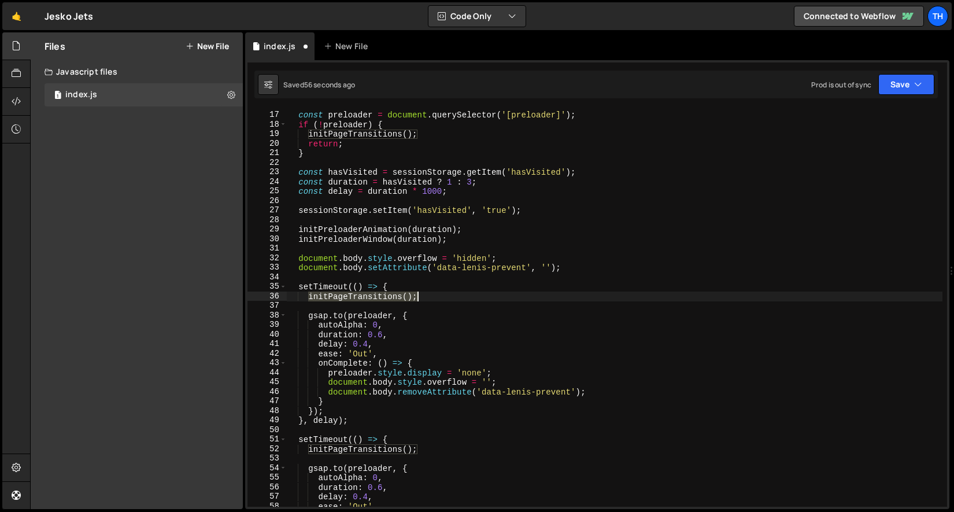
drag, startPoint x: 320, startPoint y: 293, endPoint x: 440, endPoint y: 295, distance: 119.2
click at [440, 295] on div "const preloader = document . querySelector ( '[preloader]' ) ; if ( ! preloader…" at bounding box center [614, 309] width 657 height 417
paste textarea "Globe"
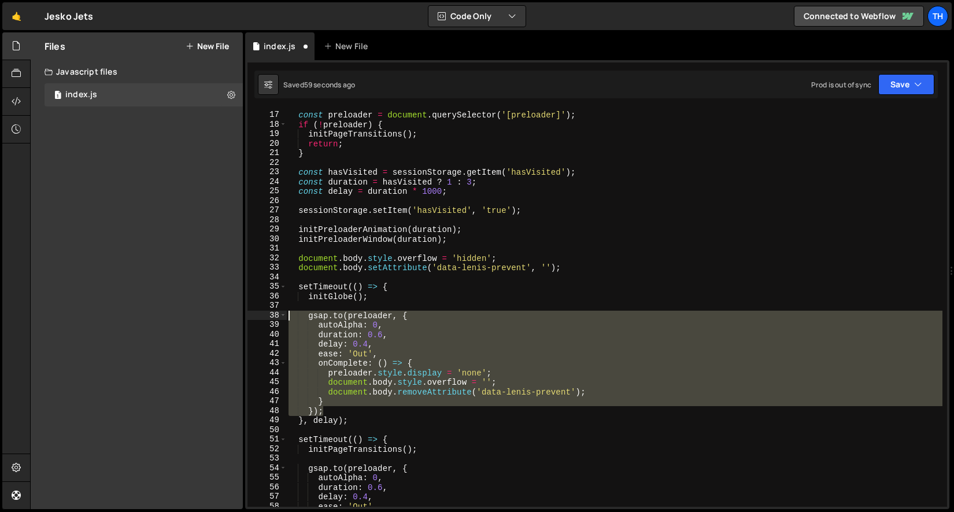
drag, startPoint x: 331, startPoint y: 409, endPoint x: 203, endPoint y: 311, distance: 161.4
click at [203, 311] on div "Files New File Javascript files 1 index.js 0 CSS files Copy share link Edit Fil…" at bounding box center [492, 270] width 924 height 477
type textarea "[DOMAIN_NAME](preloader, { autoAlpha: 0,"
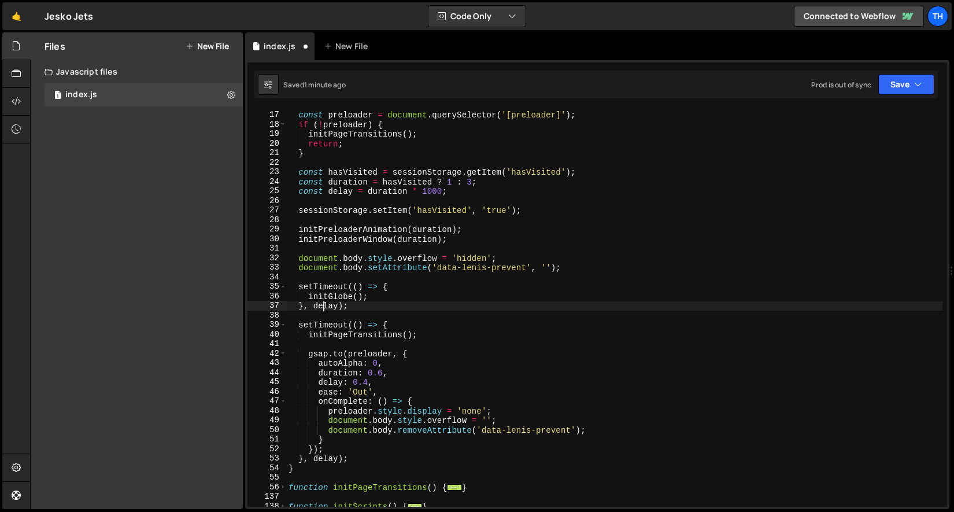
click at [323, 307] on div "const preloader = document . querySelector ( '[preloader]' ) ; if ( ! preloader…" at bounding box center [614, 309] width 657 height 417
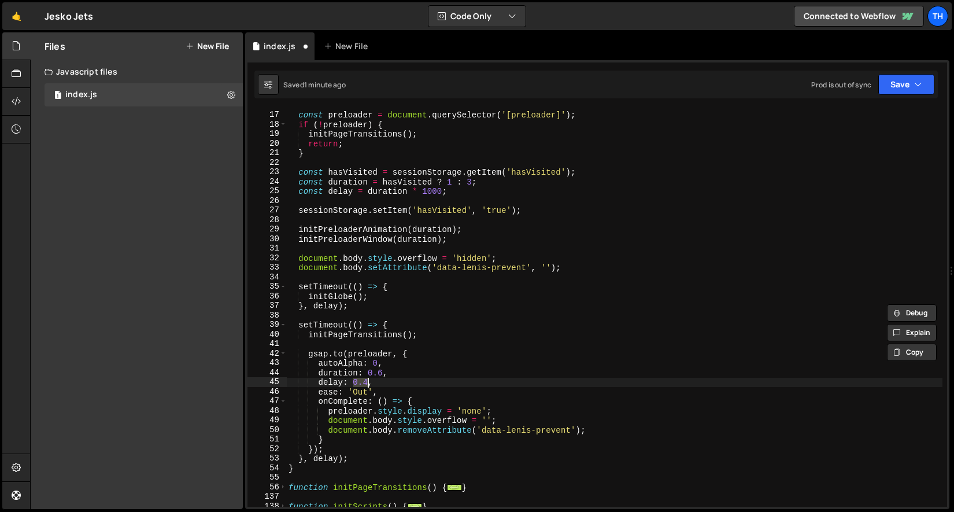
drag, startPoint x: 358, startPoint y: 383, endPoint x: 367, endPoint y: 383, distance: 9.3
click at [367, 383] on div "const preloader = document . querySelector ( '[preloader]' ) ; if ( ! preloader…" at bounding box center [614, 309] width 657 height 417
type textarea "delay: 0.4,"
click at [324, 312] on div "const preloader = document . querySelector ( '[preloader]' ) ; if ( ! preloader…" at bounding box center [614, 309] width 657 height 417
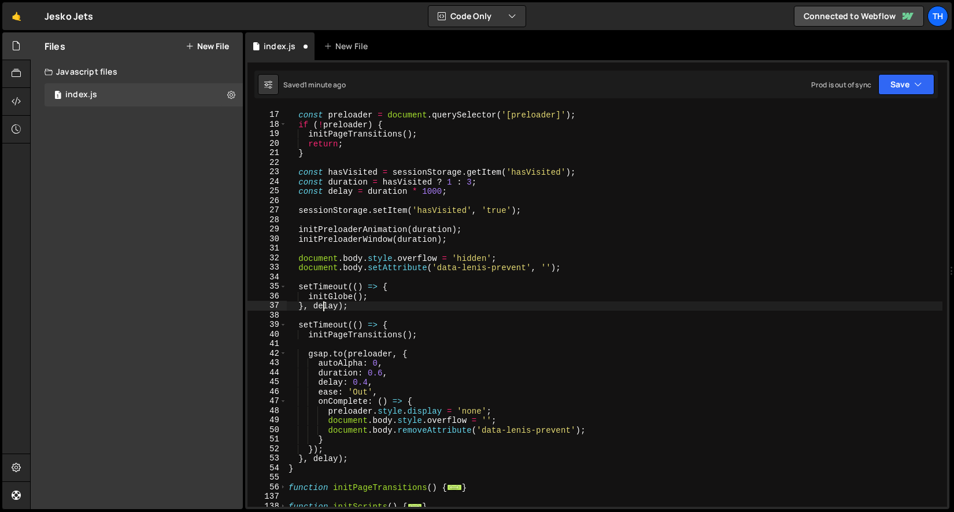
click at [326, 309] on div "const preloader = document . querySelector ( '[preloader]' ) ; if ( ! preloader…" at bounding box center [614, 309] width 657 height 417
paste textarea "0.4"
type textarea "}, 0.4);"
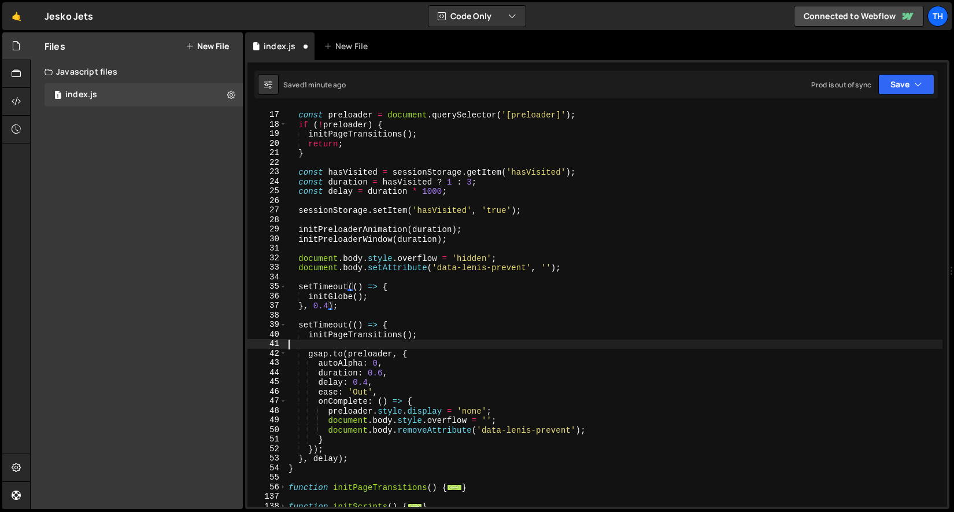
click at [360, 340] on div "const preloader = document . querySelector ( '[preloader]' ) ; if ( ! preloader…" at bounding box center [614, 309] width 657 height 417
click at [888, 89] on button "Save" at bounding box center [907, 84] width 56 height 21
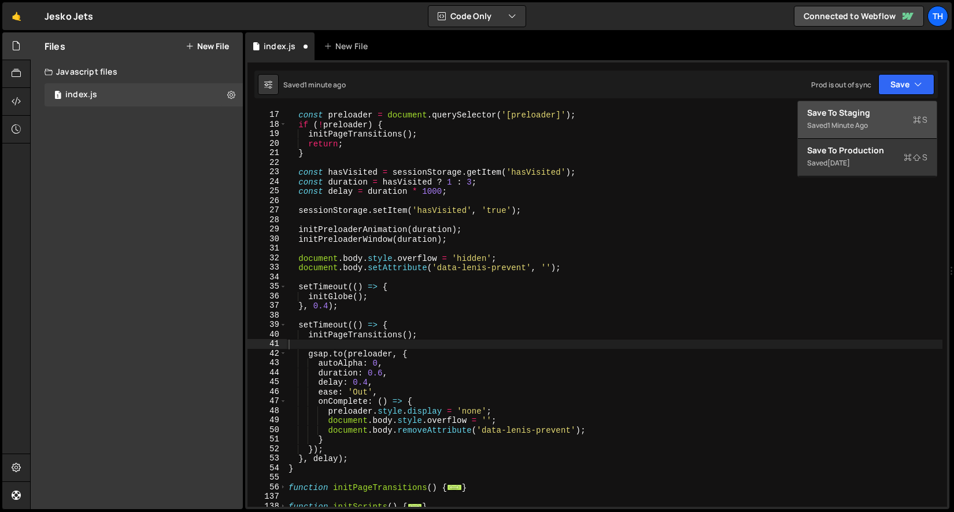
click at [874, 113] on div "Save to Staging S" at bounding box center [867, 113] width 120 height 12
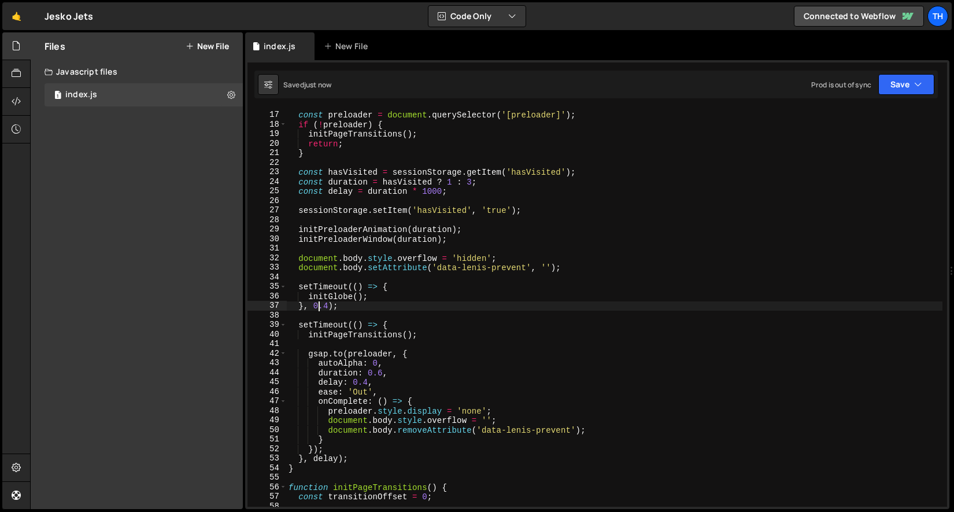
click at [317, 304] on div "const preloader = document . querySelector ( '[preloader]' ) ; if ( ! preloader…" at bounding box center [614, 309] width 657 height 417
drag, startPoint x: 314, startPoint y: 307, endPoint x: 329, endPoint y: 307, distance: 15.0
click at [329, 307] on div "const preloader = document . querySelector ( '[preloader]' ) ; if ( ! preloader…" at bounding box center [614, 309] width 657 height 417
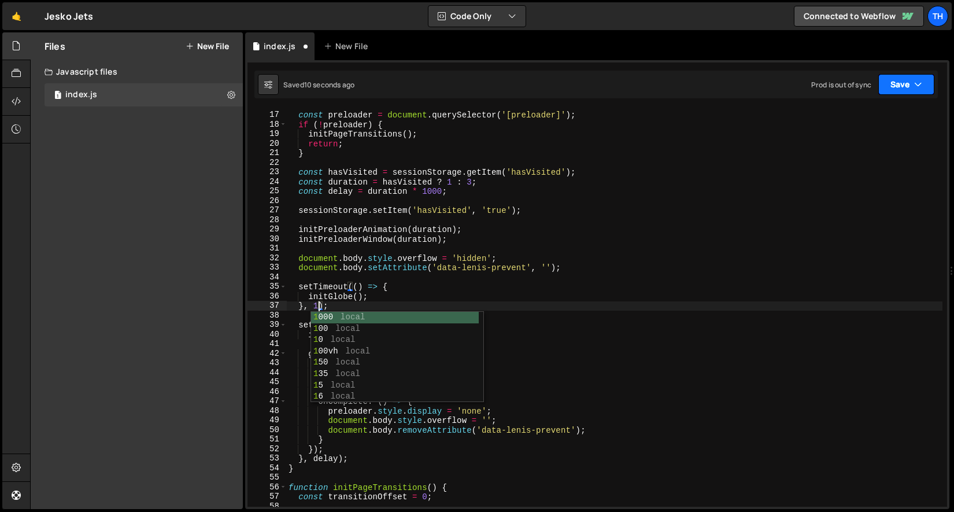
click at [892, 79] on button "Save" at bounding box center [907, 84] width 56 height 21
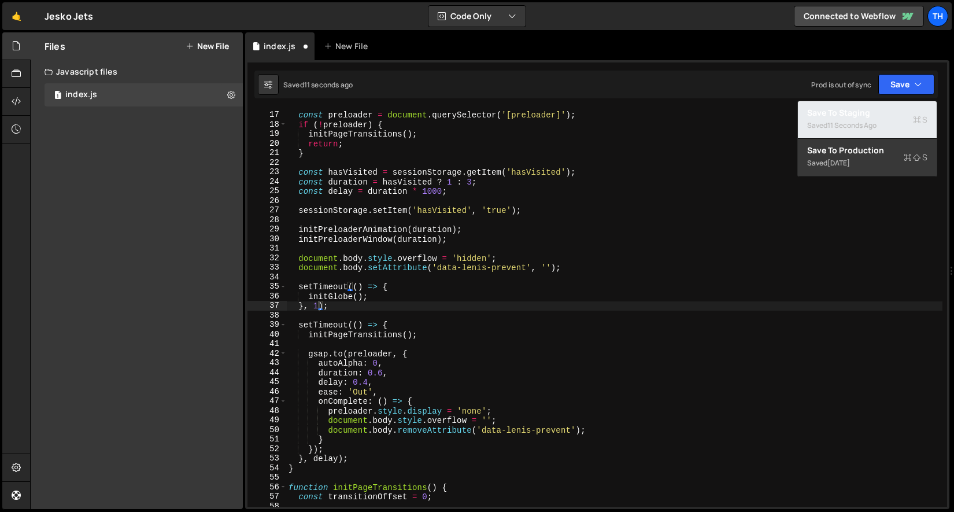
click at [864, 119] on div "Saved 11 seconds ago" at bounding box center [867, 126] width 120 height 14
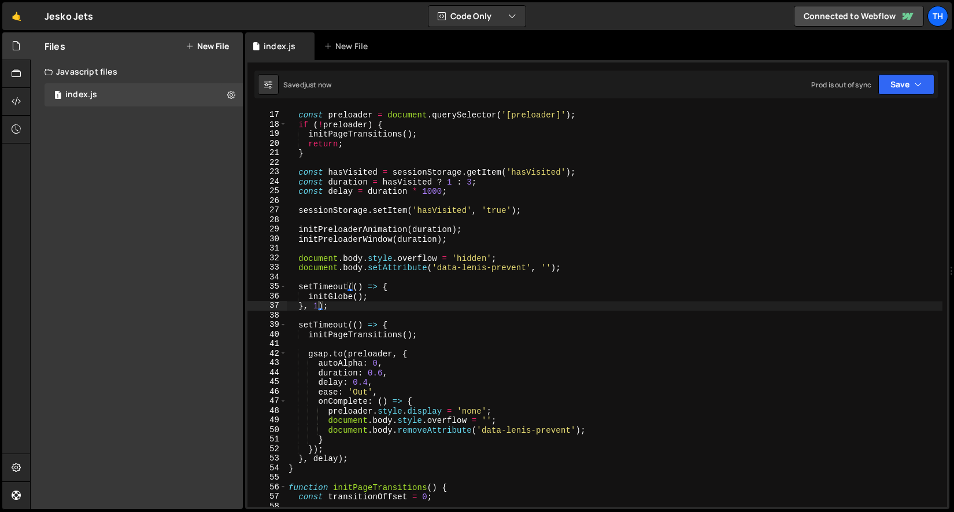
click at [322, 308] on div "const preloader = document . querySelector ( '[preloader]' ) ; if ( ! preloader…" at bounding box center [614, 309] width 657 height 417
click at [927, 80] on button "Save" at bounding box center [907, 84] width 56 height 21
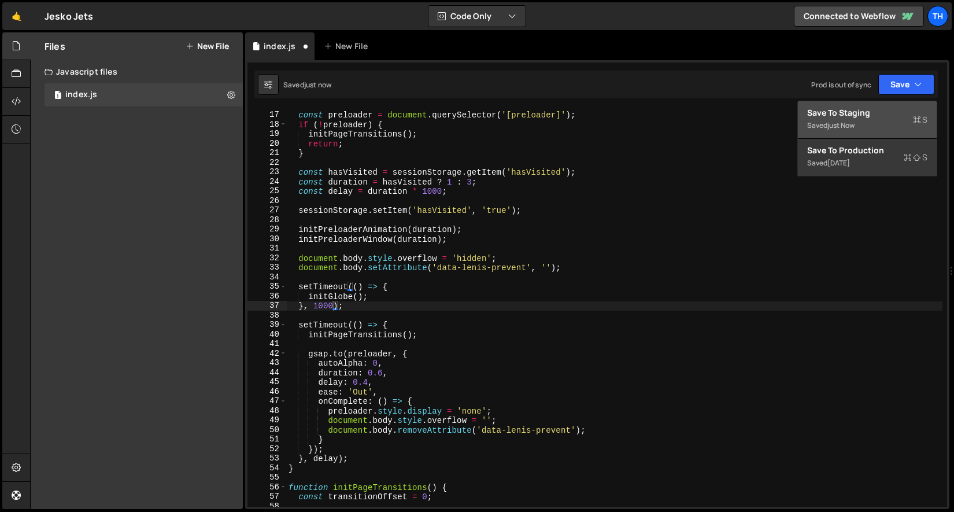
click at [871, 120] on div "Saved just now" at bounding box center [867, 126] width 120 height 14
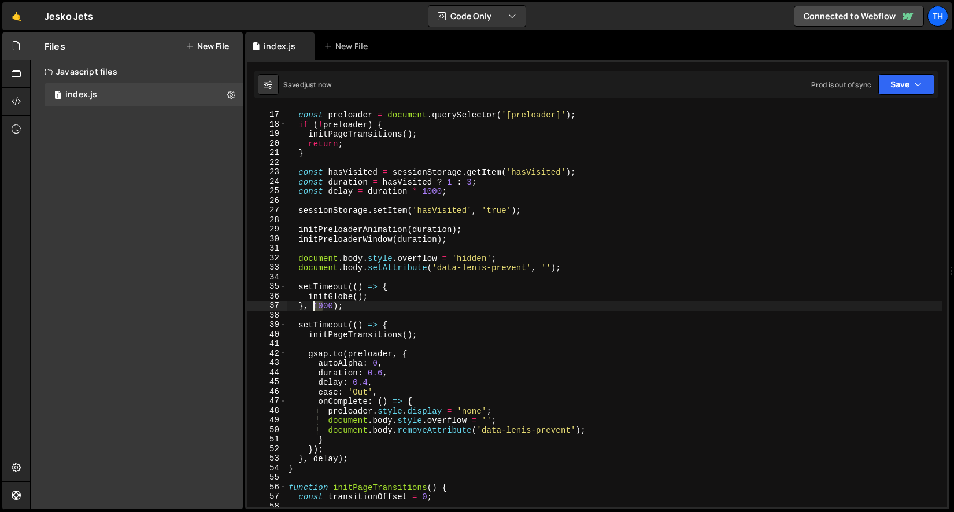
drag, startPoint x: 323, startPoint y: 306, endPoint x: 315, endPoint y: 309, distance: 8.3
click at [315, 309] on div "const preloader = document . querySelector ( '[preloader]' ) ; if ( ! preloader…" at bounding box center [614, 309] width 657 height 417
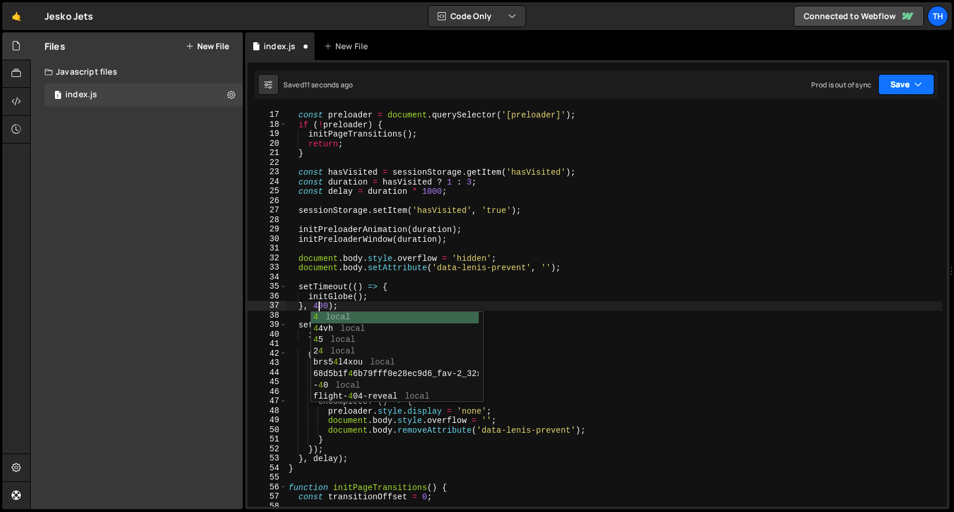
click at [912, 78] on button "Save" at bounding box center [907, 84] width 56 height 21
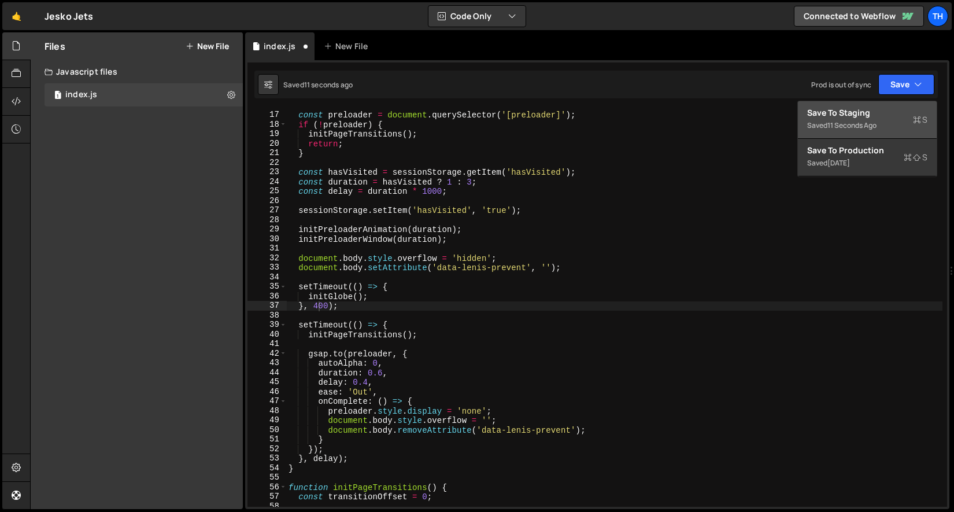
click at [876, 117] on div "Save to Staging S" at bounding box center [867, 113] width 120 height 12
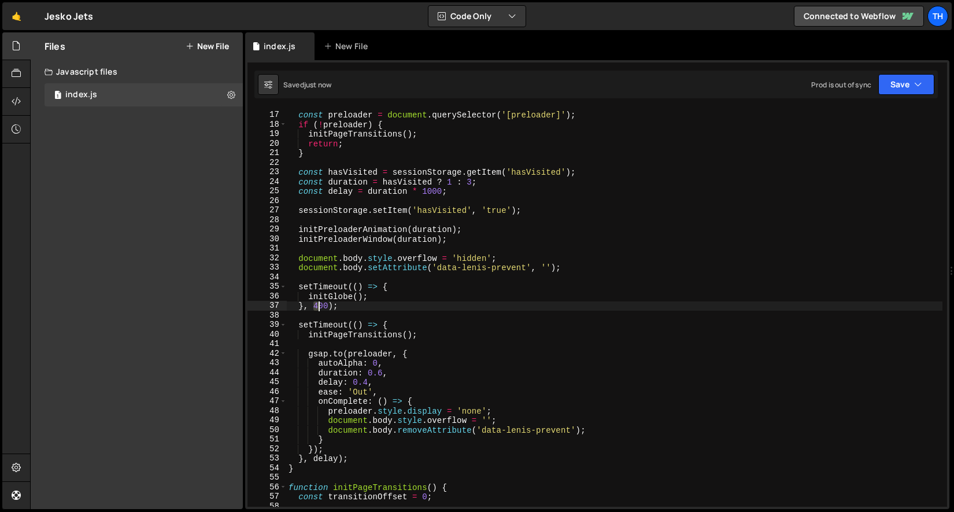
click at [320, 303] on div "const preloader = document . querySelector ( '[preloader]' ) ; if ( ! preloader…" at bounding box center [614, 309] width 657 height 417
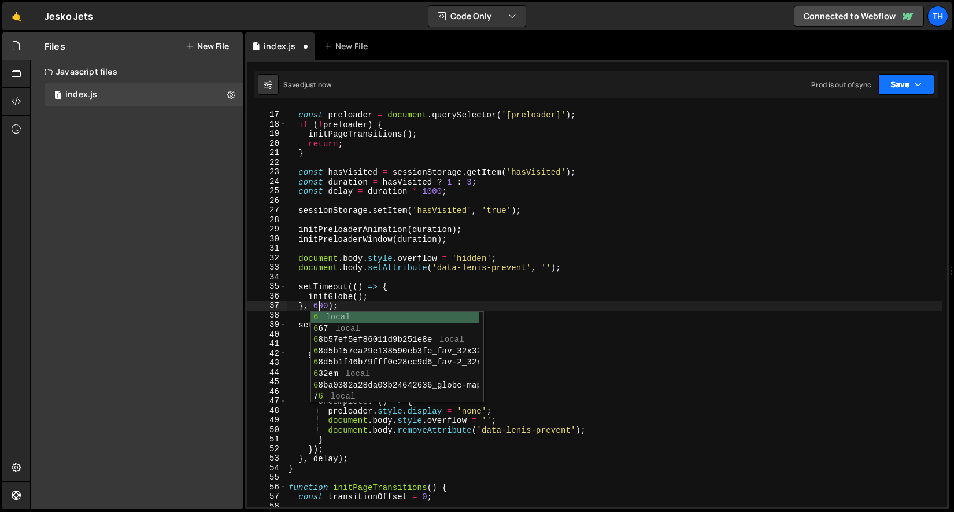
click at [919, 78] on button "Save" at bounding box center [907, 84] width 56 height 21
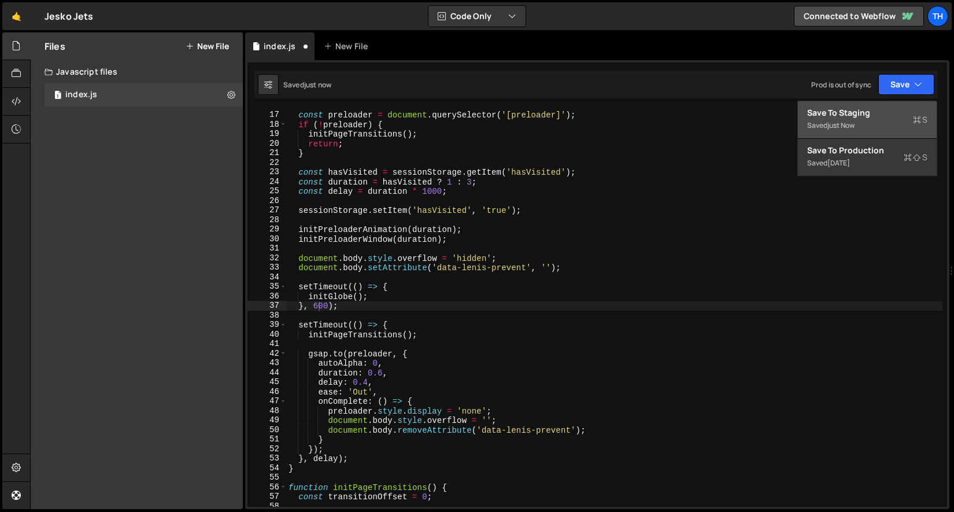
click at [866, 135] on button "Save to Staging S Saved just now" at bounding box center [867, 120] width 139 height 38
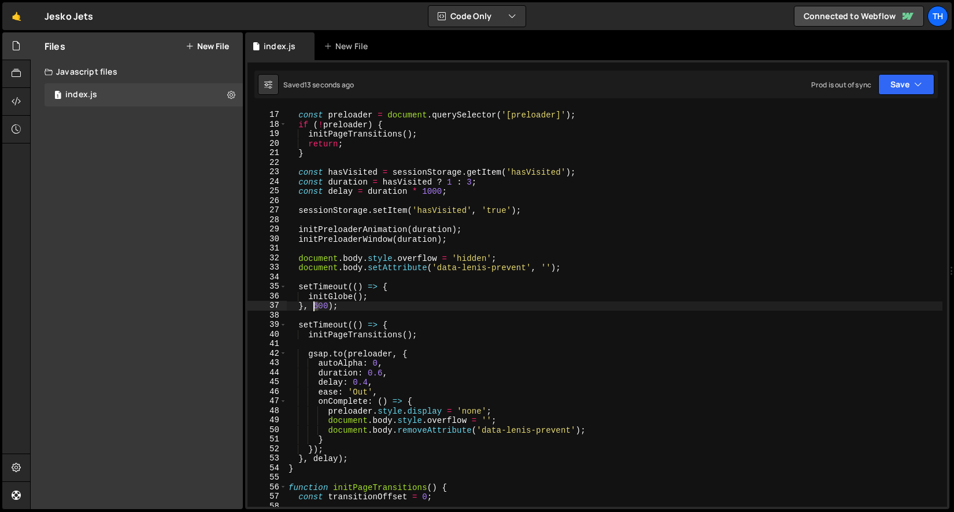
click at [314, 305] on div "const preloader = document . querySelector ( '[preloader]' ) ; if ( ! preloader…" at bounding box center [614, 309] width 657 height 417
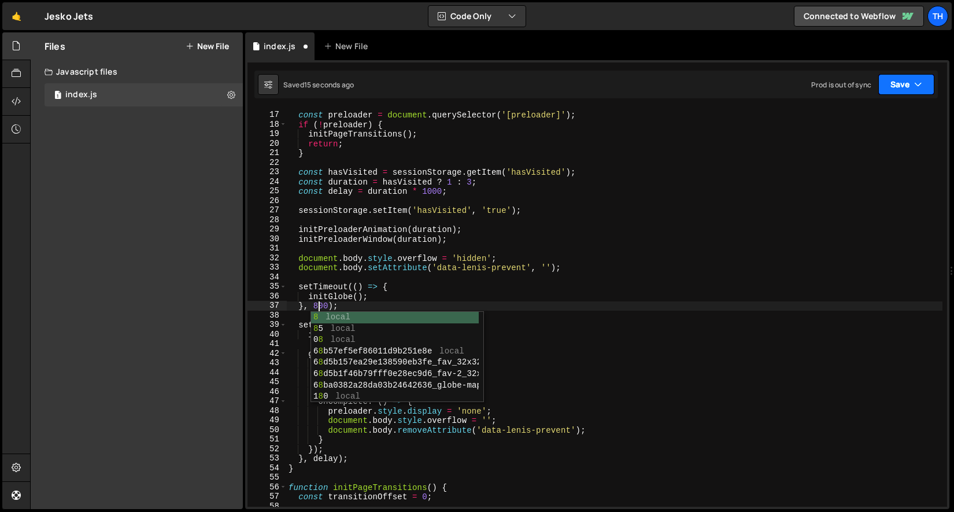
click at [897, 82] on button "Save" at bounding box center [907, 84] width 56 height 21
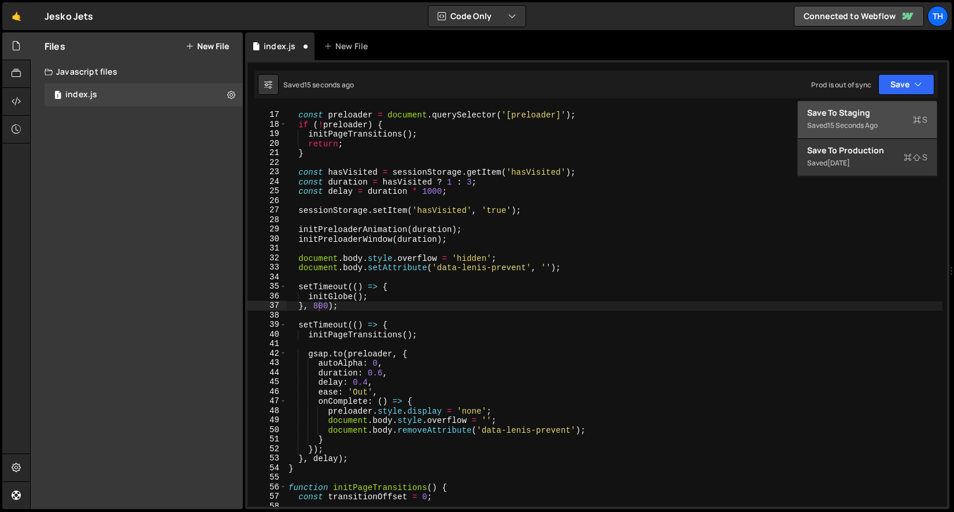
click at [879, 119] on div "Saved 15 seconds ago" at bounding box center [867, 126] width 120 height 14
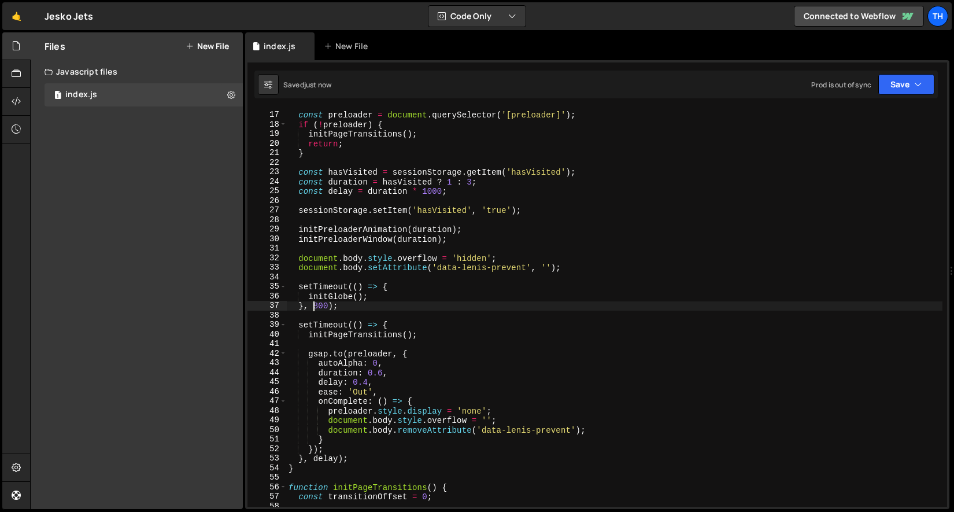
click at [318, 306] on div "const preloader = document . querySelector ( '[preloader]' ) ; if ( ! preloader…" at bounding box center [614, 309] width 657 height 417
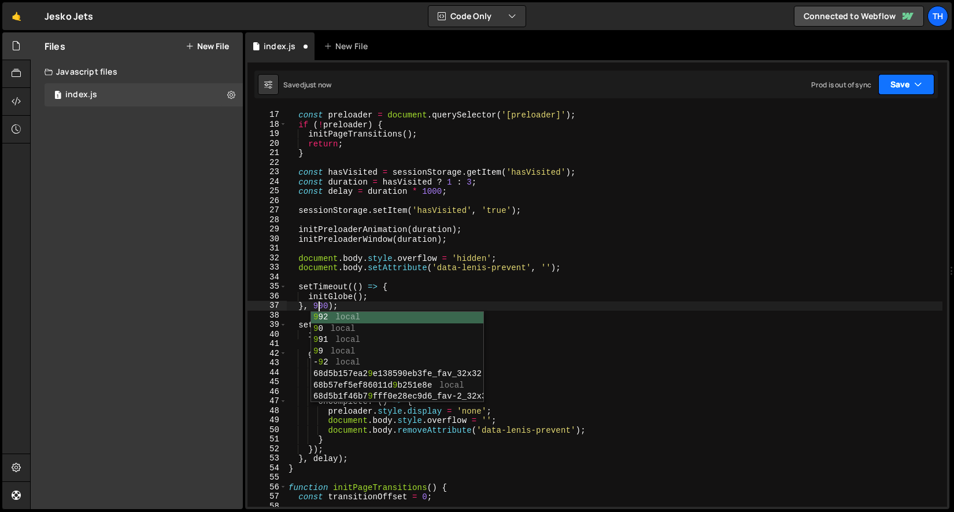
click at [923, 76] on button "Save" at bounding box center [907, 84] width 56 height 21
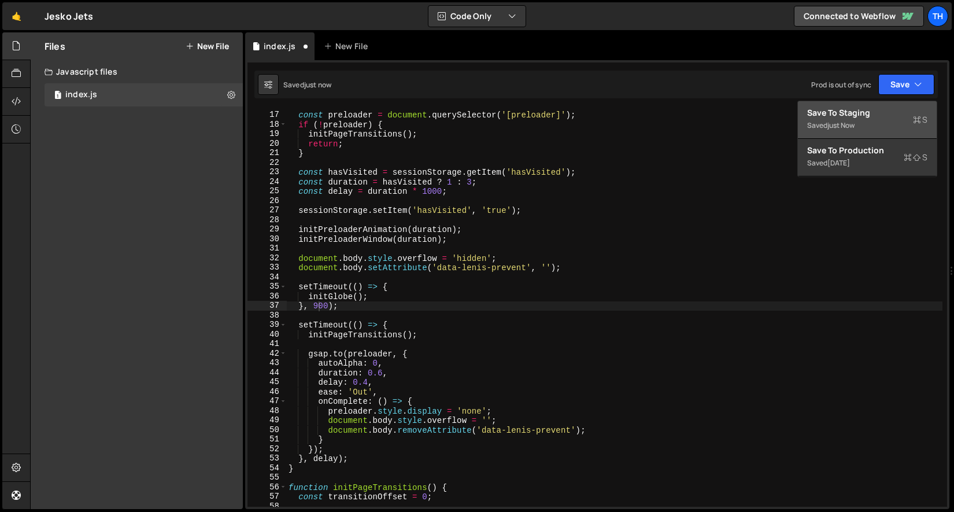
click at [888, 112] on div "Save to Staging S" at bounding box center [867, 113] width 120 height 12
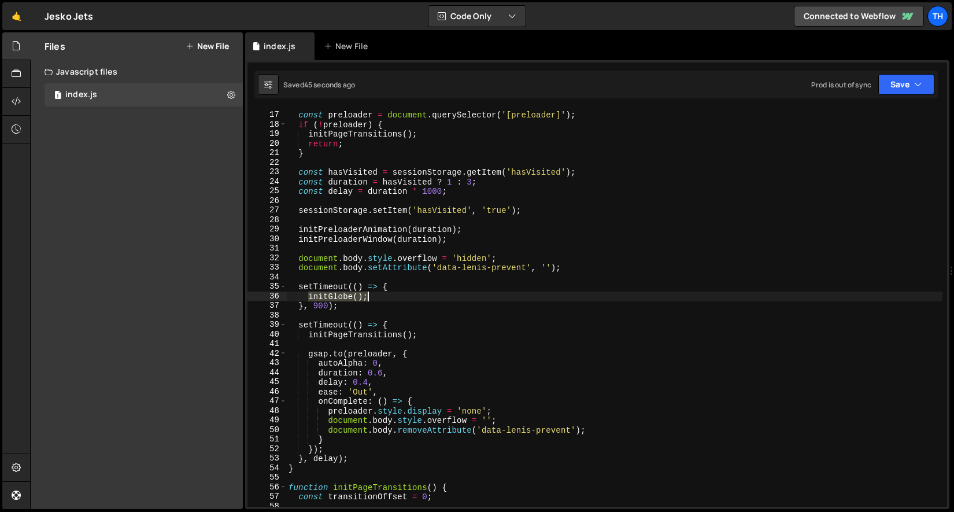
drag, startPoint x: 309, startPoint y: 296, endPoint x: 400, endPoint y: 293, distance: 90.3
click at [400, 293] on div "const preloader = document . querySelector ( '[preloader]' ) ; if ( ! preloader…" at bounding box center [614, 309] width 657 height 417
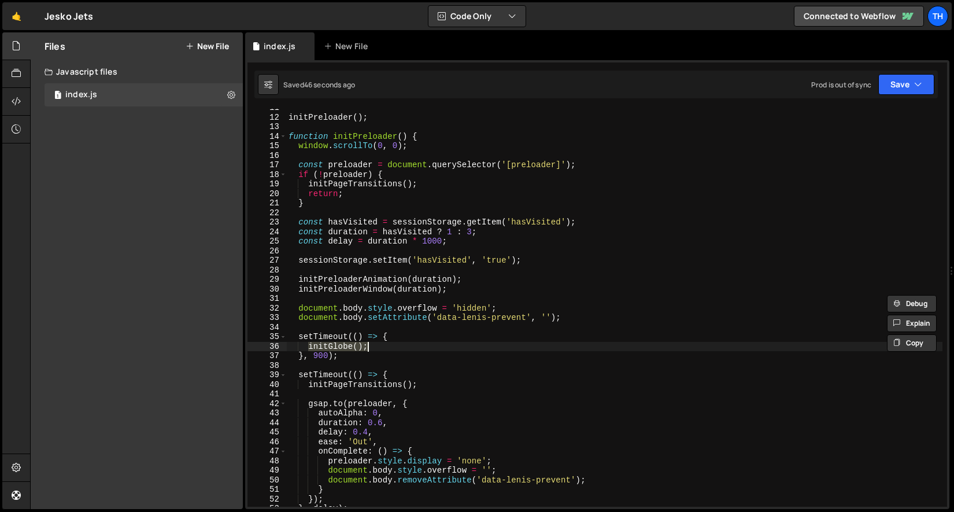
scroll to position [0, 0]
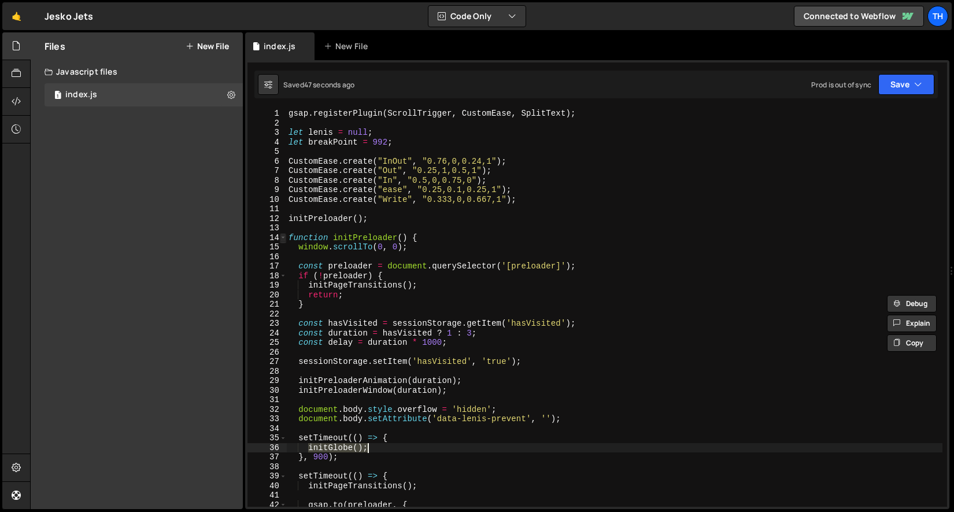
click at [286, 234] on div "14" at bounding box center [267, 238] width 39 height 10
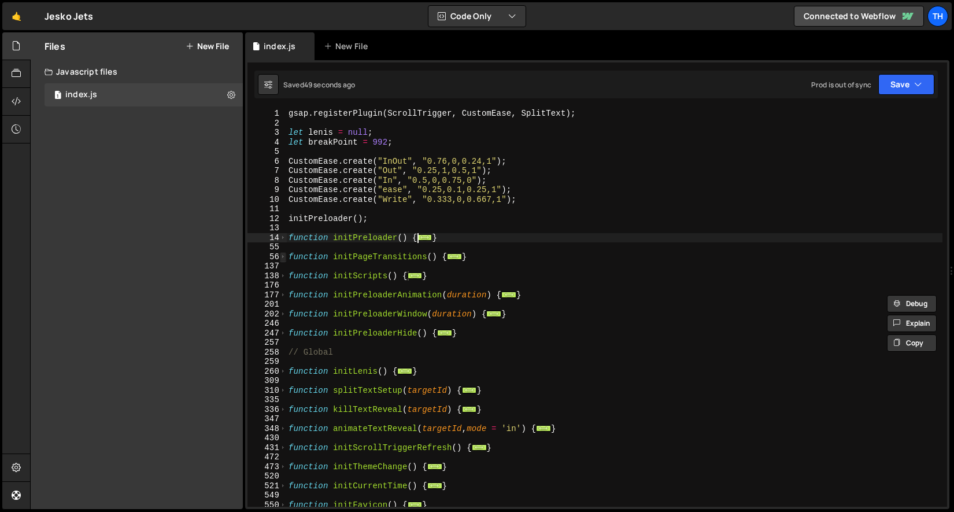
click at [281, 253] on span at bounding box center [283, 257] width 6 height 10
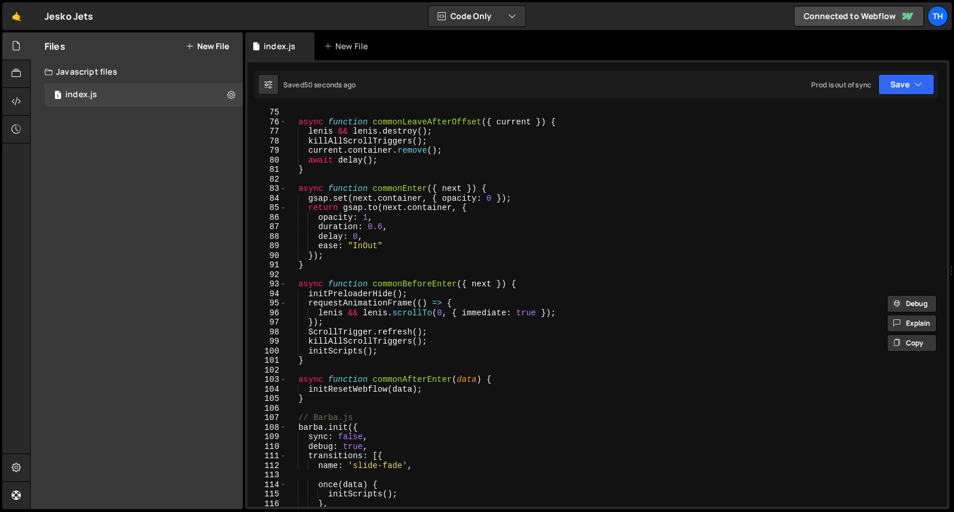
scroll to position [326, 0]
click at [392, 355] on div "async function commonLeaveAfterOffset ( { current }) { [PERSON_NAME] && [PERSON…" at bounding box center [614, 316] width 657 height 417
type textarea "initScripts();"
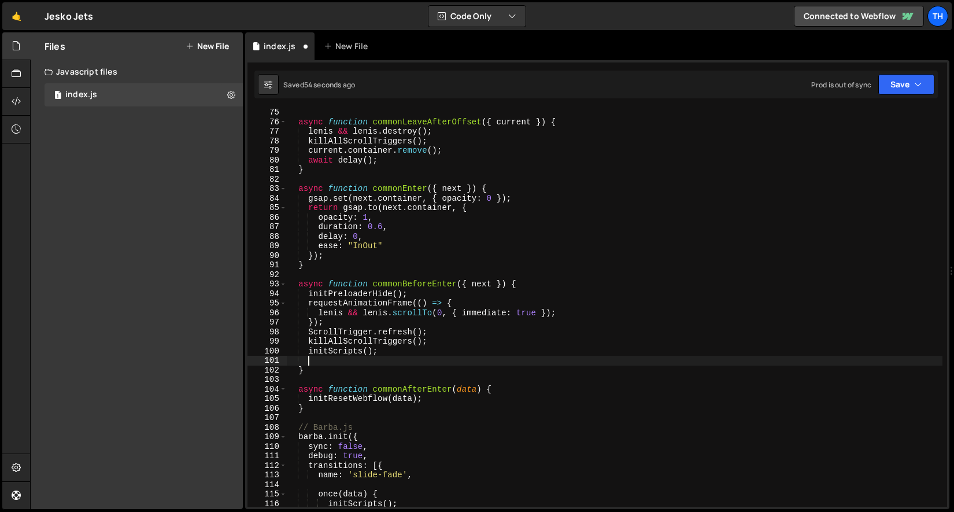
paste textarea "initGlobe();"
click at [924, 75] on button "Save" at bounding box center [907, 84] width 56 height 21
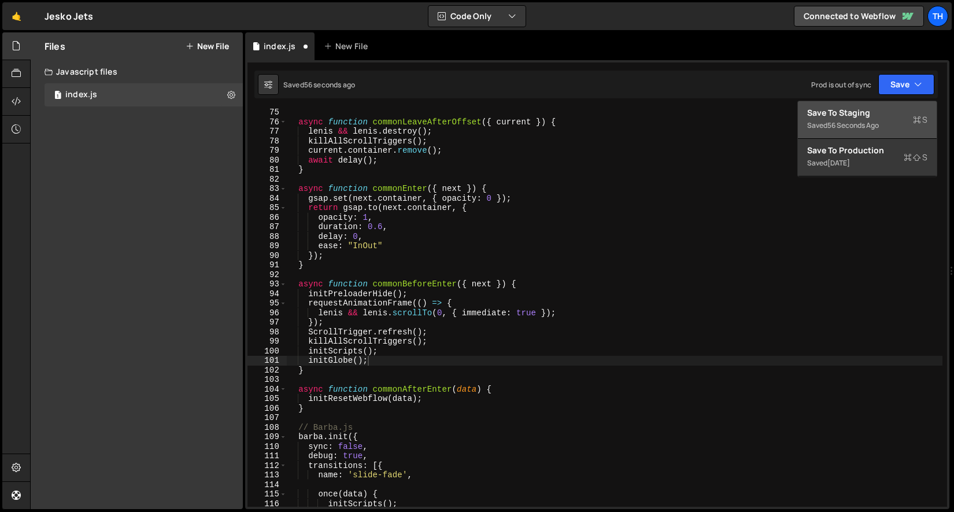
click at [887, 108] on div "Save to Staging S" at bounding box center [867, 113] width 120 height 12
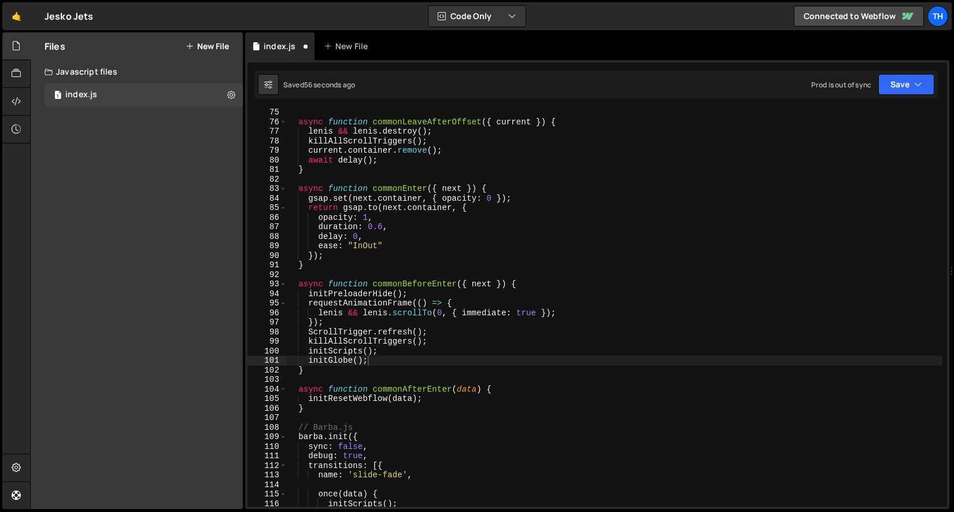
scroll to position [632, 0]
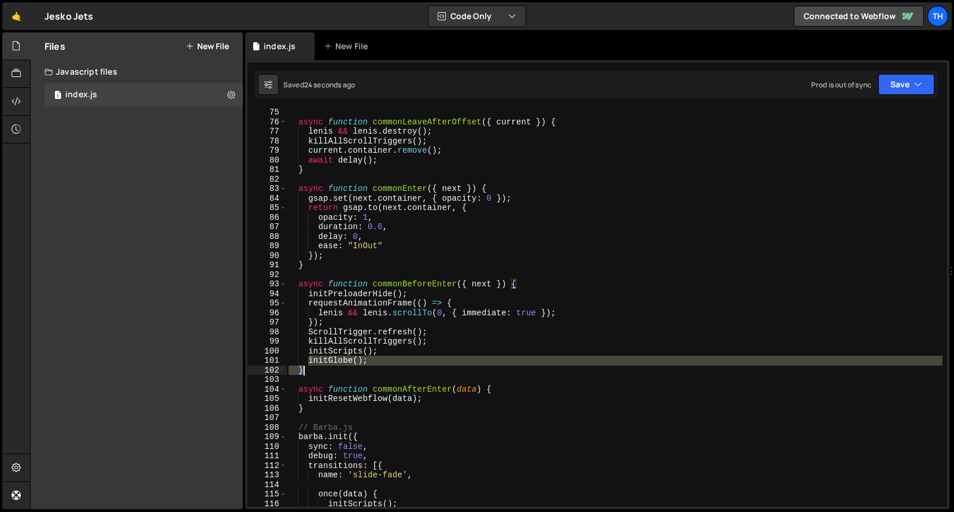
drag, startPoint x: 310, startPoint y: 362, endPoint x: 422, endPoint y: 366, distance: 111.7
click at [422, 366] on div "async function commonLeaveAfterOffset ( { current }) { [PERSON_NAME] && [PERSON…" at bounding box center [614, 316] width 657 height 417
click at [383, 366] on div "async function commonLeaveAfterOffset ( { current }) { [PERSON_NAME] && [PERSON…" at bounding box center [614, 308] width 657 height 398
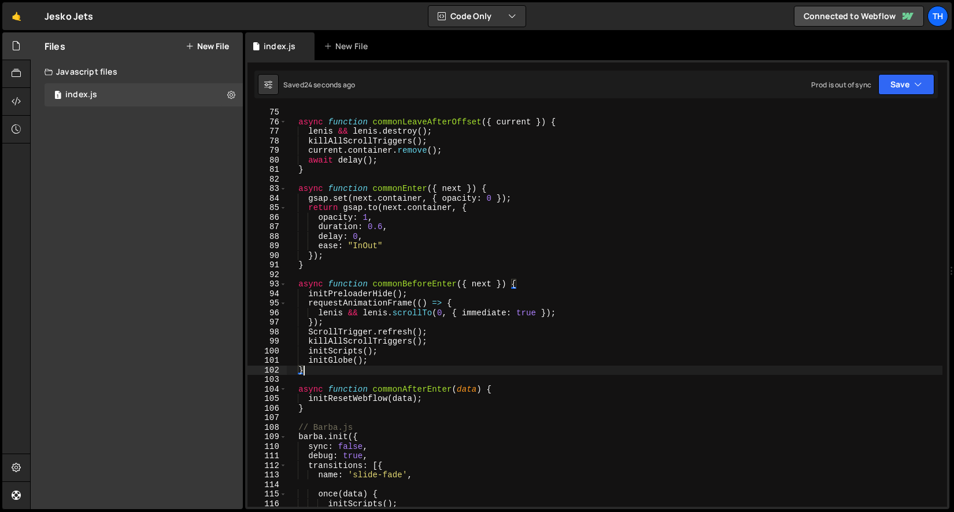
scroll to position [0, 1]
drag, startPoint x: 381, startPoint y: 362, endPoint x: 309, endPoint y: 362, distance: 71.7
click at [309, 362] on div "async function commonLeaveAfterOffset ( { current }) { [PERSON_NAME] && [PERSON…" at bounding box center [614, 316] width 657 height 417
type textarea "initGlobe();"
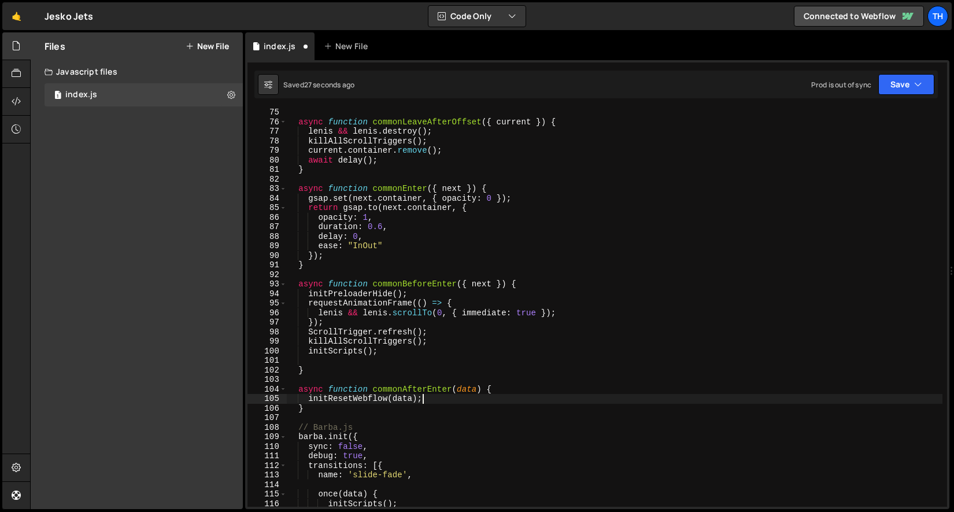
click at [442, 398] on div "async function commonLeaveAfterOffset ( { current }) { [PERSON_NAME] && [PERSON…" at bounding box center [614, 316] width 657 height 417
type textarea "initResetWebflow(data);"
paste textarea "initGlobe();"
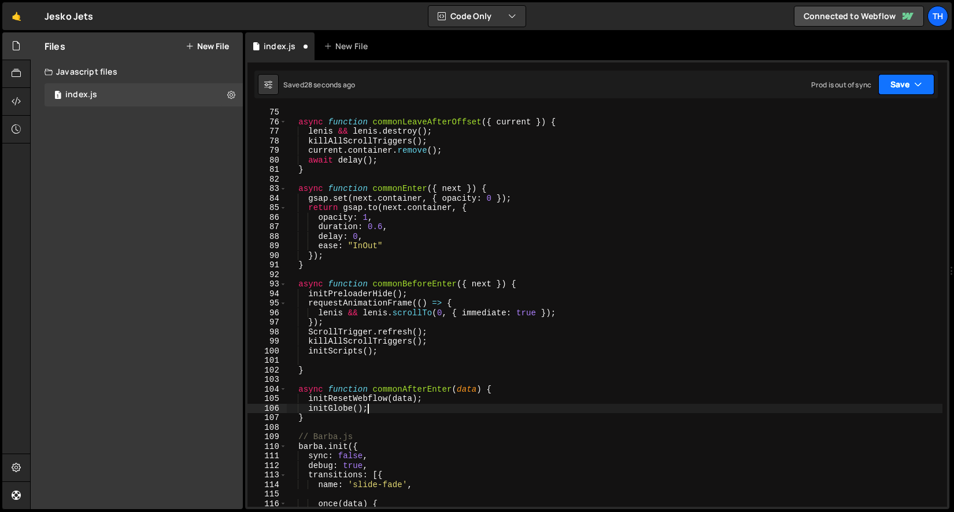
click at [901, 93] on button "Save" at bounding box center [907, 84] width 56 height 21
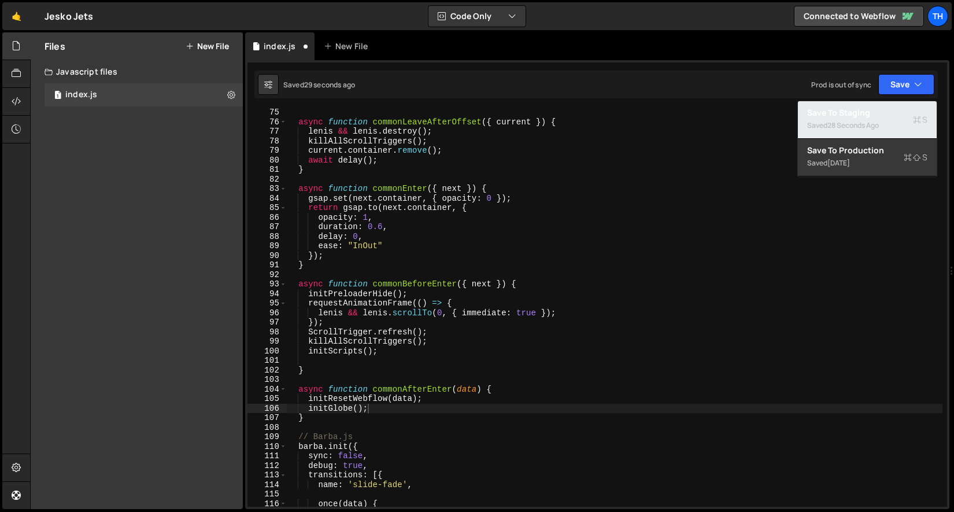
click at [895, 111] on div "Save to Staging S" at bounding box center [867, 113] width 120 height 12
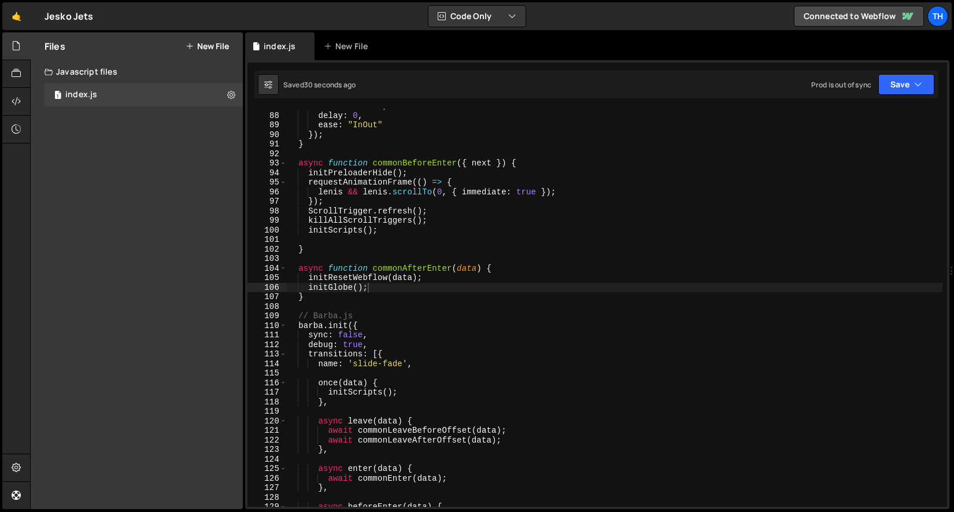
scroll to position [772, 0]
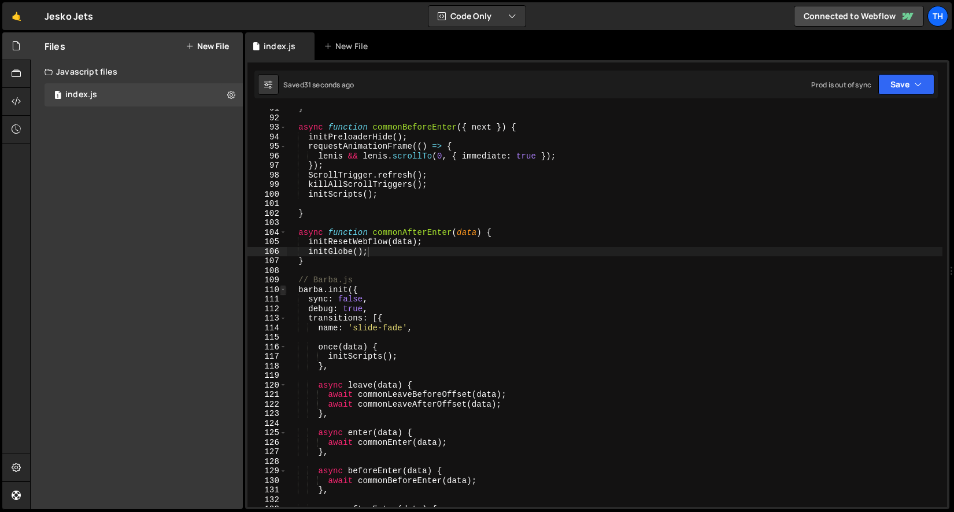
click at [282, 292] on span at bounding box center [283, 290] width 6 height 10
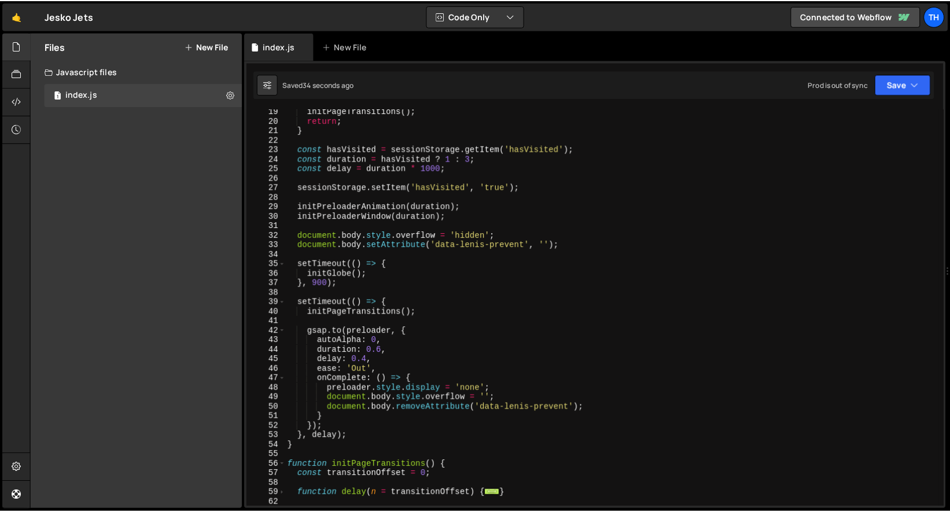
scroll to position [62, 0]
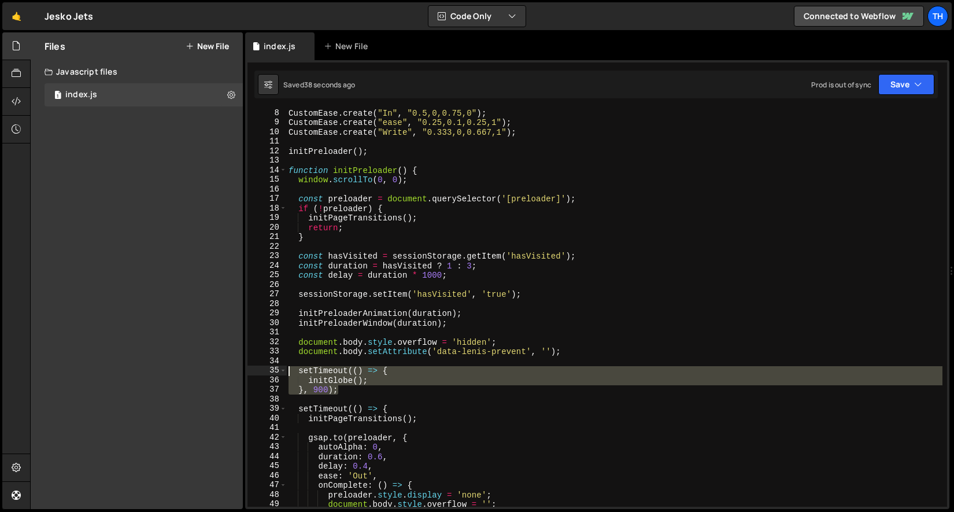
drag, startPoint x: 367, startPoint y: 386, endPoint x: 252, endPoint y: 371, distance: 115.4
click at [252, 371] on div "initGlobe(); 8 9 10 11 12 13 14 15 16 17 18 19 20 21 22 23 24 25 26 27 28 29 30…" at bounding box center [598, 308] width 700 height 398
click at [282, 174] on span at bounding box center [283, 170] width 6 height 10
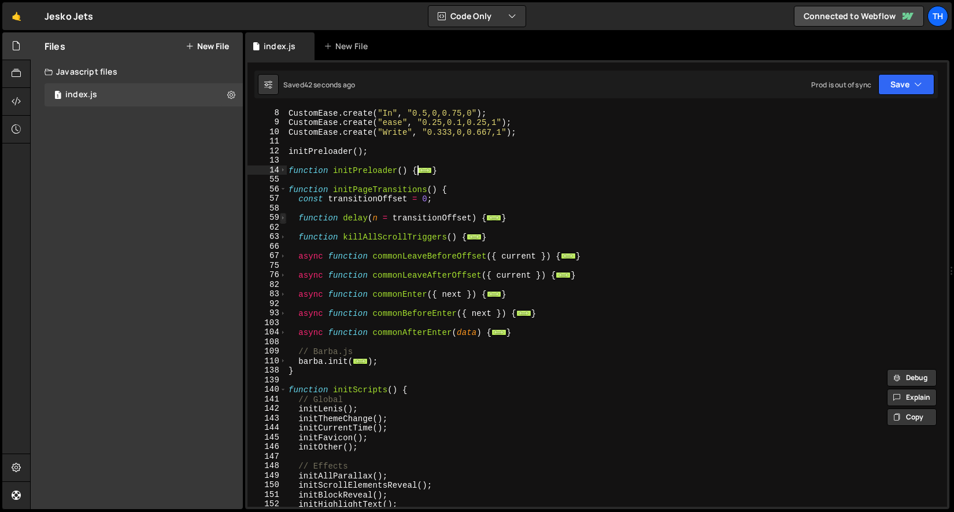
click at [284, 220] on span at bounding box center [283, 218] width 6 height 10
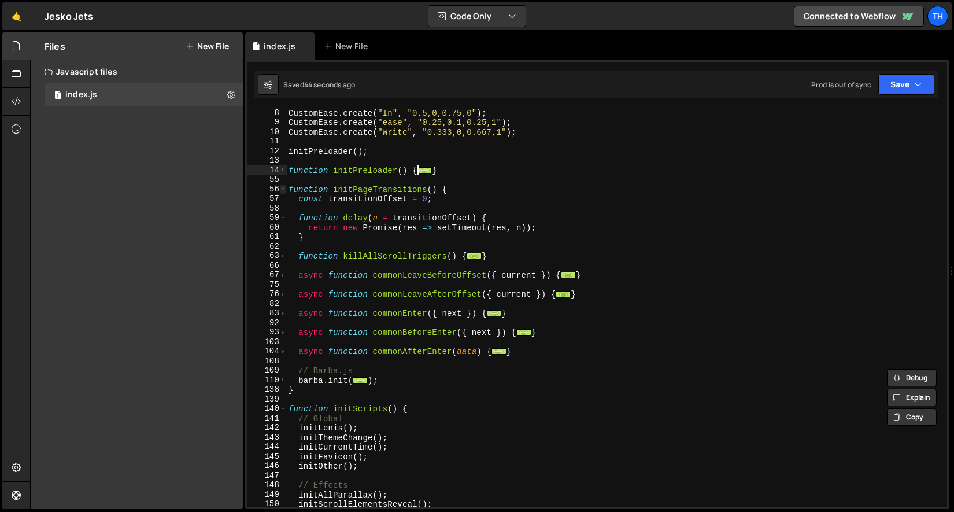
click at [284, 186] on span at bounding box center [283, 190] width 6 height 10
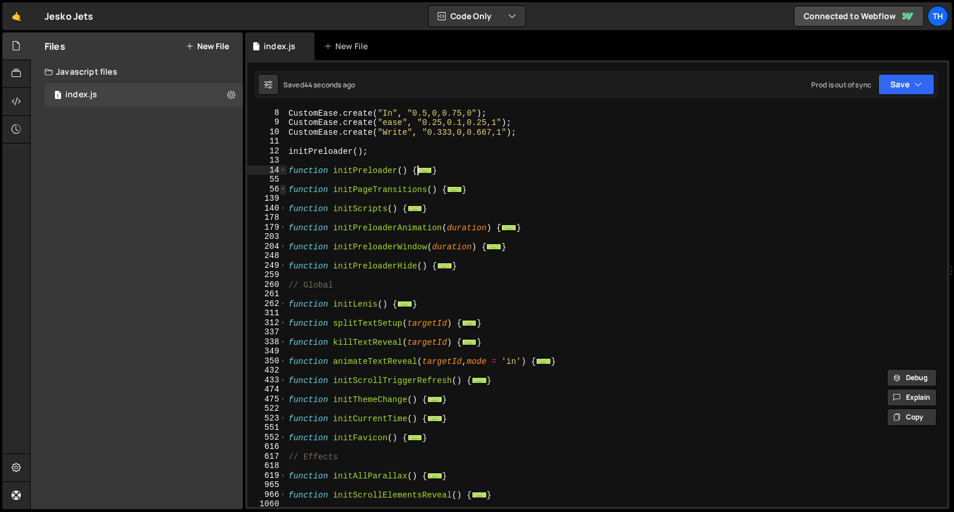
click at [284, 186] on span at bounding box center [283, 190] width 6 height 10
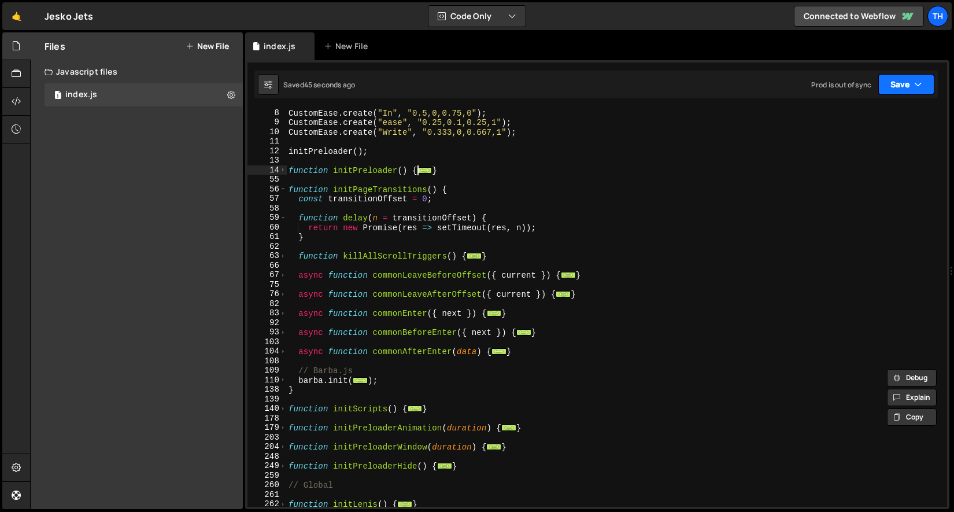
click at [908, 88] on button "Save" at bounding box center [907, 84] width 56 height 21
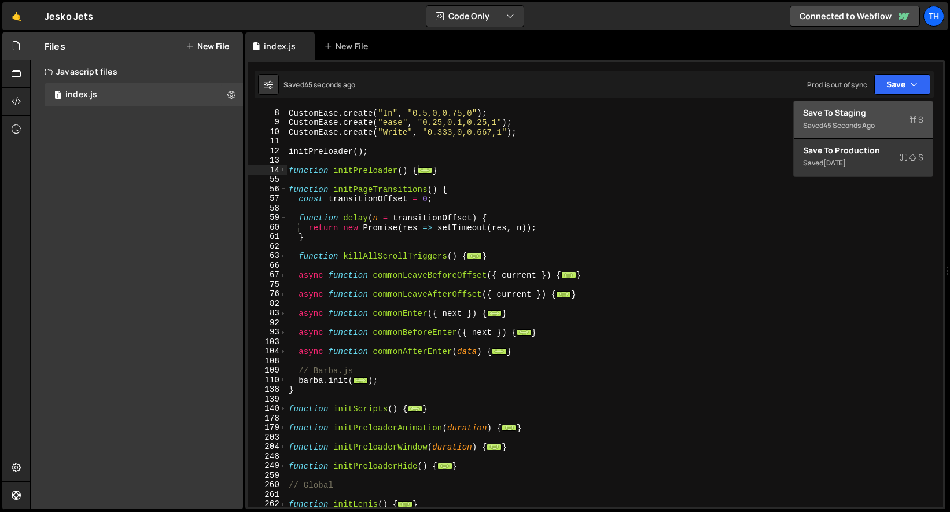
click at [888, 113] on div "Save to Staging S" at bounding box center [863, 113] width 120 height 12
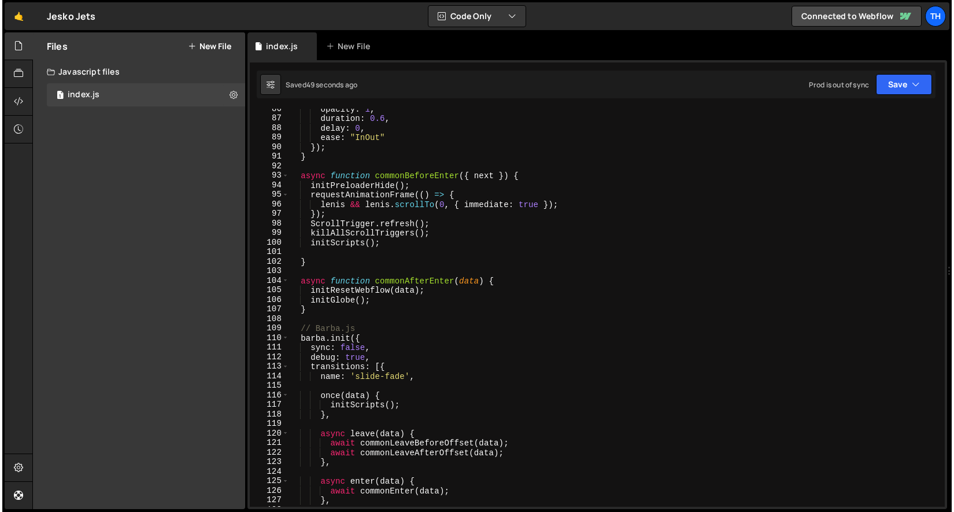
scroll to position [733, 0]
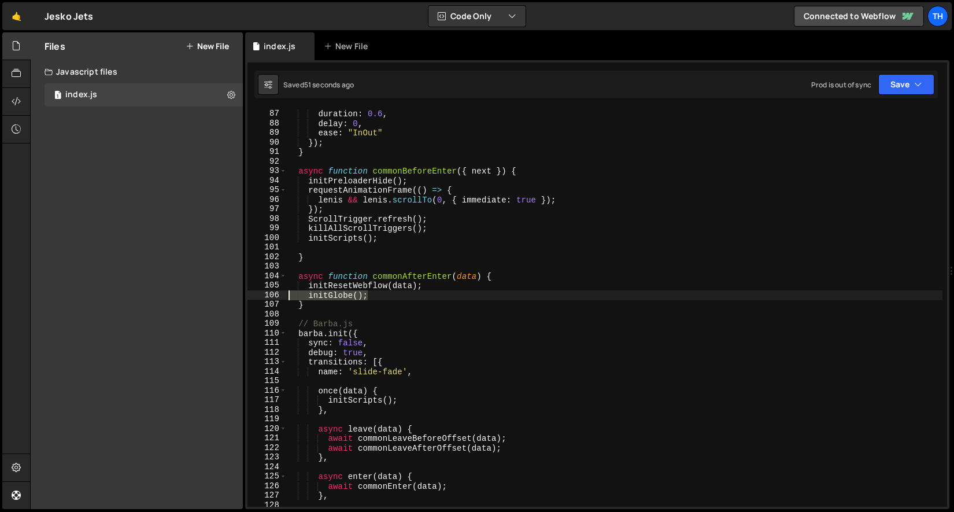
drag, startPoint x: 385, startPoint y: 296, endPoint x: 210, endPoint y: 299, distance: 175.3
click at [210, 299] on div "Files New File Javascript files 1 index.js 0 CSS files Copy share link Edit Fil…" at bounding box center [492, 270] width 924 height 477
paste textarea "}, 900"
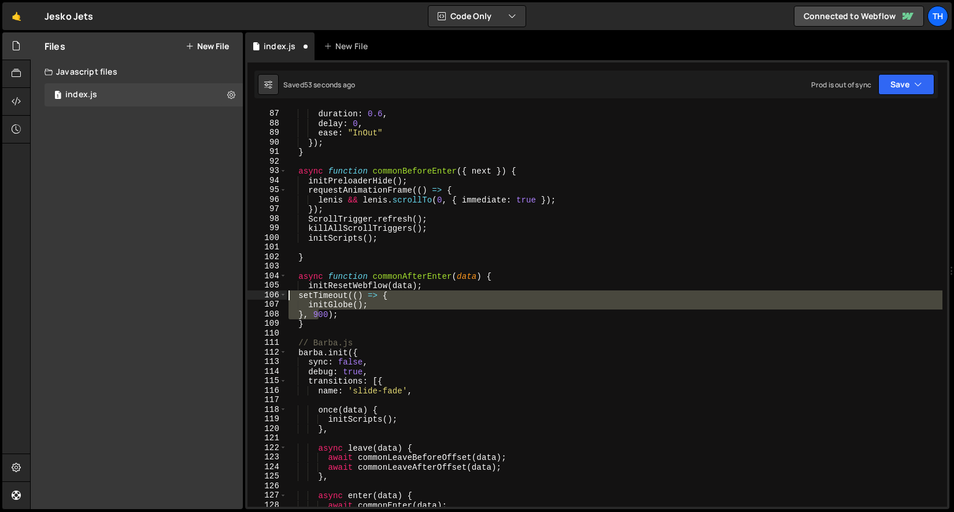
drag, startPoint x: 320, startPoint y: 318, endPoint x: 213, endPoint y: 298, distance: 108.9
click at [213, 298] on div "Files New File Javascript files 1 index.js 0 CSS files Copy share link Edit Fil…" at bounding box center [492, 270] width 924 height 477
drag, startPoint x: 350, startPoint y: 315, endPoint x: 204, endPoint y: 296, distance: 147.6
click at [204, 296] on html "Projects [GEOGRAPHIC_DATA] Blog Th Projects Your Teams Invite team member Accou…" at bounding box center [477, 256] width 954 height 512
click at [905, 86] on button "Save" at bounding box center [907, 84] width 56 height 21
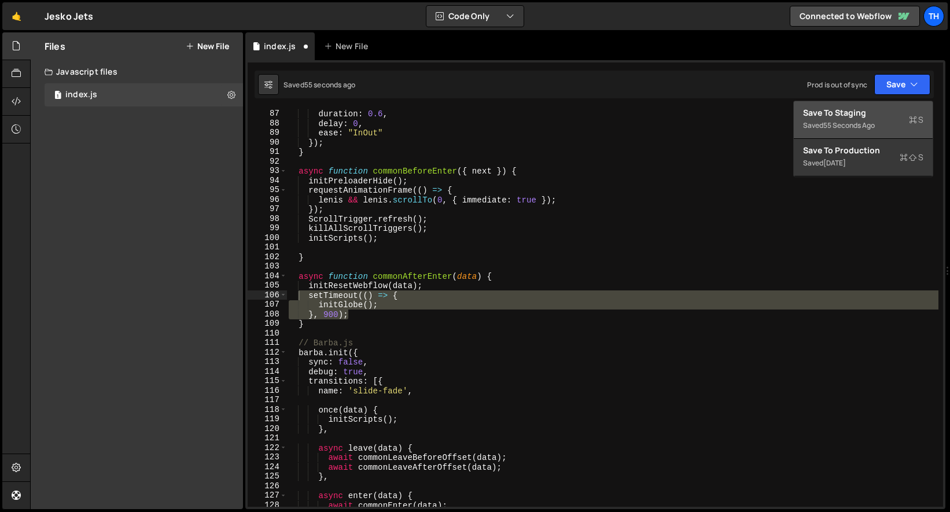
click at [889, 111] on div "Save to Staging S" at bounding box center [863, 113] width 120 height 12
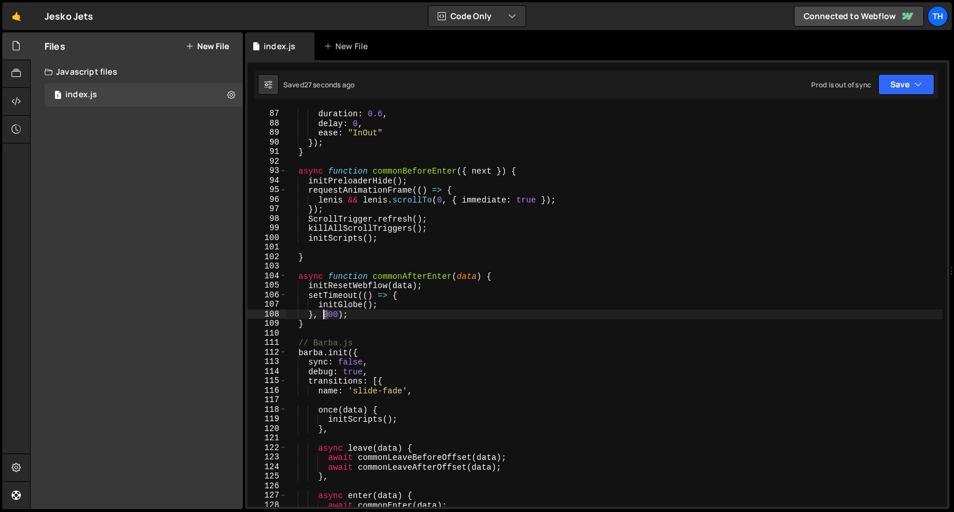
click at [326, 316] on div "opacity : 1 , duration : 0.6 , delay : 0 , ease : "InOut" }) ; } async function…" at bounding box center [614, 307] width 657 height 417
type textarea "}, 600);"
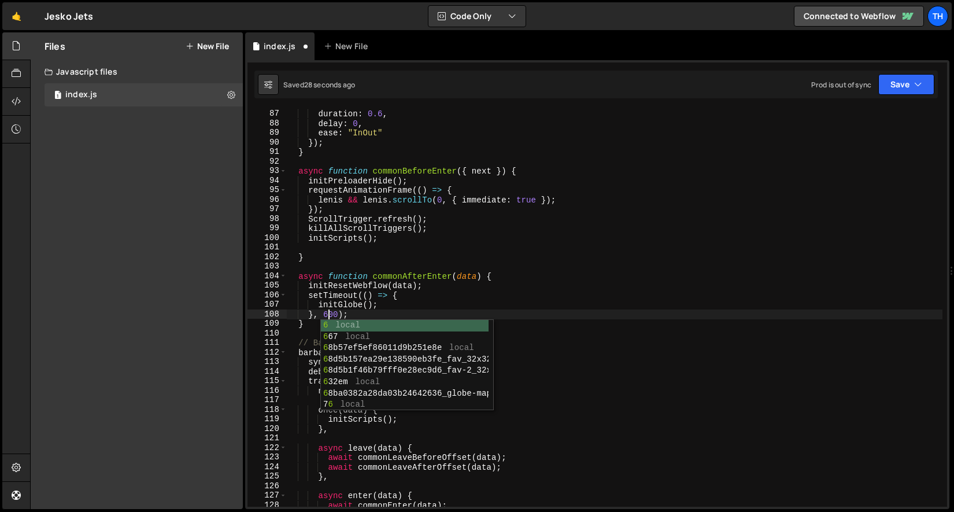
scroll to position [0, 2]
click at [470, 250] on div "opacity : 1 , duration : 0.6 , delay : 0 , ease : "InOut" }) ; } async function…" at bounding box center [614, 307] width 657 height 417
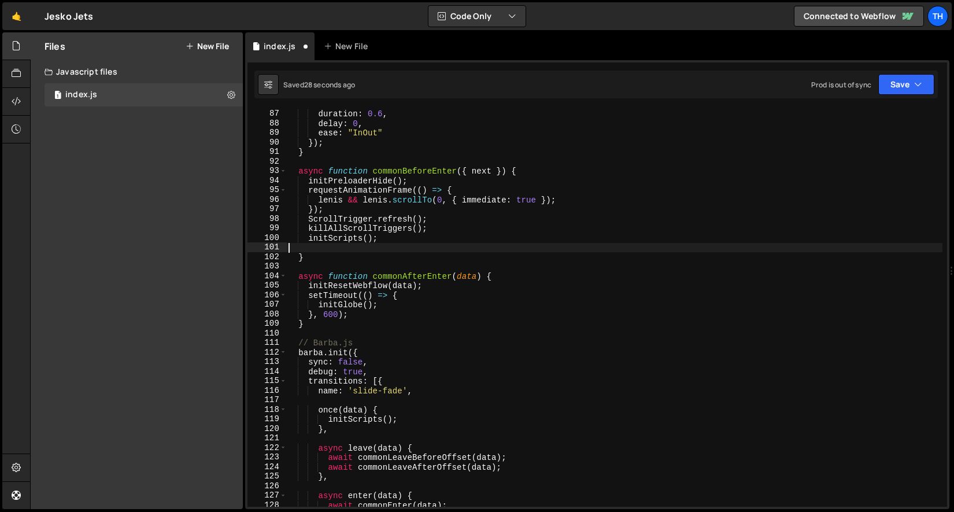
scroll to position [0, 0]
click at [912, 78] on button "Save" at bounding box center [907, 84] width 56 height 21
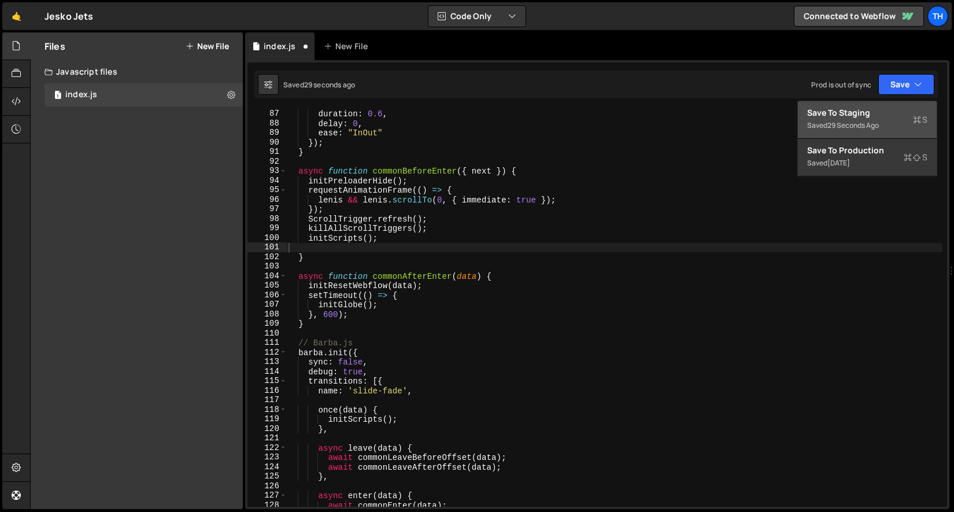
click at [885, 112] on div "Save to Staging S" at bounding box center [867, 113] width 120 height 12
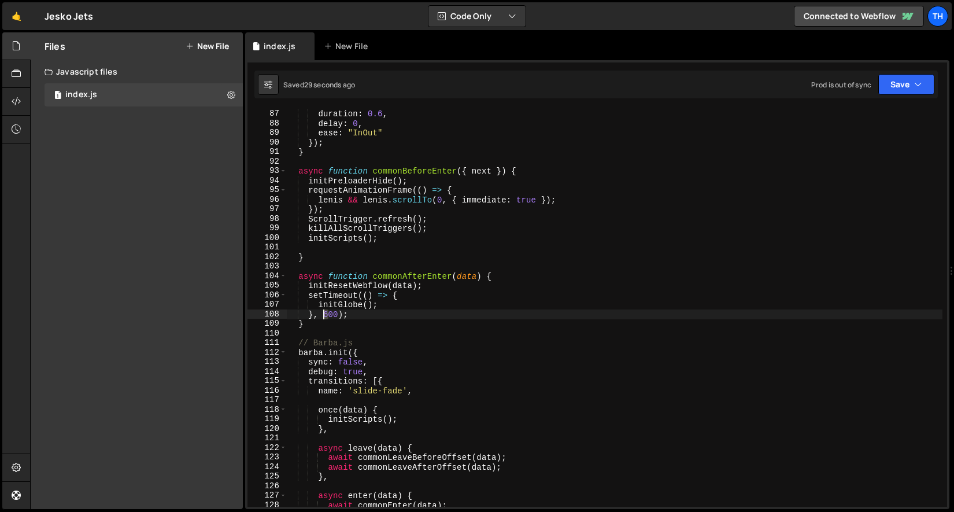
click at [326, 313] on div "opacity : 1 , duration : 0.6 , delay : 0 , ease : "InOut" }) ; } async function…" at bounding box center [614, 307] width 657 height 417
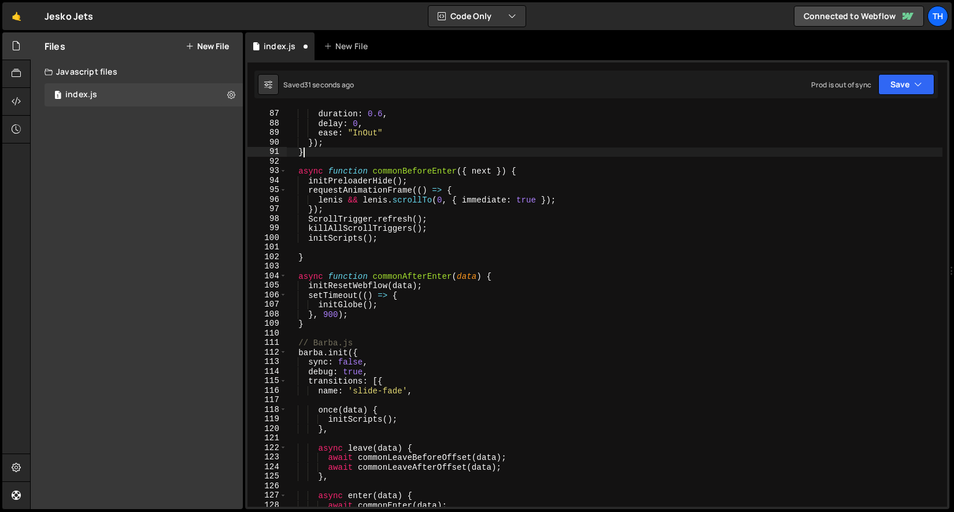
click at [577, 156] on div "opacity : 1 , duration : 0.6 , delay : 0 , ease : "InOut" }) ; } async function…" at bounding box center [614, 307] width 657 height 417
click at [904, 79] on button "Save" at bounding box center [907, 84] width 56 height 21
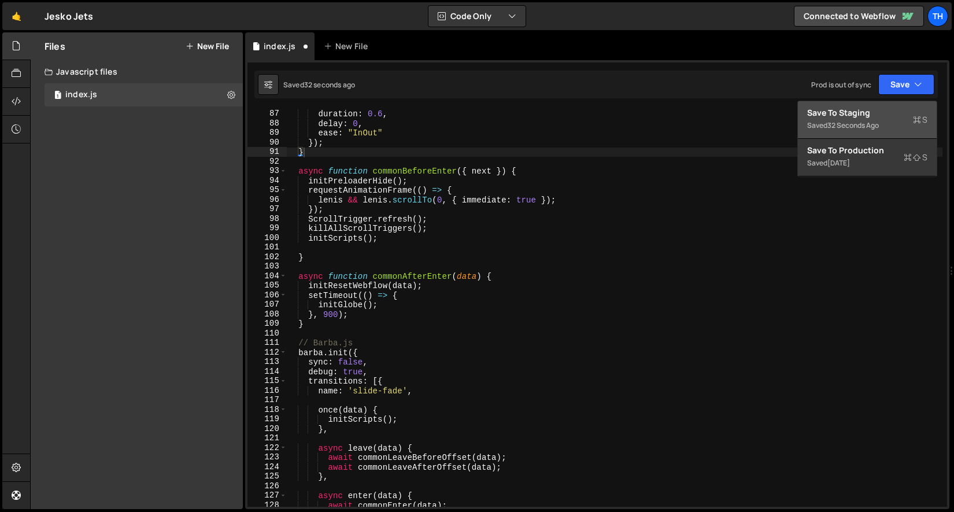
click at [858, 124] on div "32 seconds ago" at bounding box center [853, 125] width 51 height 10
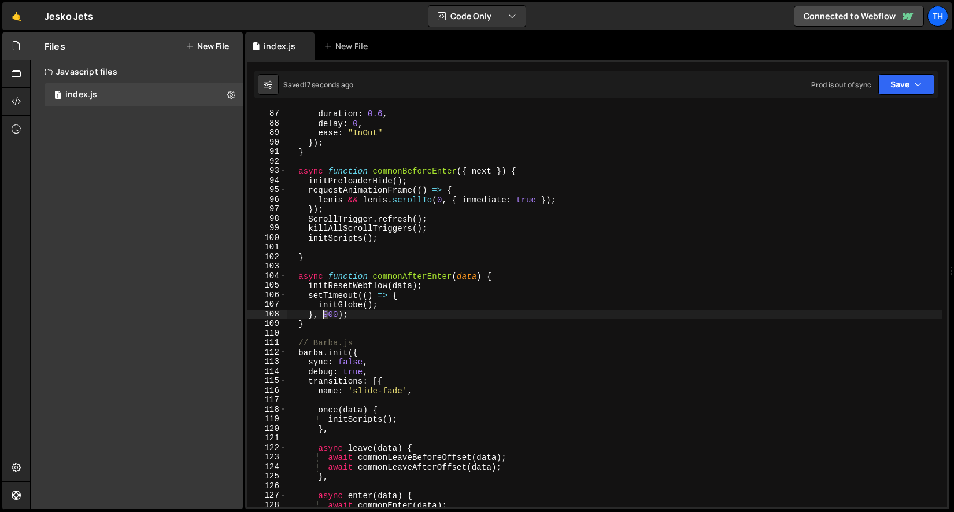
drag, startPoint x: 328, startPoint y: 313, endPoint x: 330, endPoint y: 319, distance: 6.0
click at [324, 313] on div "opacity : 1 , duration : 0.6 , delay : 0 , ease : "InOut" }) ; } async function…" at bounding box center [614, 307] width 657 height 417
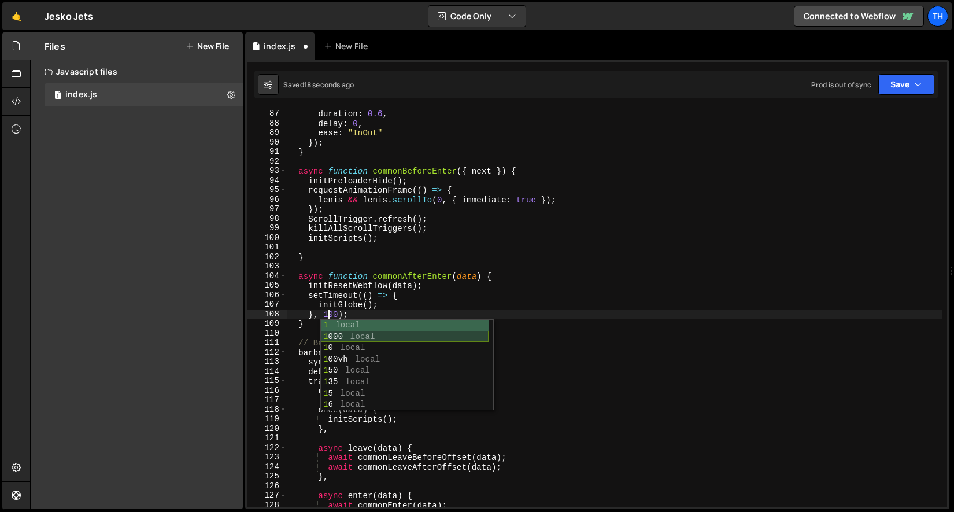
scroll to position [0, 3]
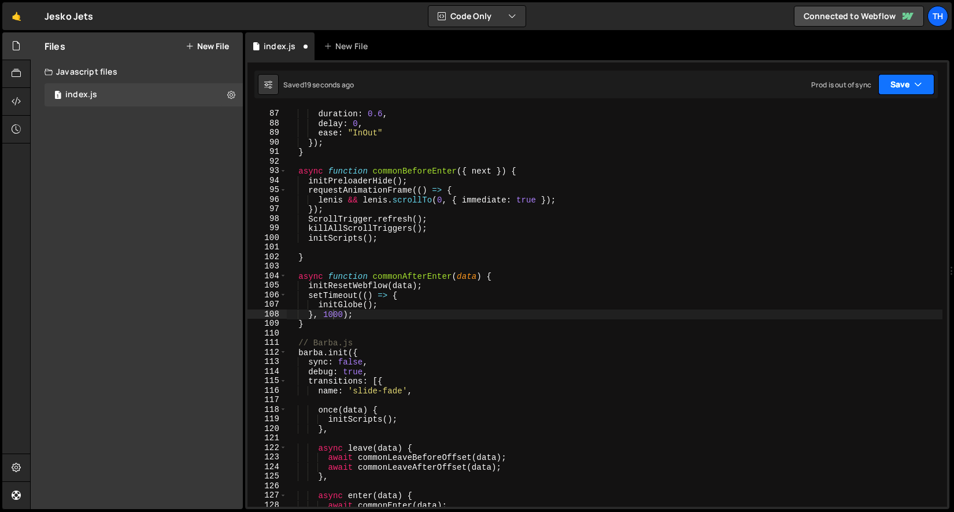
click at [912, 78] on button "Save" at bounding box center [907, 84] width 56 height 21
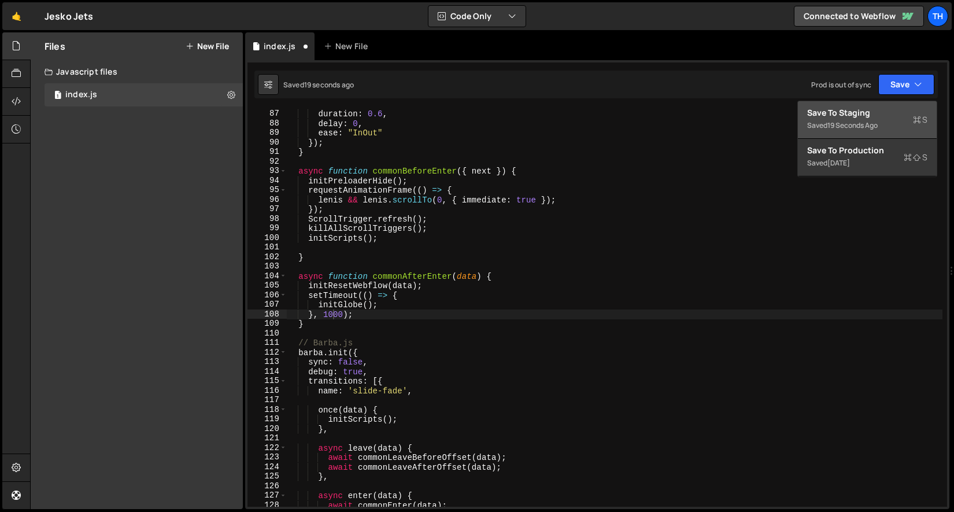
click at [874, 115] on div "Save to Staging S" at bounding box center [867, 113] width 120 height 12
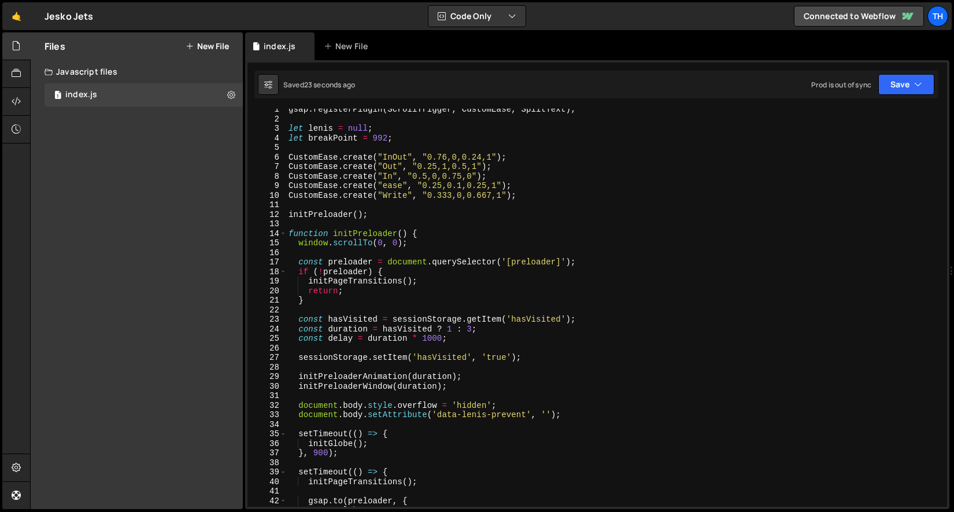
scroll to position [101, 0]
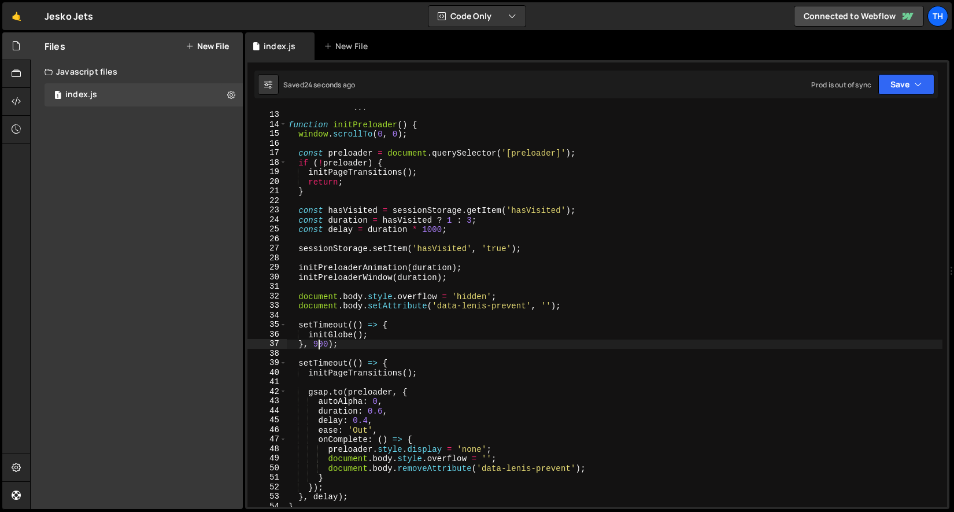
click at [316, 344] on div "initPreloader ( ) ; function initPreloader ( ) { window . scrollTo ( 0 , 0 ) ; …" at bounding box center [614, 309] width 657 height 417
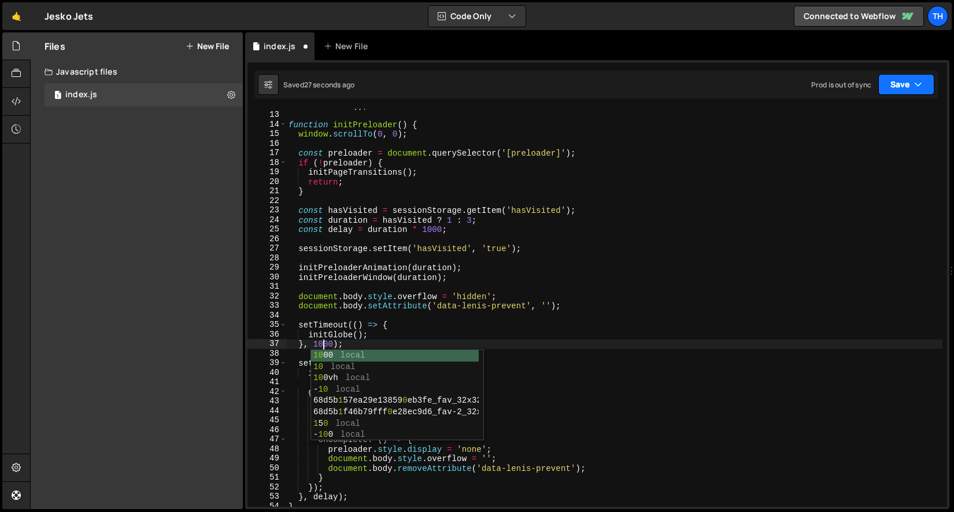
type textarea "}, 1000);"
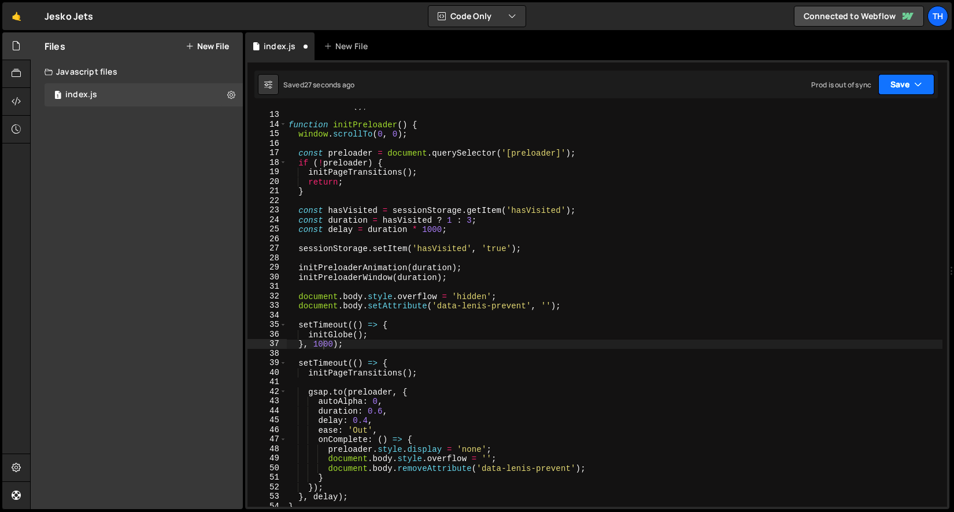
click at [903, 88] on button "Save" at bounding box center [907, 84] width 56 height 21
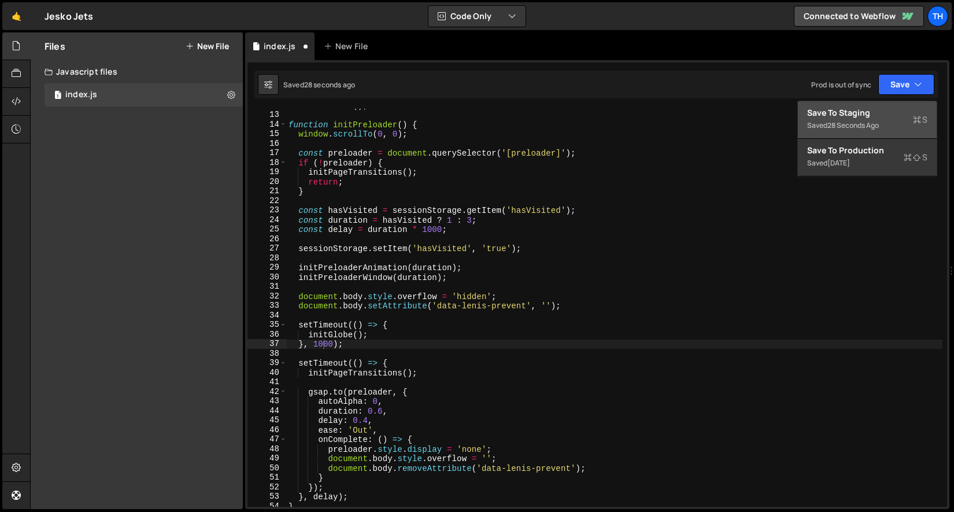
click at [829, 112] on div "Save to Staging S" at bounding box center [867, 113] width 120 height 12
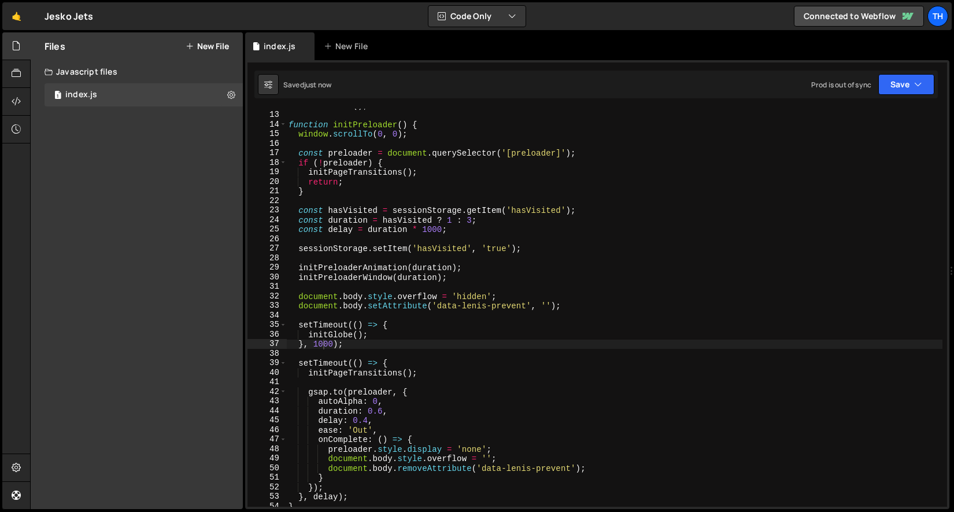
click at [342, 355] on div "initPreloader ( ) ; function initPreloader ( ) { window . scrollTo ( 0 , 0 ) ; …" at bounding box center [614, 309] width 657 height 417
type textarea "я"
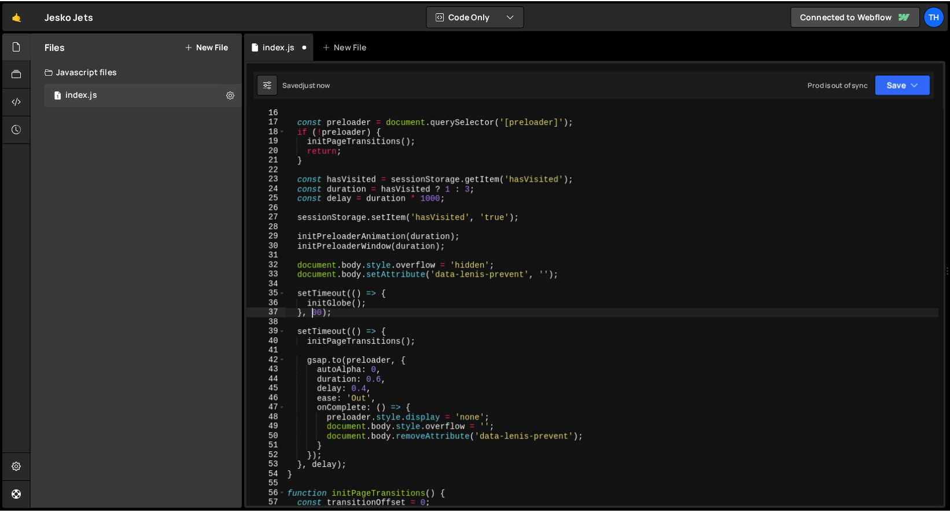
scroll to position [129, 0]
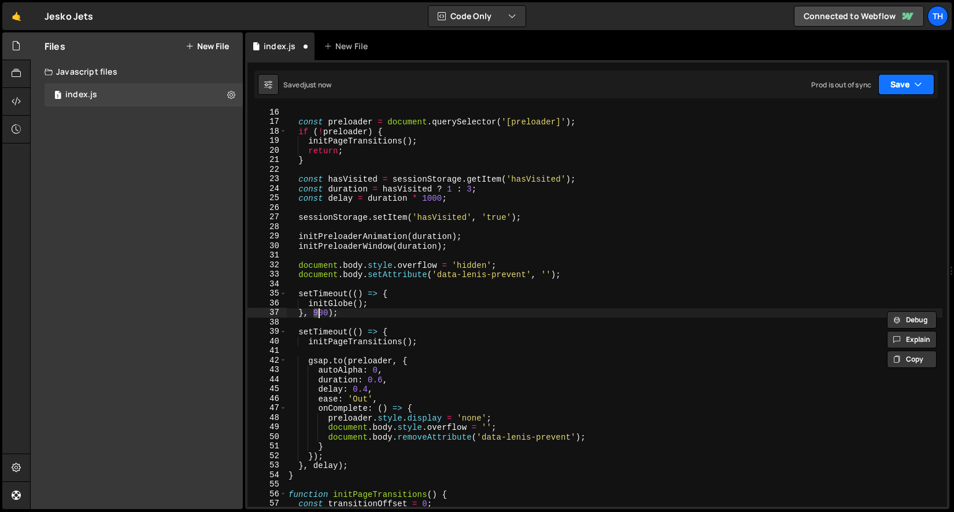
type textarea "}, 900);"
click at [901, 84] on button "Save" at bounding box center [907, 84] width 56 height 21
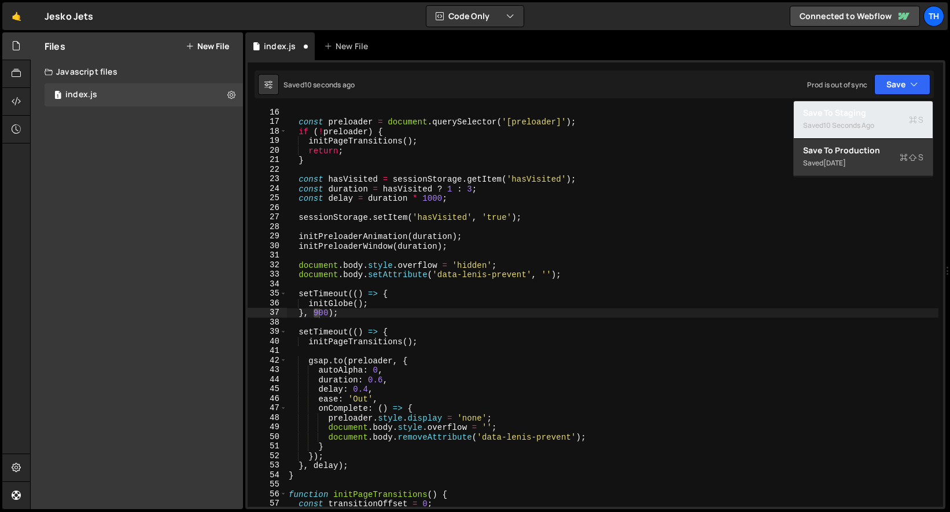
click at [873, 120] on div "10 seconds ago" at bounding box center [848, 125] width 51 height 10
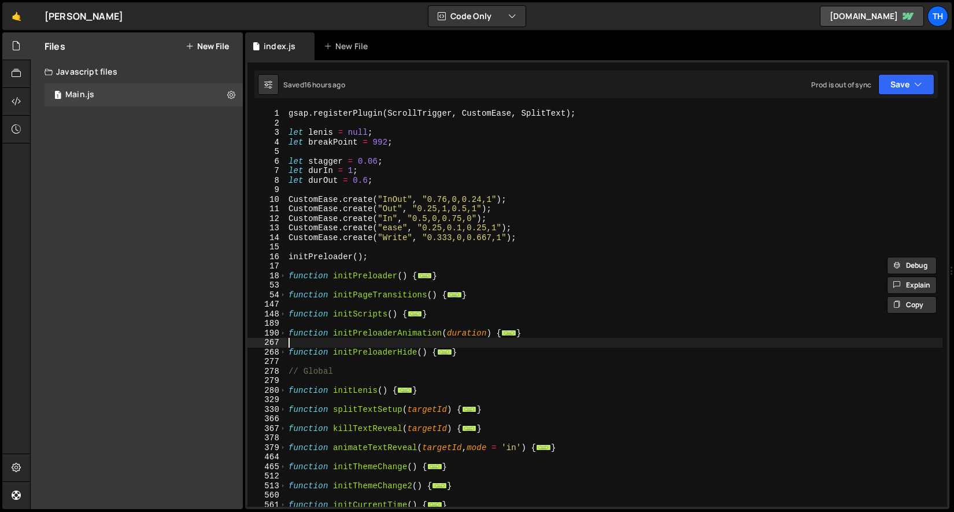
click at [293, 346] on div "gsap . registerPlugin ( ScrollTrigger , CustomEase , SplitText ) ; let [PERSON_…" at bounding box center [614, 317] width 657 height 417
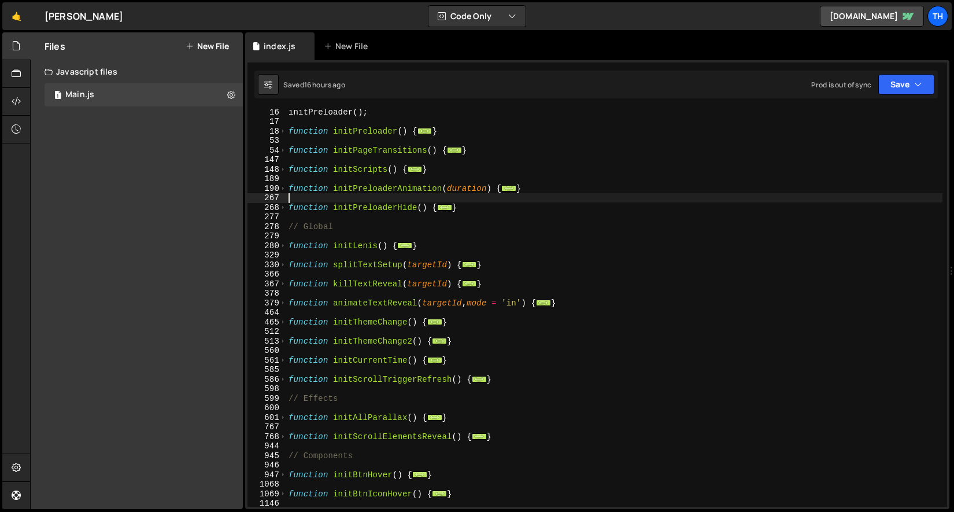
scroll to position [93, 0]
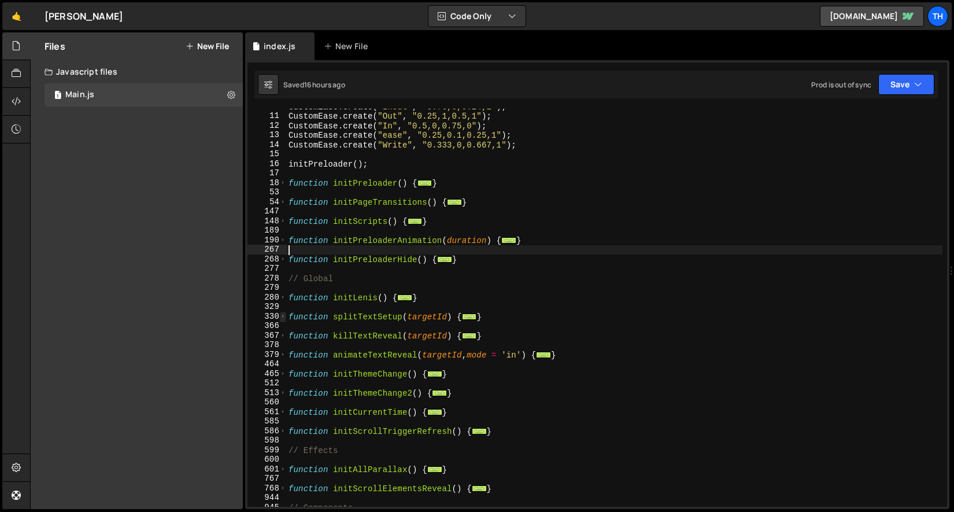
click at [281, 316] on span at bounding box center [283, 317] width 6 height 10
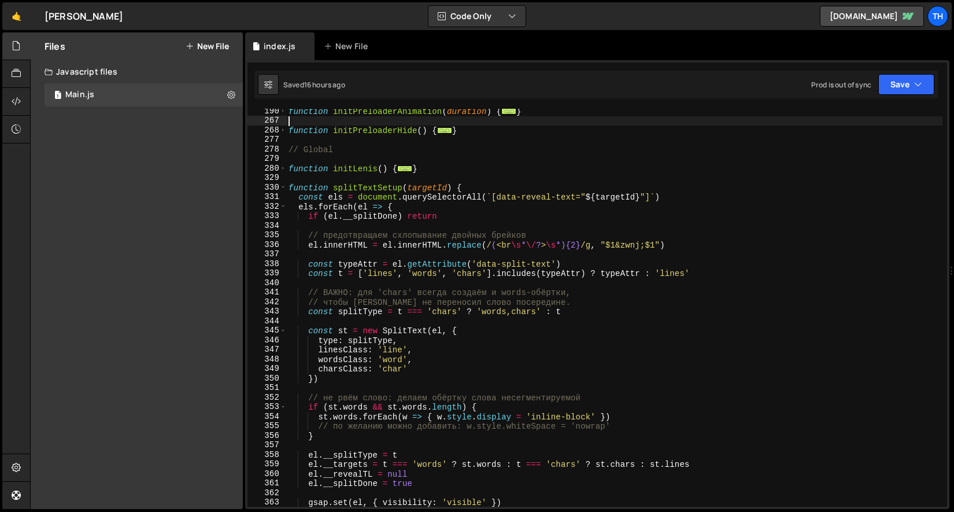
scroll to position [222, 0]
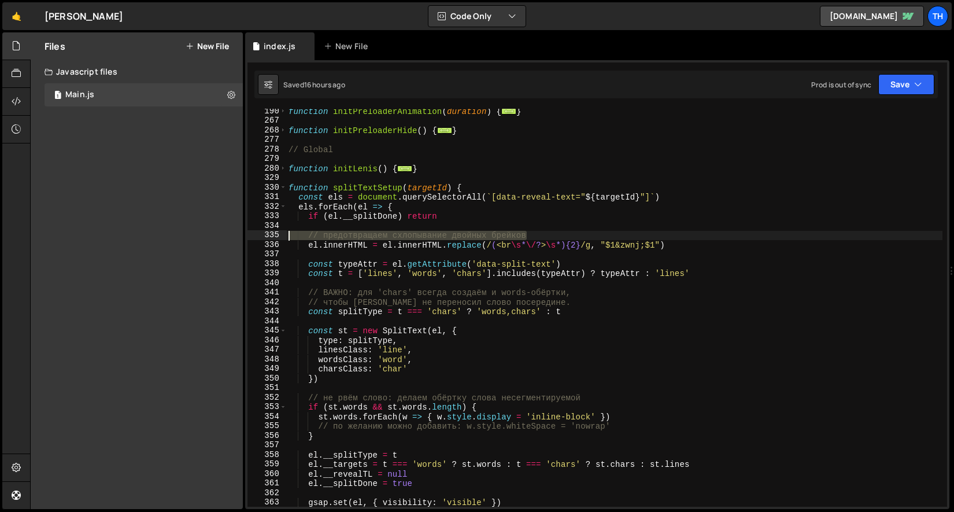
drag, startPoint x: 561, startPoint y: 231, endPoint x: 249, endPoint y: 231, distance: 312.3
click at [249, 231] on div "190 267 268 277 278 279 280 329 330 331 332 333 334 335 336 337 338 339 340 341…" at bounding box center [598, 308] width 700 height 398
type textarea "// предотвращаем схлопывание двойных брейков"
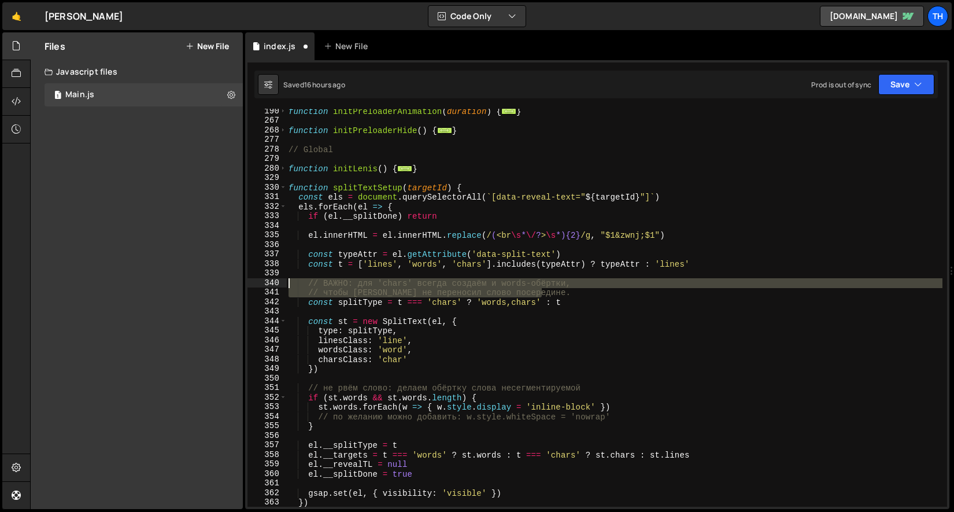
drag, startPoint x: 597, startPoint y: 293, endPoint x: 110, endPoint y: 286, distance: 486.5
click at [110, 286] on div "Files New File Javascript files 1 Main.js 0 CSS files Copy share link Edit File…" at bounding box center [492, 270] width 924 height 477
type textarea "// ВАЖНО: для 'chars' всегда создаём и words-обёртки, // чтобы браузер не перен…"
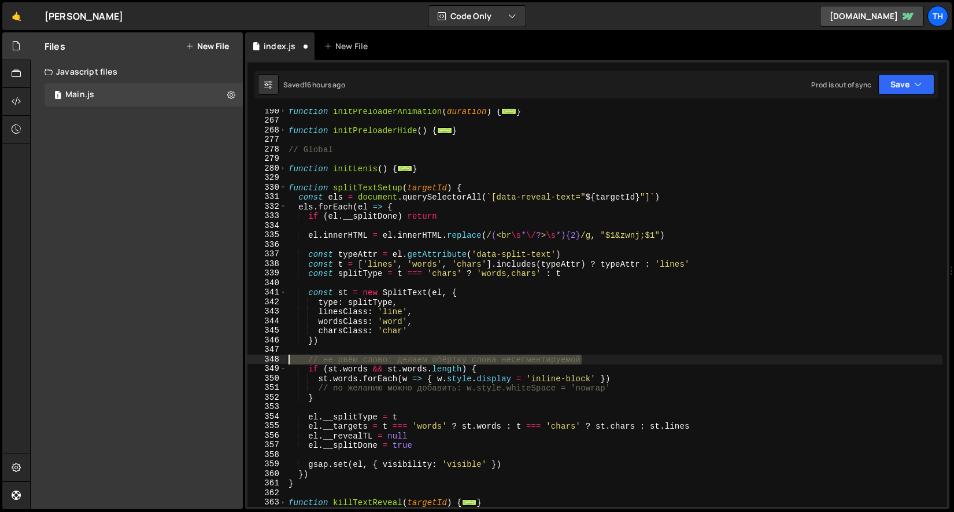
drag, startPoint x: 603, startPoint y: 357, endPoint x: 160, endPoint y: 358, distance: 442.5
click at [160, 358] on div "Files New File Javascript files 1 Main.js 0 CSS files Copy share link Edit File…" at bounding box center [492, 270] width 924 height 477
type textarea "// не рвём слово: делаем обёртку слова несегментируемой"
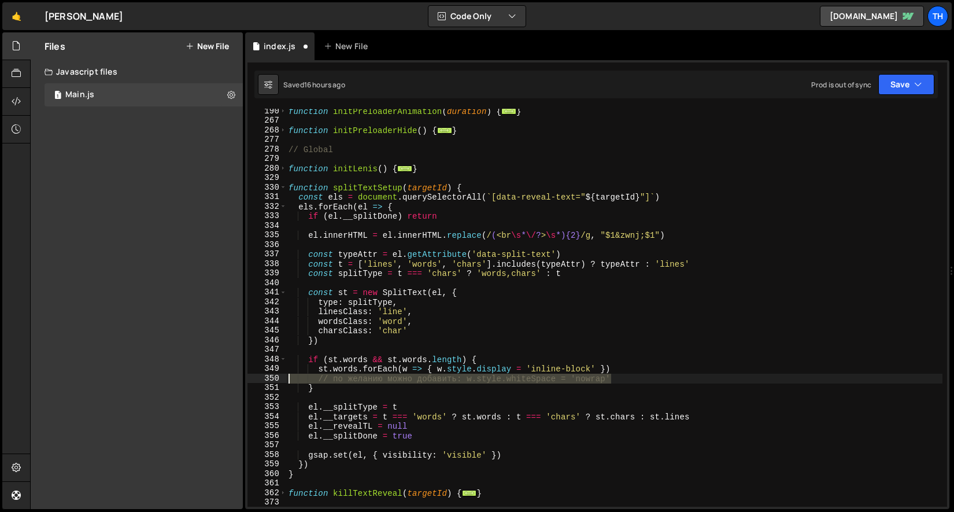
drag, startPoint x: 637, startPoint y: 381, endPoint x: 42, endPoint y: 382, distance: 595.8
click at [42, 382] on div "Files New File Javascript files 1 Main.js 0 CSS files Copy share link Edit File…" at bounding box center [492, 270] width 924 height 477
click at [388, 379] on div "function initPreloaderAnimation ( duration ) { ... } function initPreloaderHide…" at bounding box center [614, 308] width 657 height 398
drag, startPoint x: 469, startPoint y: 382, endPoint x: 320, endPoint y: 382, distance: 148.7
click at [320, 382] on div "function initPreloaderAnimation ( duration ) { ... } function initPreloaderHide…" at bounding box center [614, 314] width 657 height 417
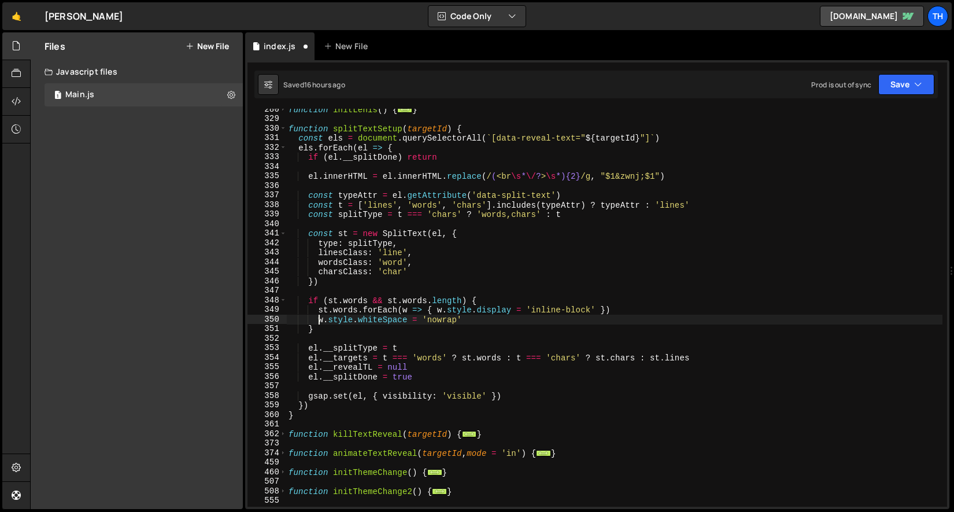
scroll to position [281, 0]
drag, startPoint x: 897, startPoint y: 79, endPoint x: 894, endPoint y: 89, distance: 10.8
click at [897, 79] on button "Save" at bounding box center [907, 84] width 56 height 21
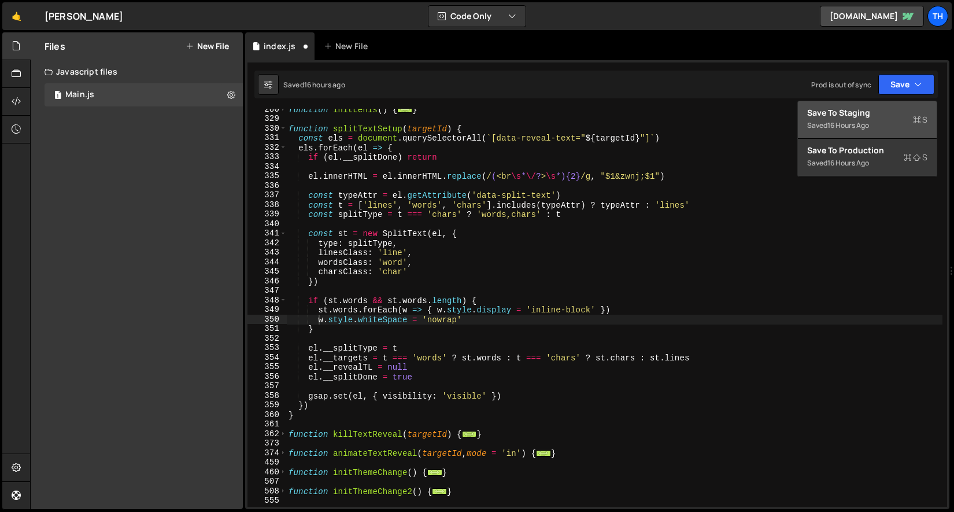
click at [883, 114] on div "Save to Staging S" at bounding box center [867, 113] width 120 height 12
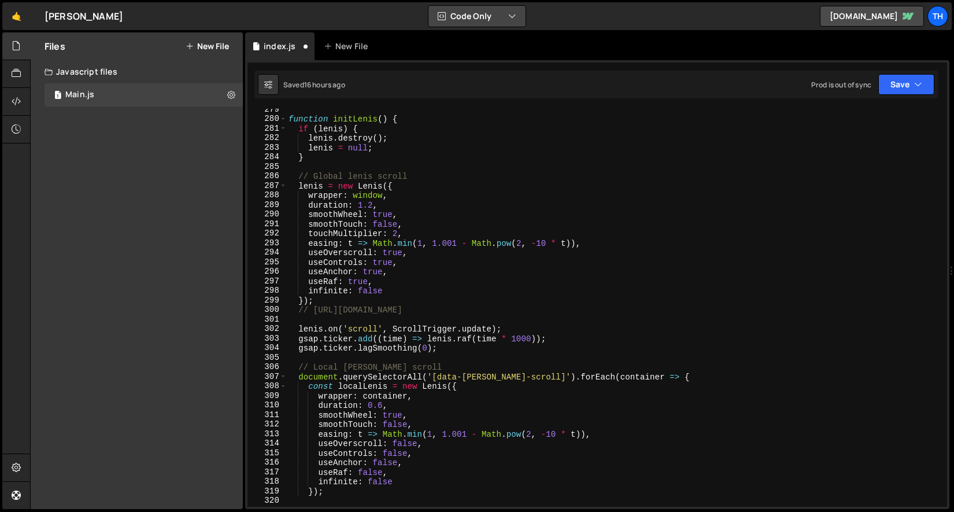
scroll to position [2103, 0]
click at [861, 12] on link "spectre-dev.webflow.io" at bounding box center [872, 16] width 104 height 21
click at [293, 176] on div "function initLenis ( ) { if ( lenis ) { lenis . destroy ( ) ; lenis = null ; } …" at bounding box center [614, 313] width 657 height 417
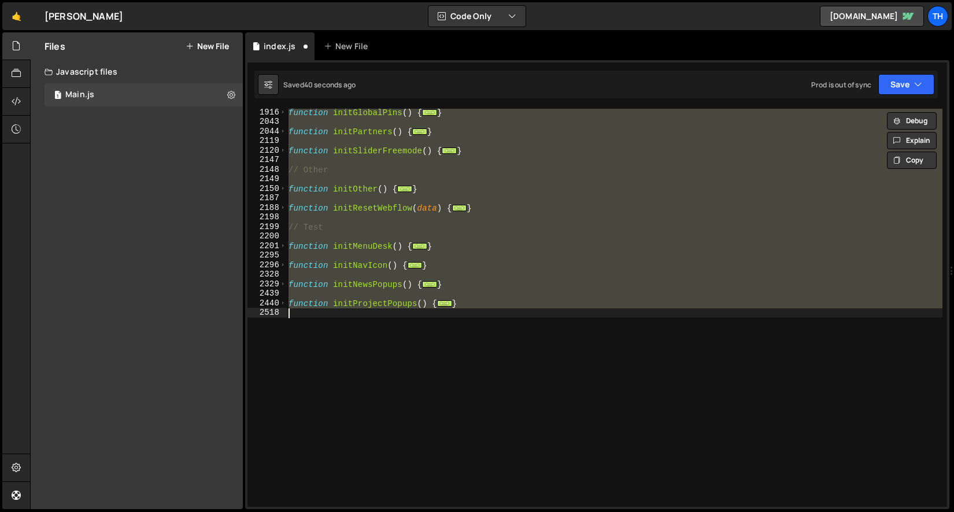
type textarea "// по желанию можно добавить: w.style.whiteSpace = 'nowrap'"
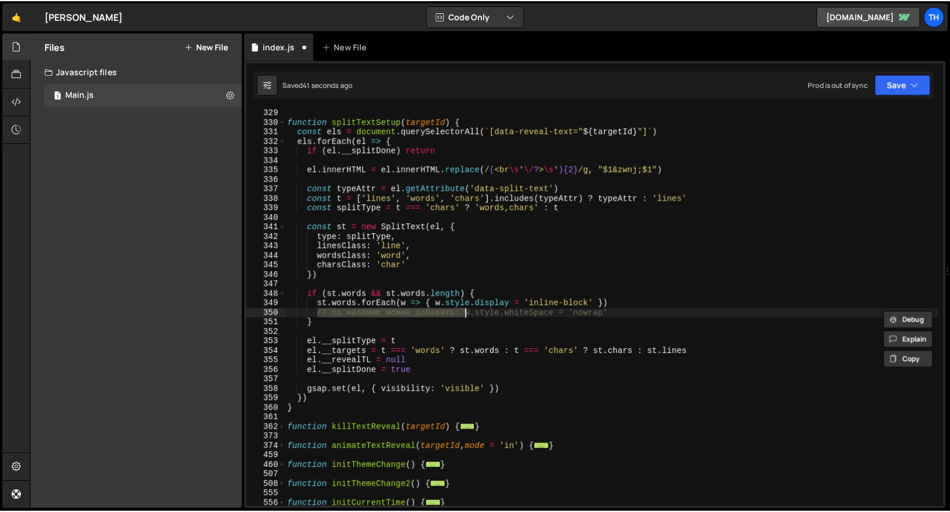
scroll to position [287, 0]
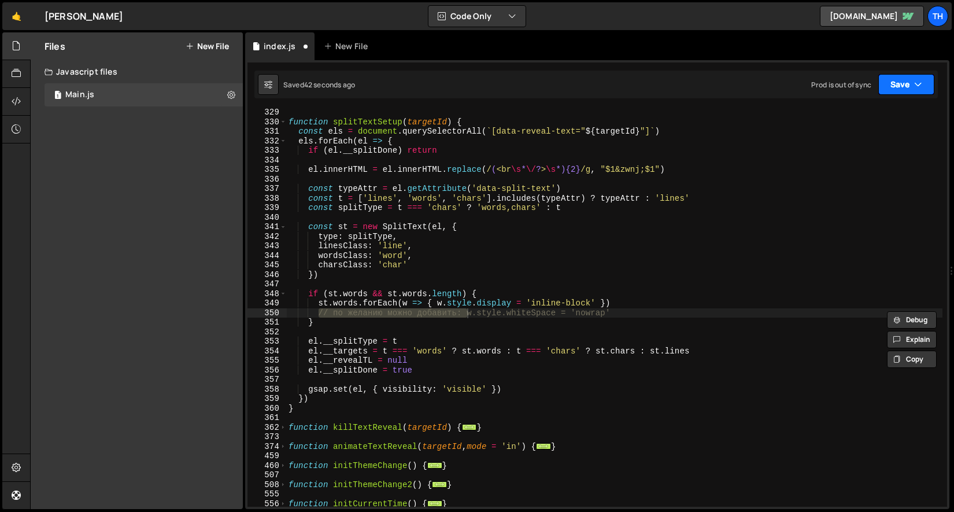
click at [895, 87] on button "Save" at bounding box center [907, 84] width 56 height 21
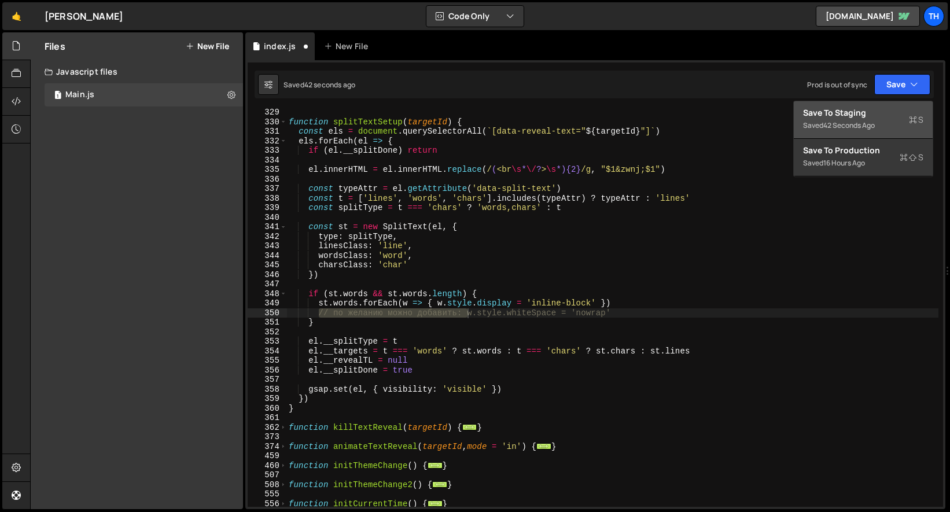
click at [882, 116] on div "Save to Staging S" at bounding box center [863, 113] width 120 height 12
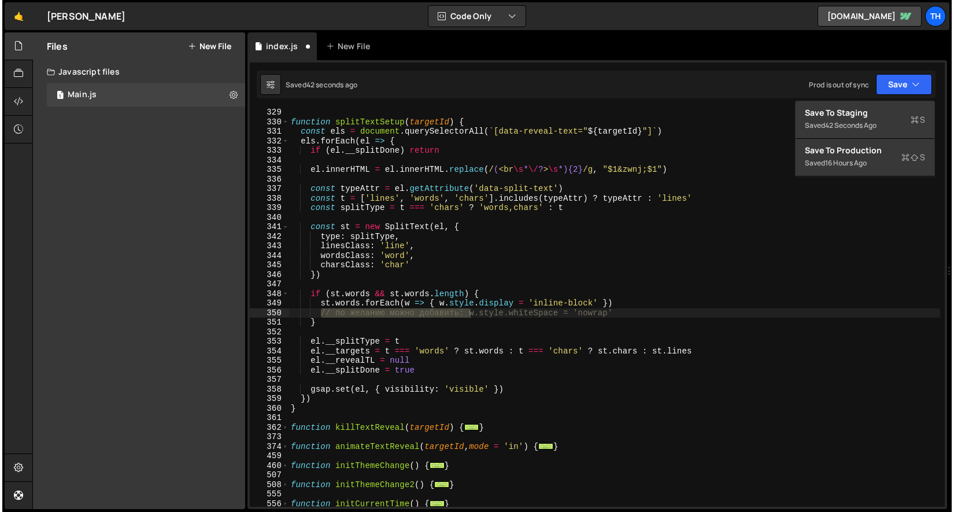
scroll to position [2469, 0]
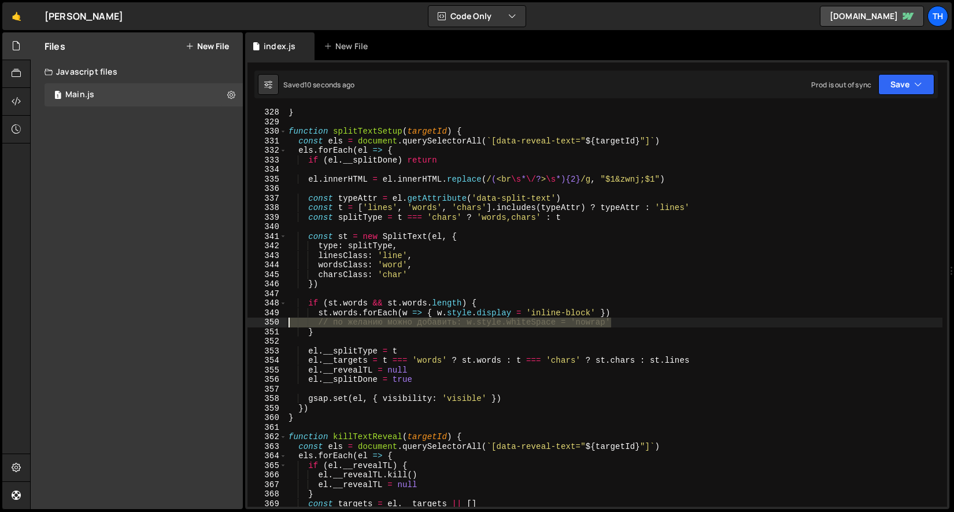
drag, startPoint x: 617, startPoint y: 326, endPoint x: 226, endPoint y: 323, distance: 391.6
click at [226, 323] on div "Files New File Javascript files 1 Main.js 0 CSS files Copy share link Edit File…" at bounding box center [492, 270] width 924 height 477
type textarea "st.words.forEach(w => { w.style.display = 'inline-block' })"
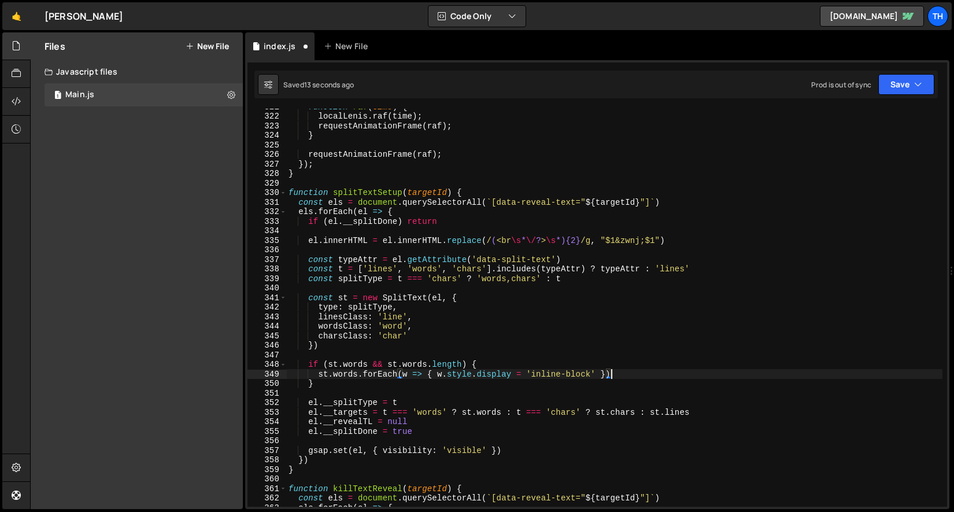
scroll to position [2333, 0]
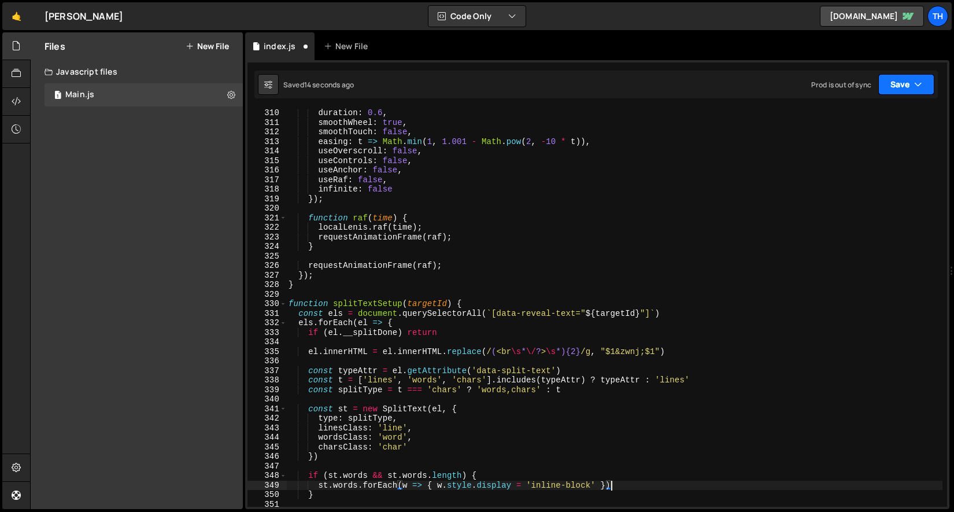
click at [905, 84] on button "Save" at bounding box center [907, 84] width 56 height 21
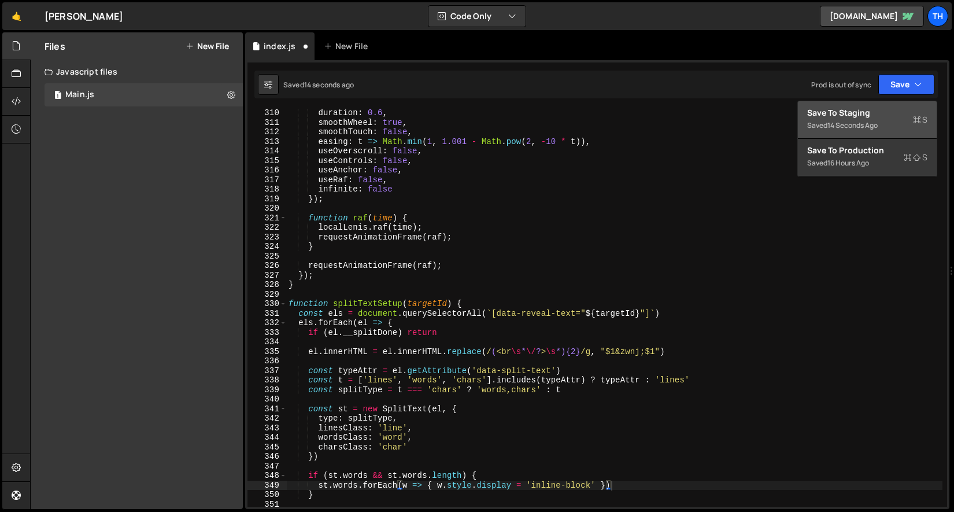
click at [888, 106] on button "Save to Staging S Saved 14 seconds ago" at bounding box center [867, 120] width 139 height 38
